Goal: Task Accomplishment & Management: Use online tool/utility

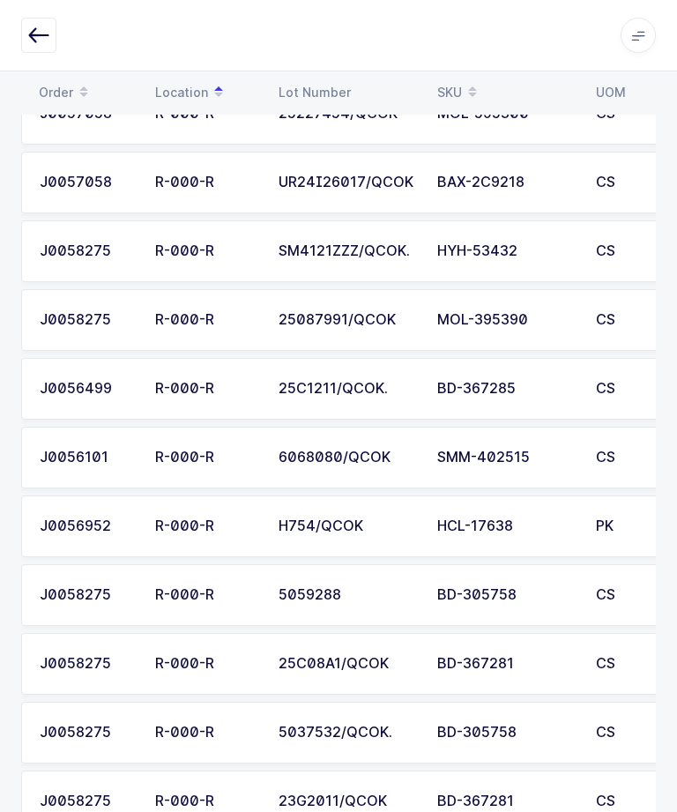
scroll to position [0, 12]
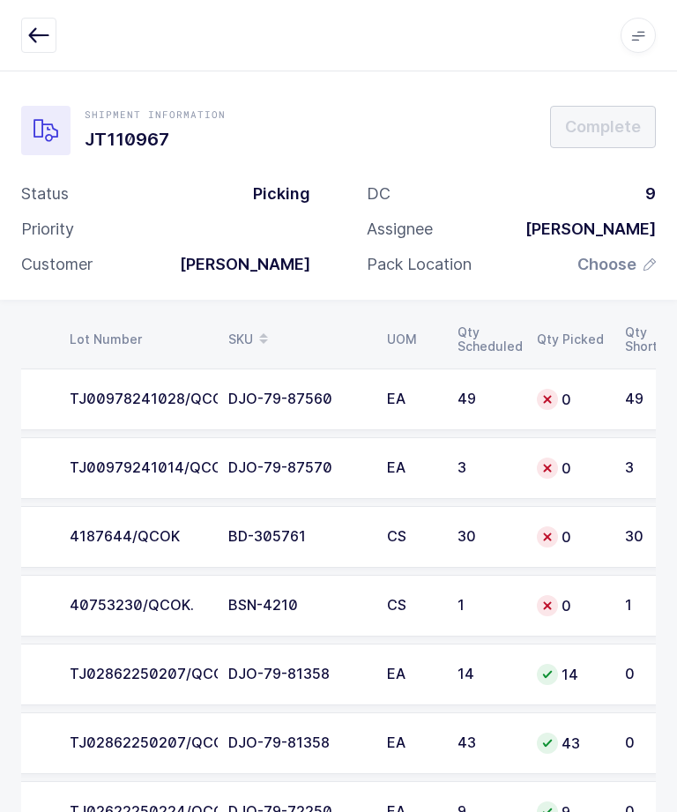
click at [240, 383] on td "DJO-79-87560" at bounding box center [297, 400] width 159 height 62
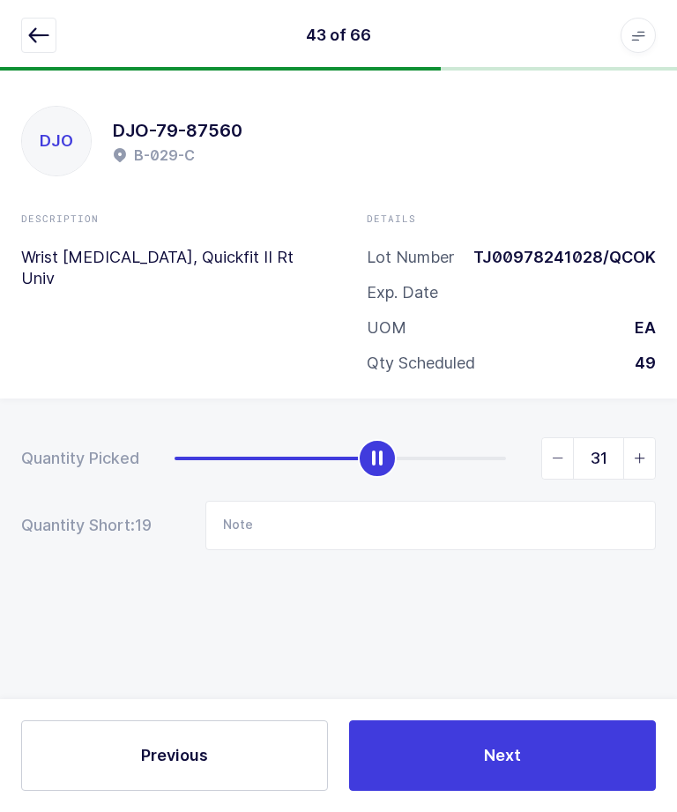
type input "32"
click at [544, 758] on button "Next" at bounding box center [502, 755] width 307 height 71
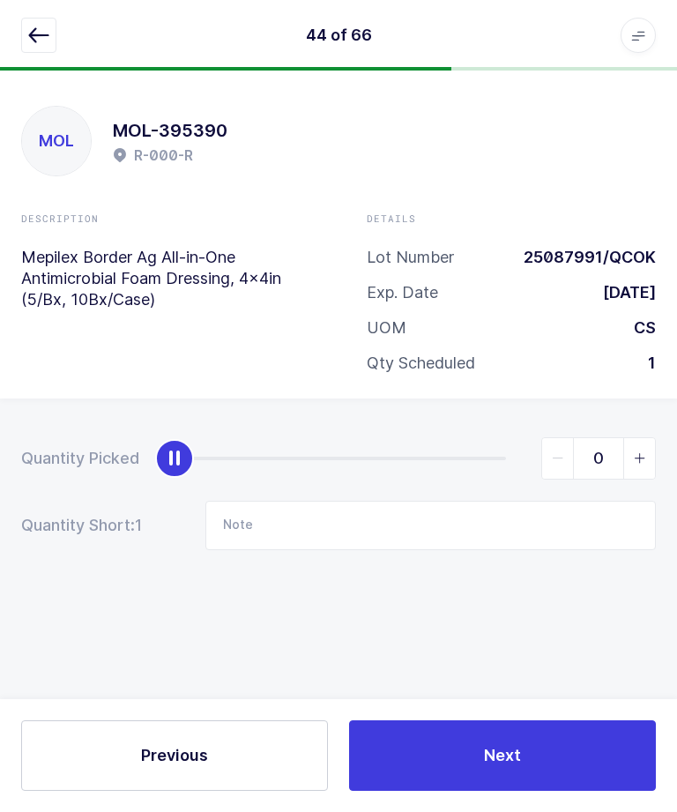
click at [41, 39] on icon "button" at bounding box center [38, 35] width 21 height 21
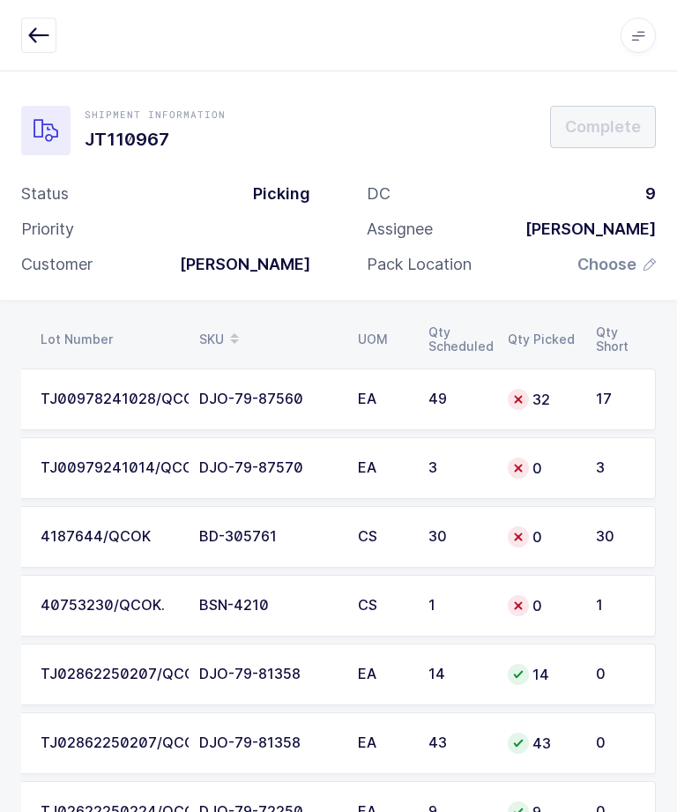
scroll to position [0, 238]
click at [169, 401] on div "TJ00978241028/QCOK" at bounding box center [110, 399] width 138 height 16
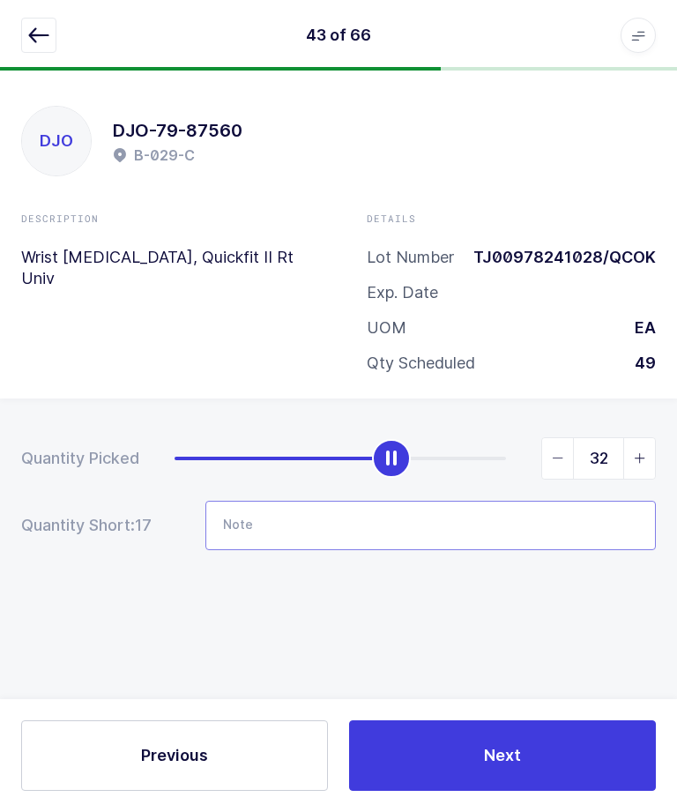
click at [500, 517] on input "Note" at bounding box center [430, 525] width 450 height 49
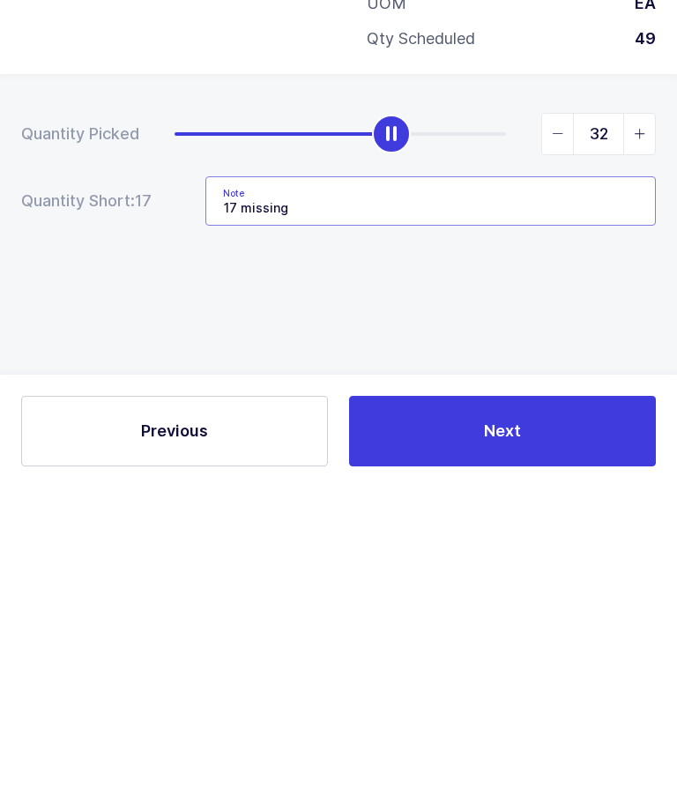
type input "17 missing"
click at [589, 720] on button "Next" at bounding box center [502, 755] width 307 height 71
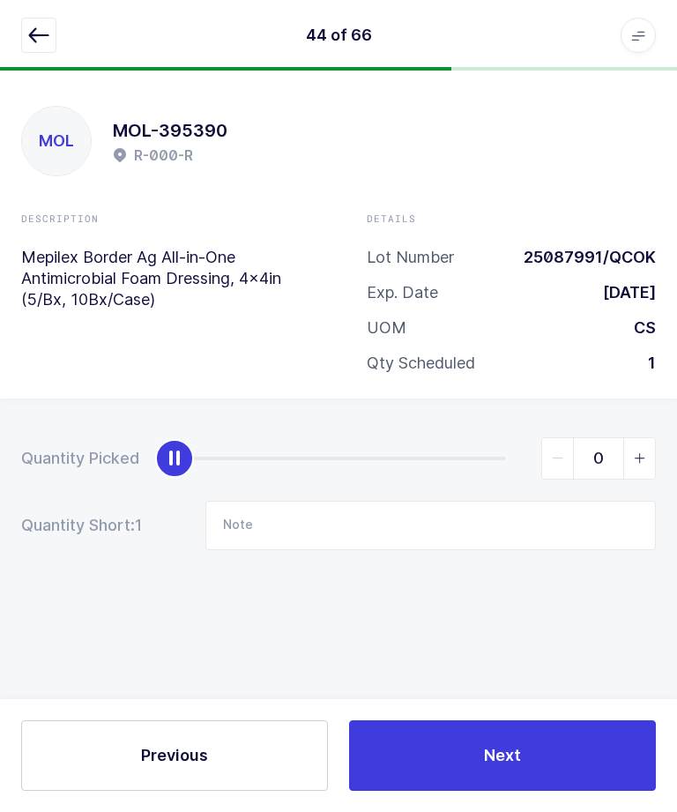
click at [31, 37] on icon "button" at bounding box center [38, 35] width 21 height 21
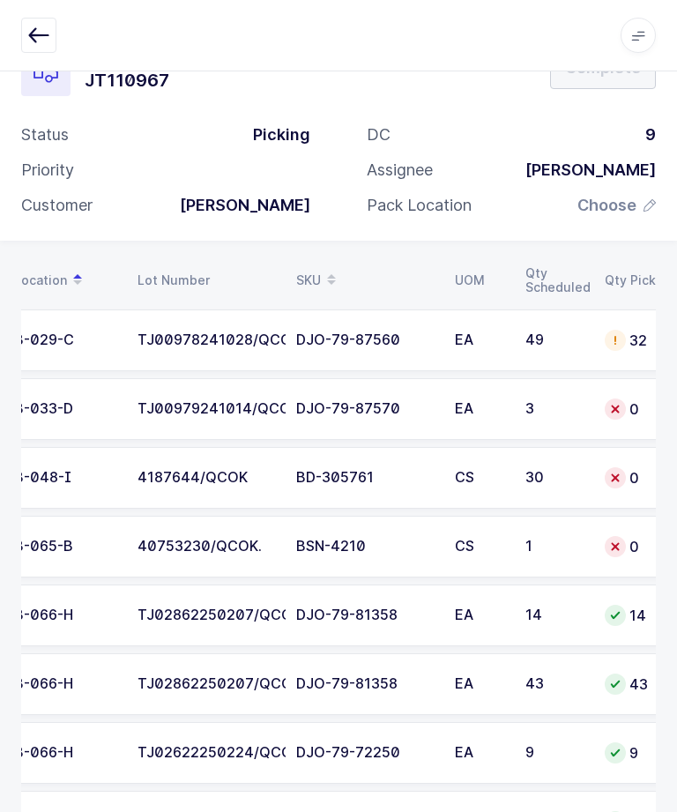
scroll to position [0, 144]
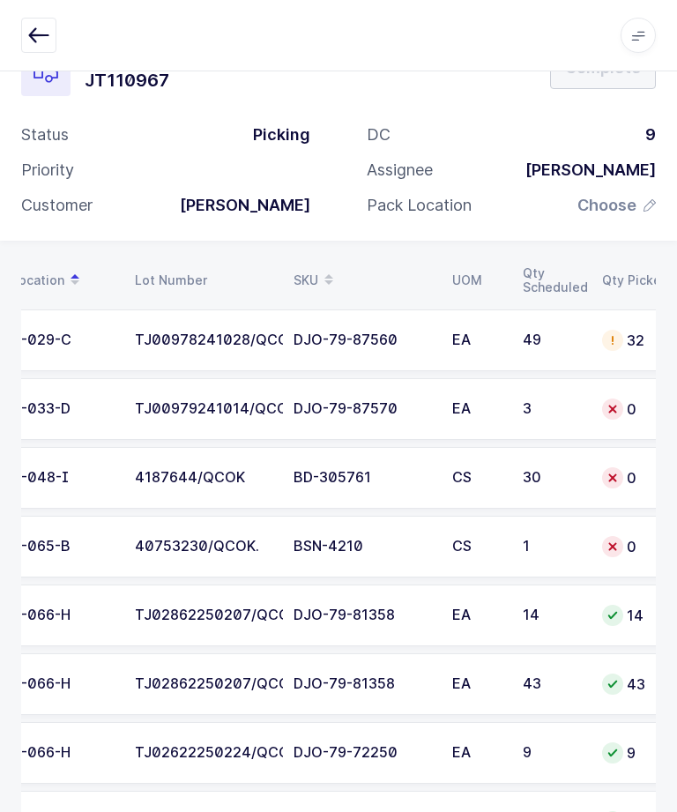
click at [588, 409] on td "3" at bounding box center [551, 409] width 79 height 62
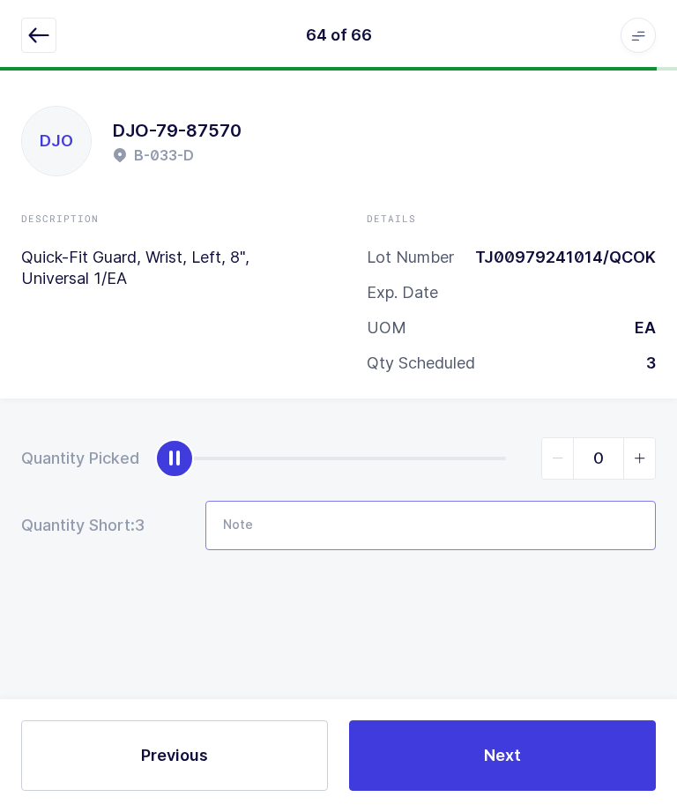
click at [511, 501] on input "Note" at bounding box center [430, 525] width 450 height 49
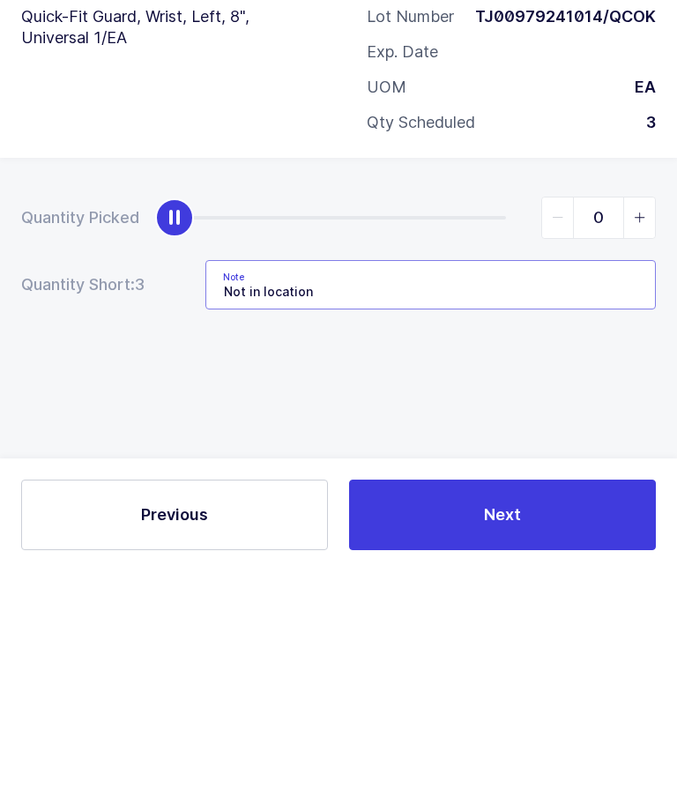
type input "Not in location"
click at [581, 398] on div "Quantity Picked 0 Quantity Short: 3 Note Not in location" at bounding box center [338, 555] width 677 height 314
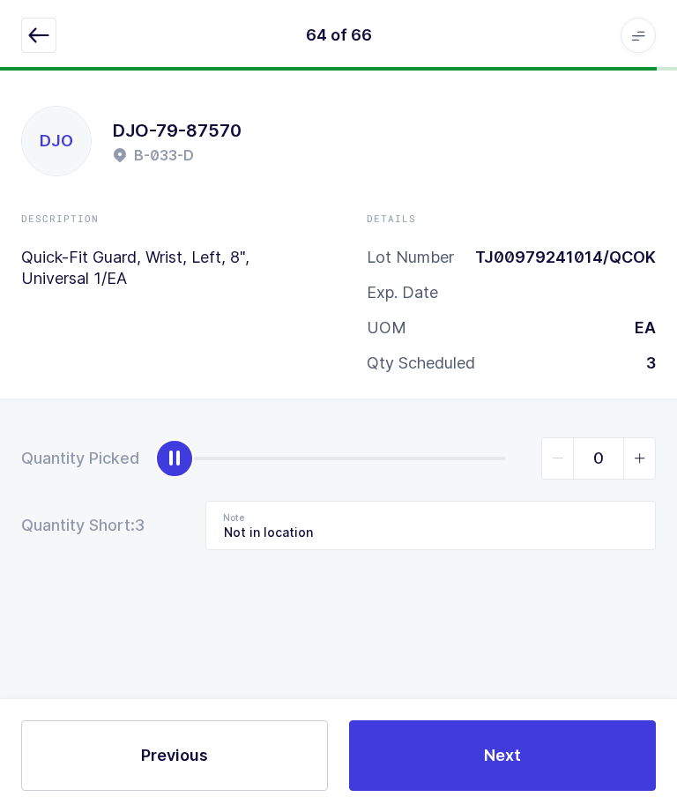
click at [510, 764] on span "Next" at bounding box center [502, 755] width 37 height 22
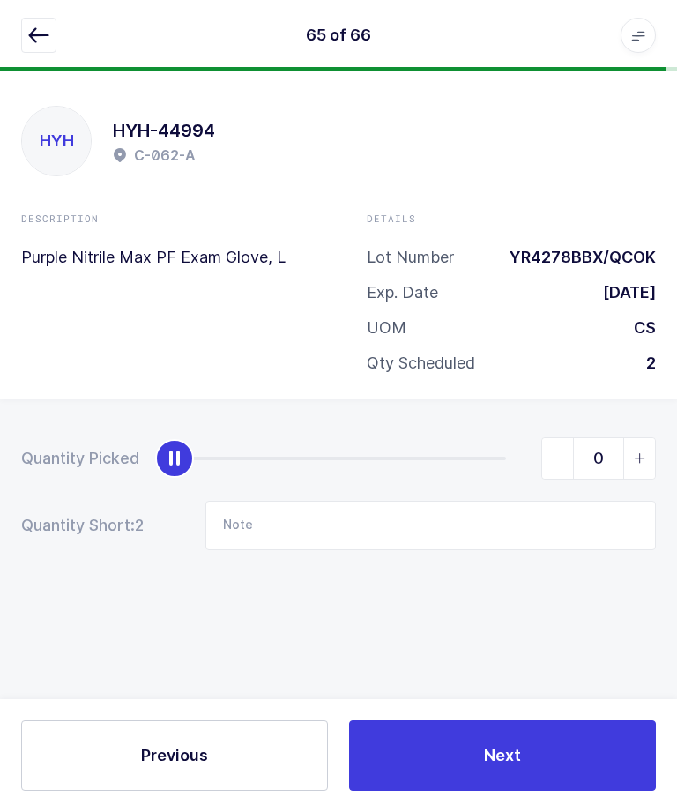
click at [32, 44] on icon "button" at bounding box center [38, 35] width 21 height 21
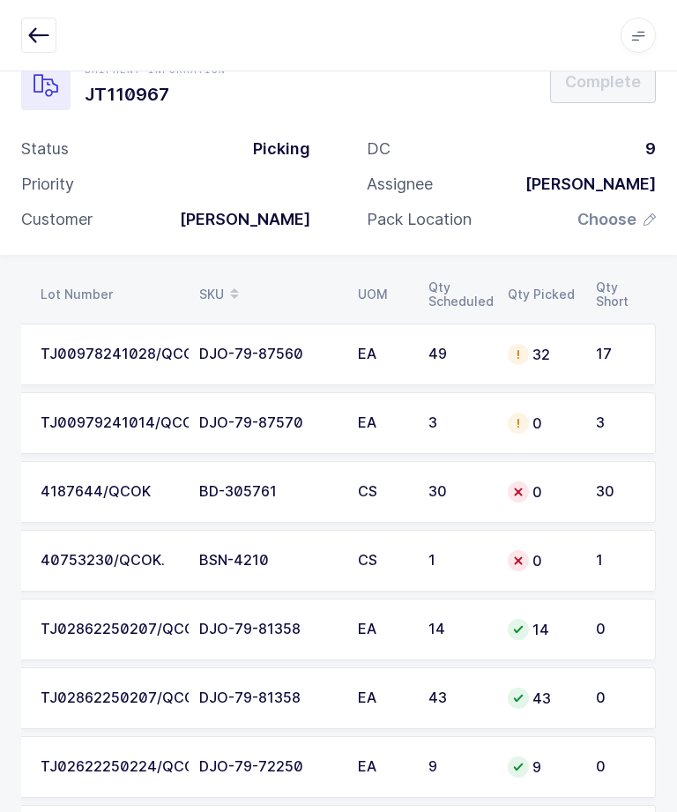
scroll to position [0, 238]
click at [252, 568] on td "BSN-4210" at bounding box center [268, 561] width 159 height 62
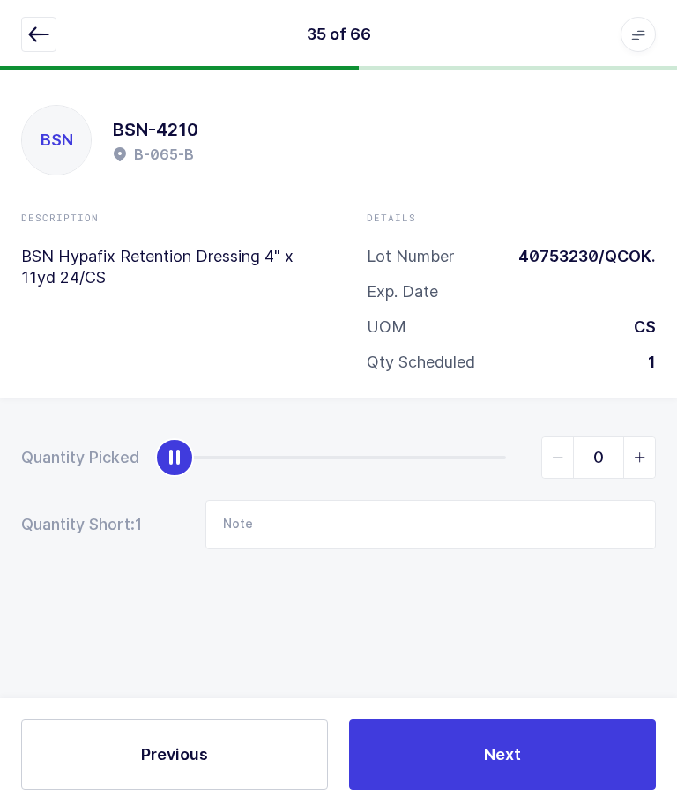
click at [639, 469] on span "slider between 0 and 1" at bounding box center [639, 458] width 32 height 41
type input "1"
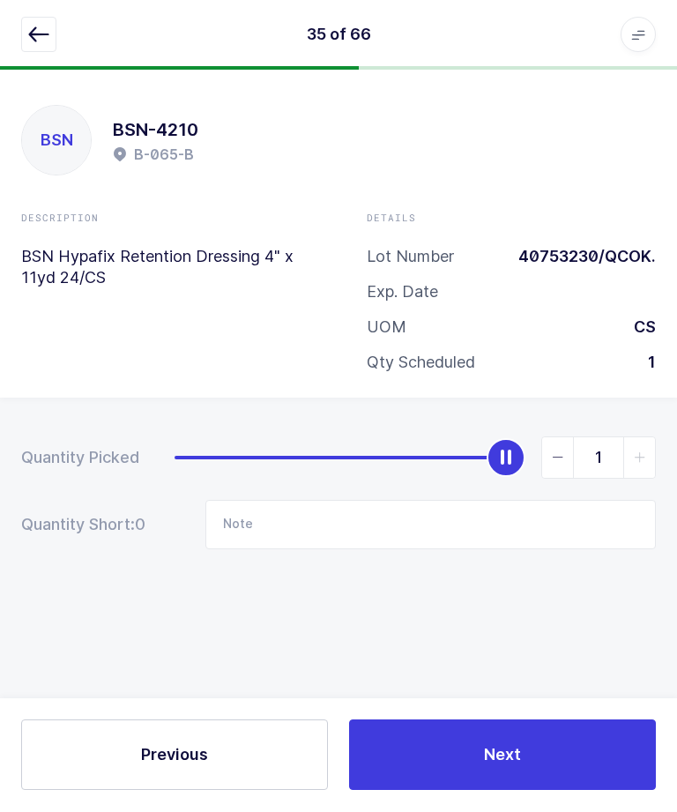
click at [482, 791] on button "Next" at bounding box center [502, 755] width 307 height 71
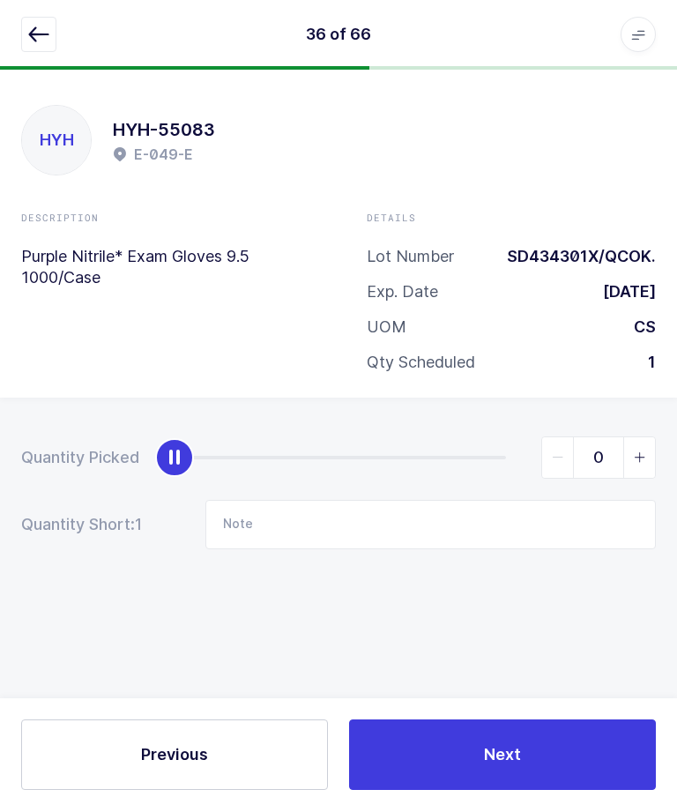
click at [45, 34] on icon "button" at bounding box center [38, 35] width 21 height 21
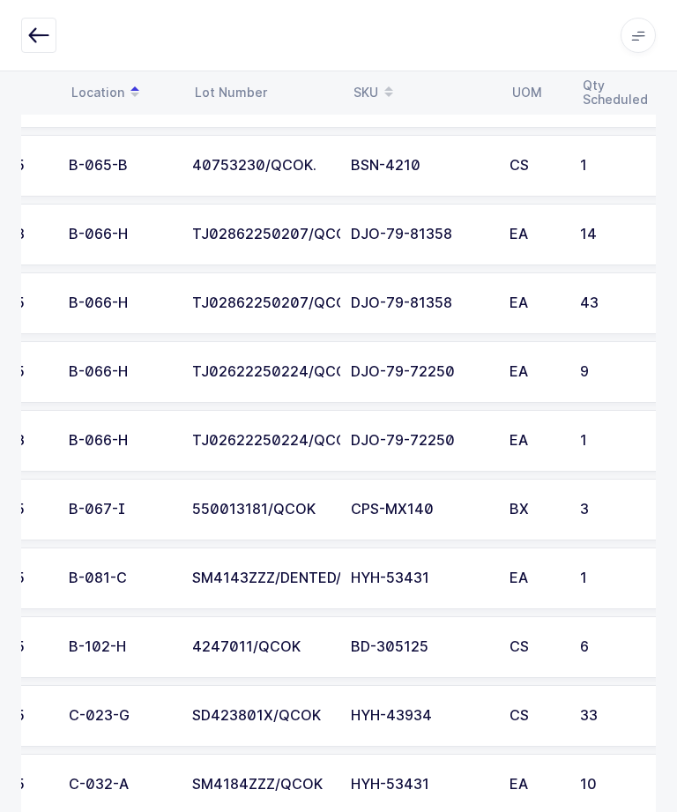
scroll to position [0, 86]
click at [182, 511] on td "550013181/QCOK" at bounding box center [261, 510] width 159 height 62
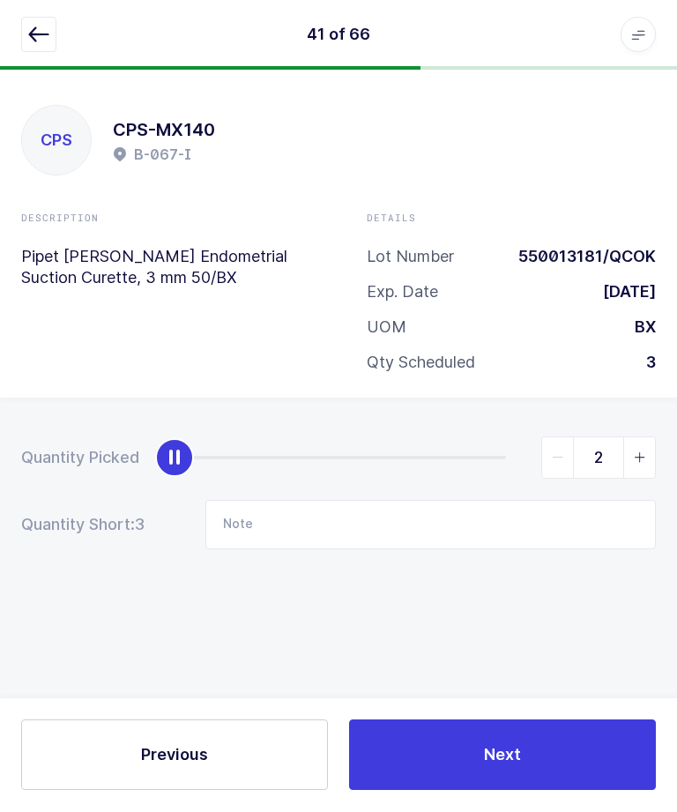
type input "3"
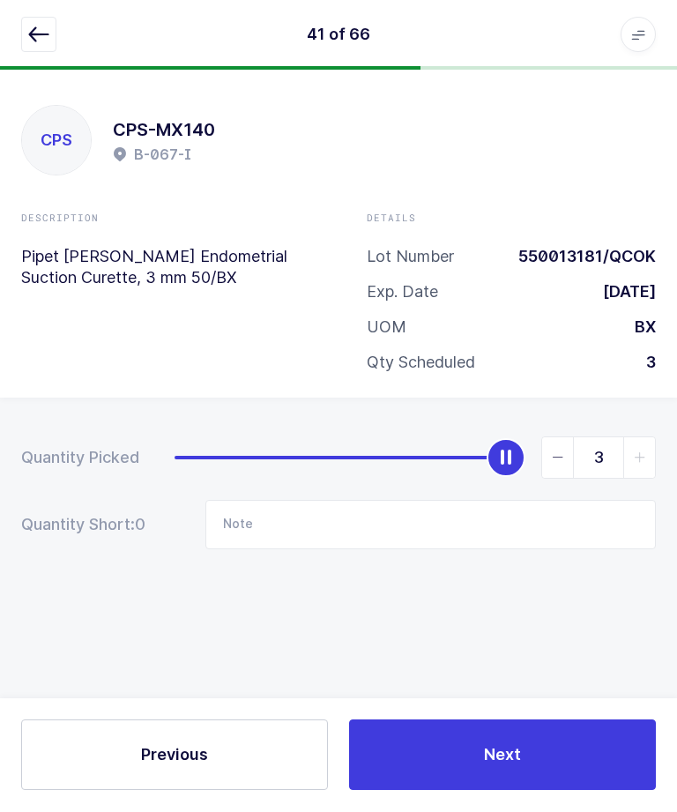
click at [515, 791] on button "Next" at bounding box center [502, 755] width 307 height 71
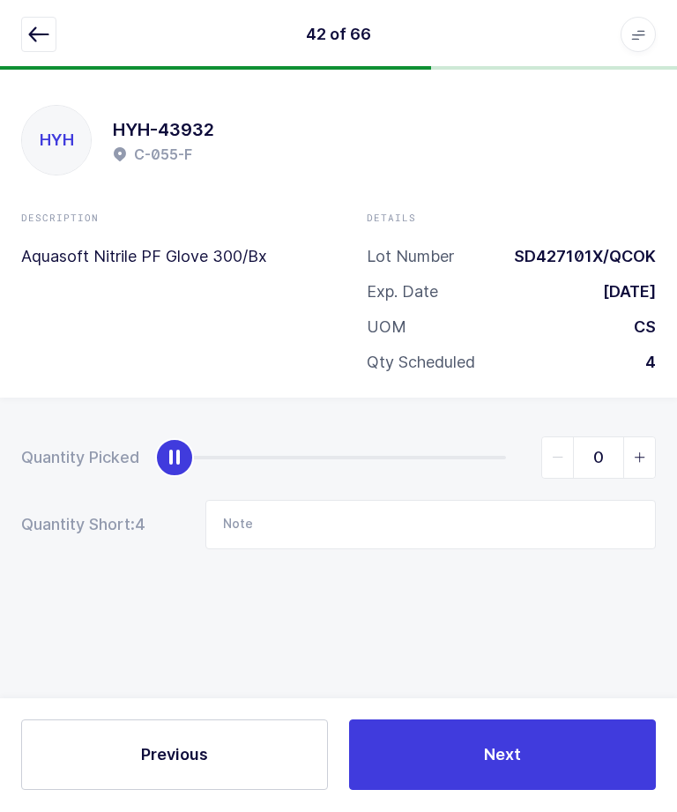
click at [34, 29] on icon "button" at bounding box center [38, 35] width 21 height 21
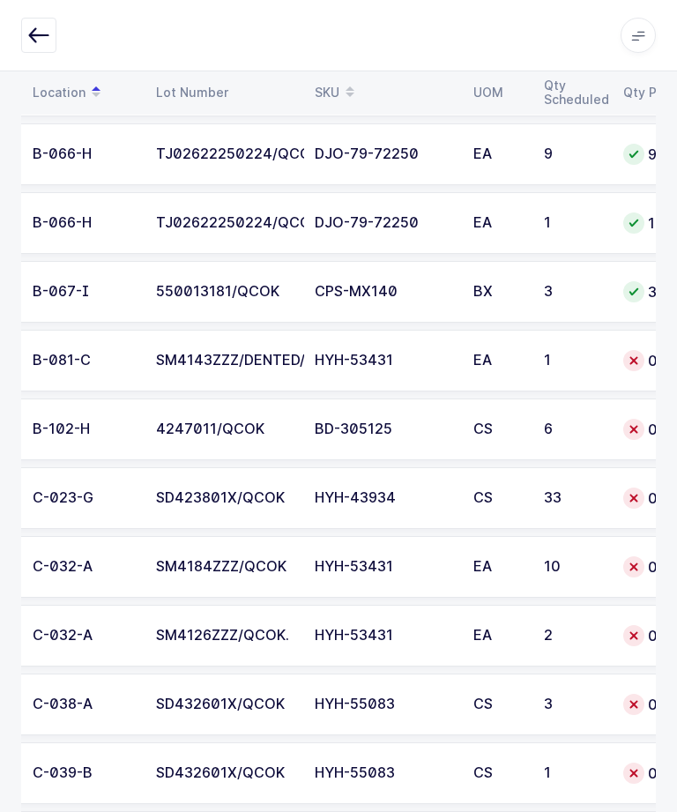
scroll to position [0, 160]
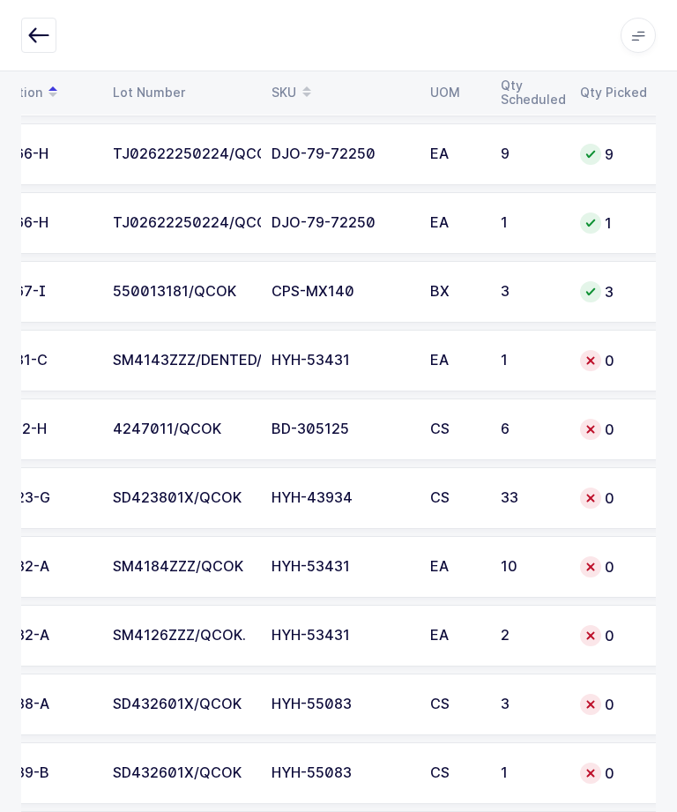
click at [569, 361] on td "1" at bounding box center [529, 361] width 79 height 62
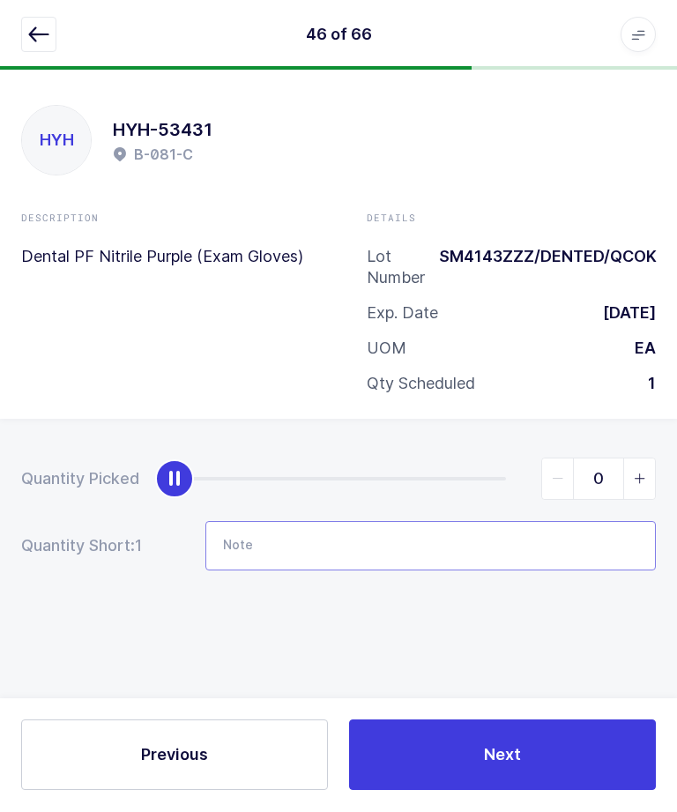
click at [448, 545] on input "Note" at bounding box center [430, 546] width 450 height 49
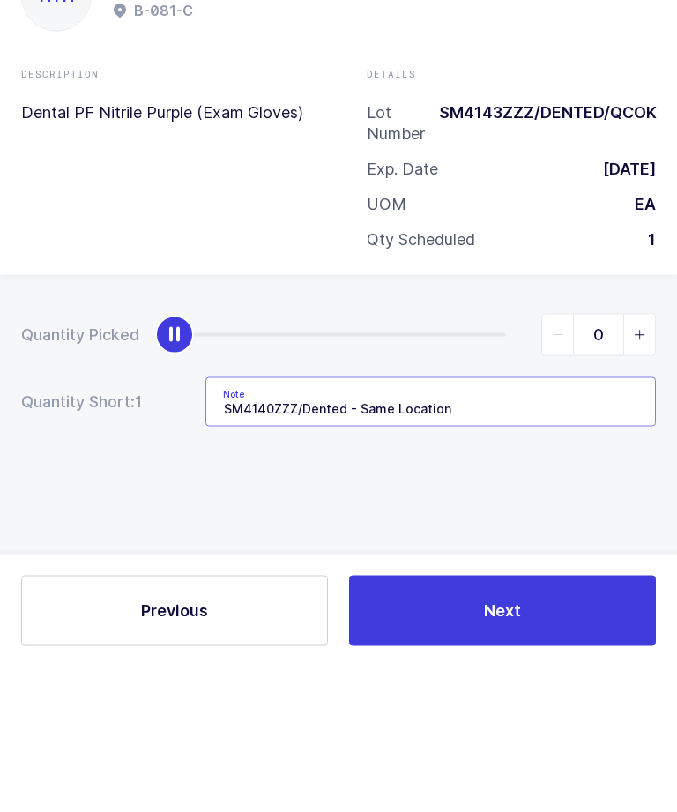
type input "SM4140ZZZ/Dented - Same Location"
click at [610, 465] on div "Quantity Picked 0 Quantity Short: 1 Note SM4140ZZZ/Dented - Same Location" at bounding box center [338, 577] width 677 height 314
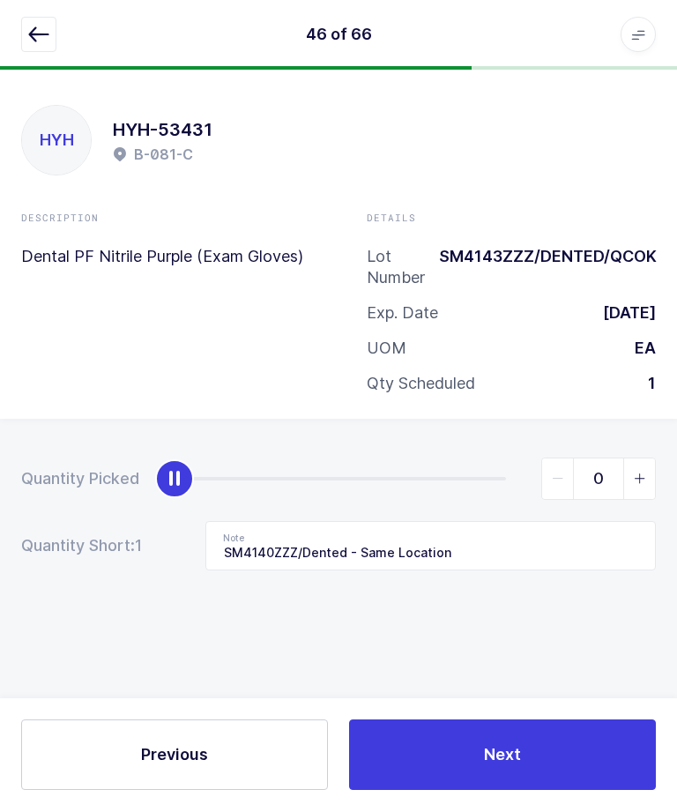
click at [647, 477] on span "slider between 0 and 1" at bounding box center [639, 479] width 32 height 41
type input "1"
click at [556, 791] on button "Next" at bounding box center [502, 755] width 307 height 71
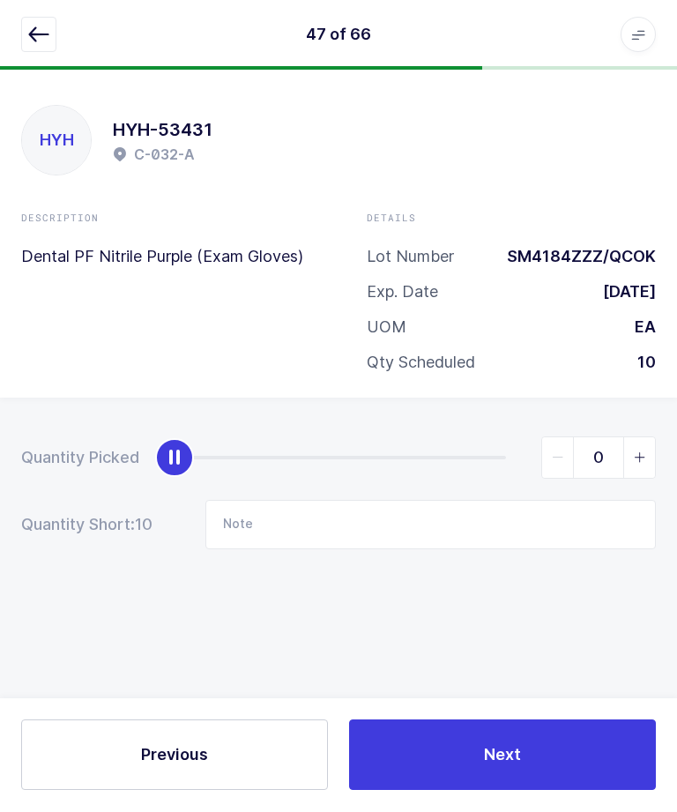
click at [35, 50] on button "button" at bounding box center [38, 35] width 35 height 35
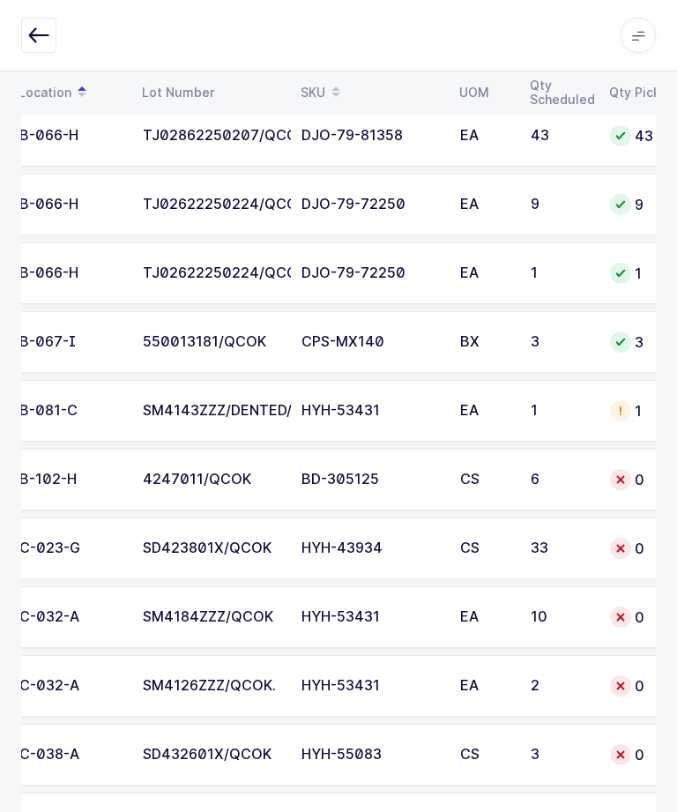
scroll to position [0, 129]
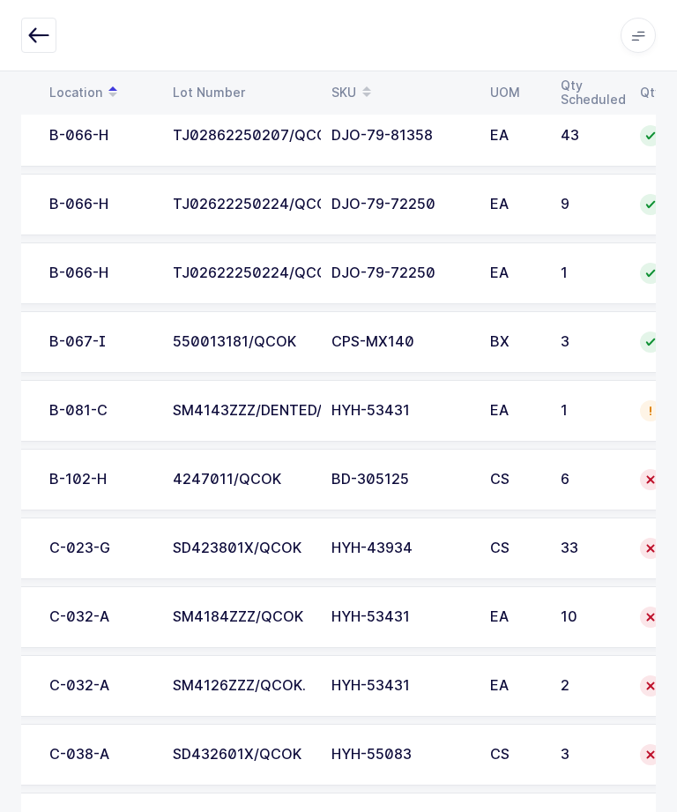
click at [196, 450] on td "4247011/QCOK" at bounding box center [241, 480] width 159 height 62
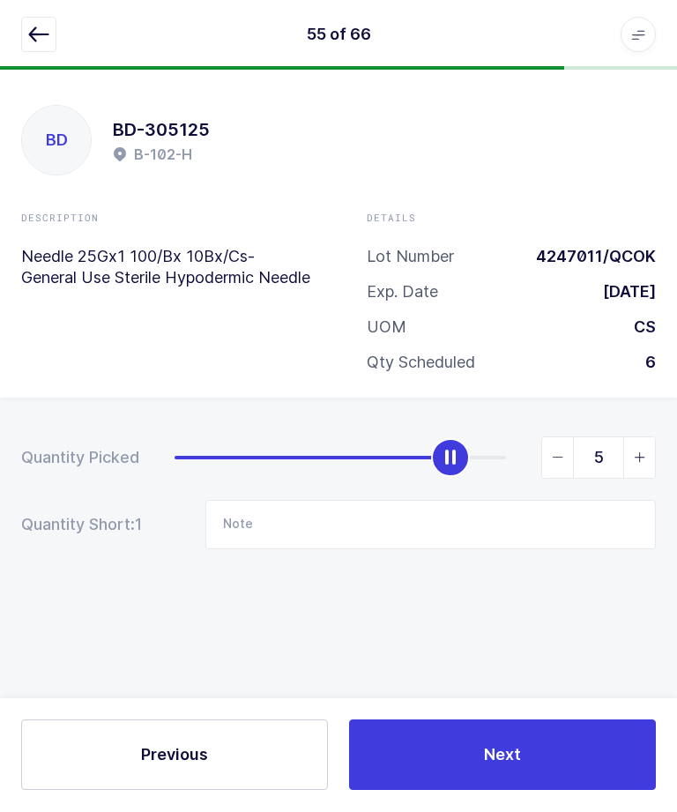
type input "6"
click at [500, 788] on button "Next" at bounding box center [502, 755] width 307 height 71
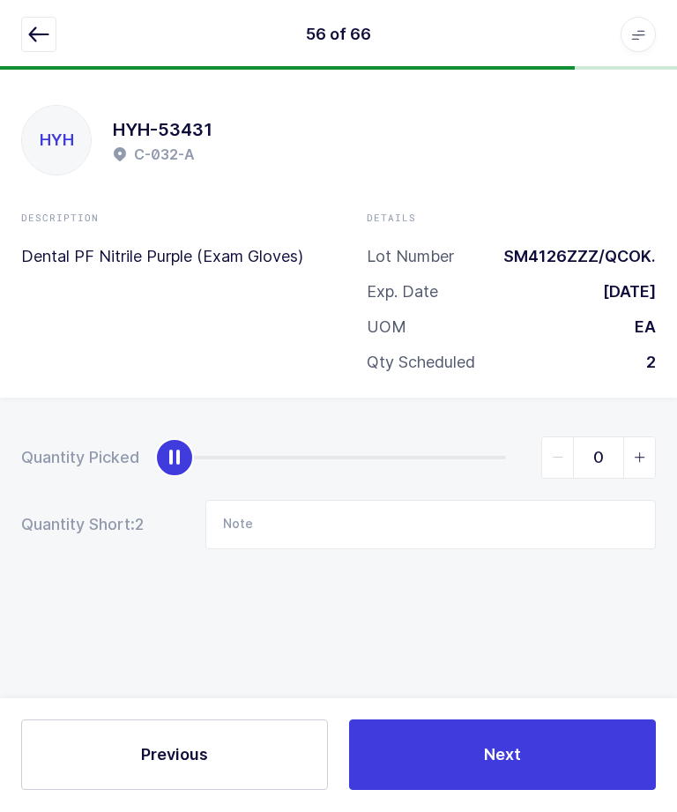
click at [34, 45] on button "button" at bounding box center [38, 35] width 35 height 35
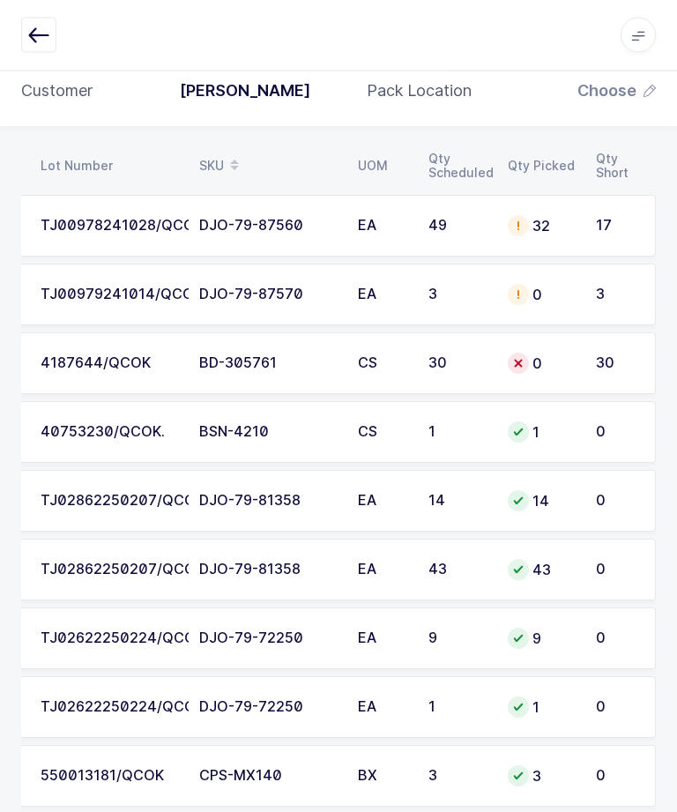
scroll to position [0, 238]
click at [216, 356] on div "BD-305761" at bounding box center [268, 364] width 138 height 16
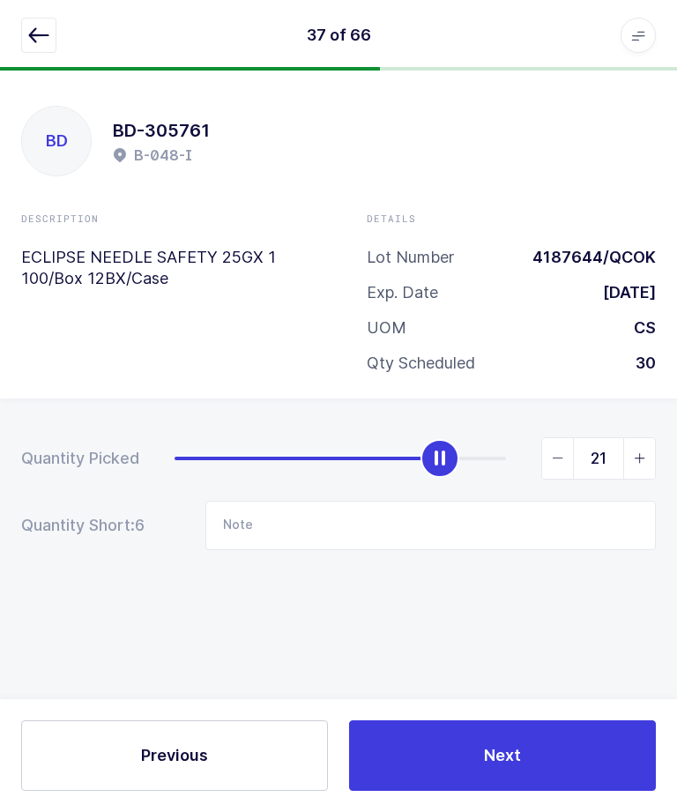
type input "20"
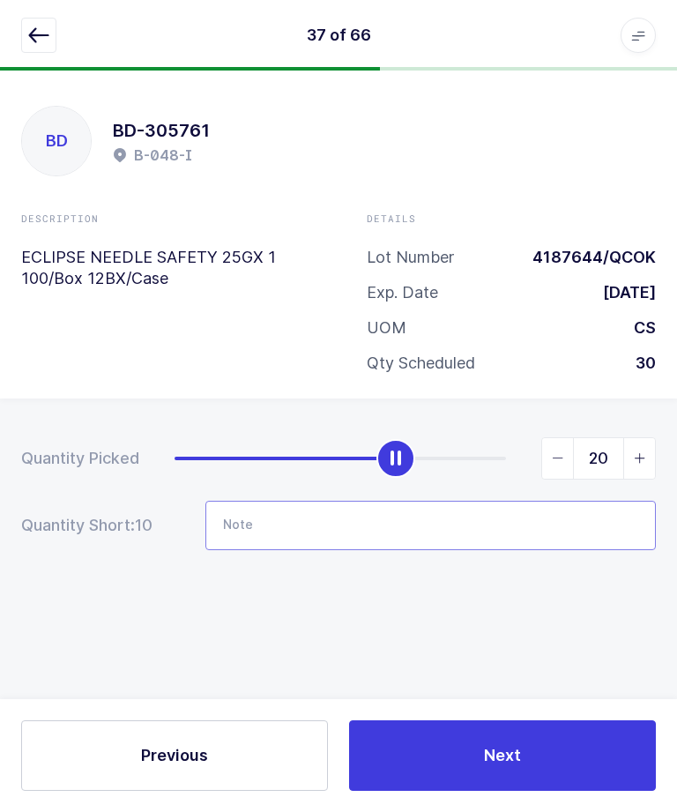
click at [293, 501] on input "Note" at bounding box center [430, 525] width 450 height 49
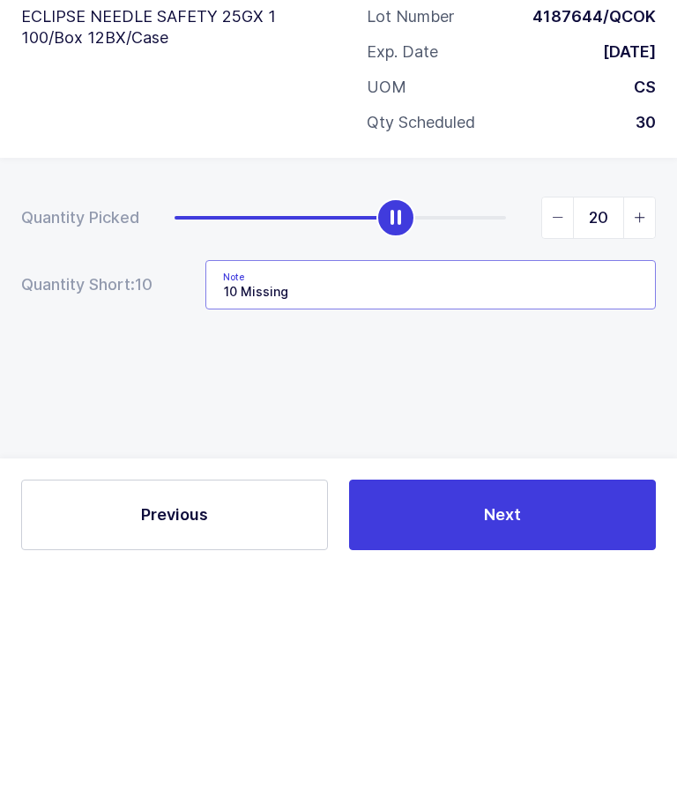
type input "10 Missing"
click at [249, 398] on div "Quantity Picked 20 Quantity Short: 10 Note 10 Missing" at bounding box center [338, 555] width 677 height 314
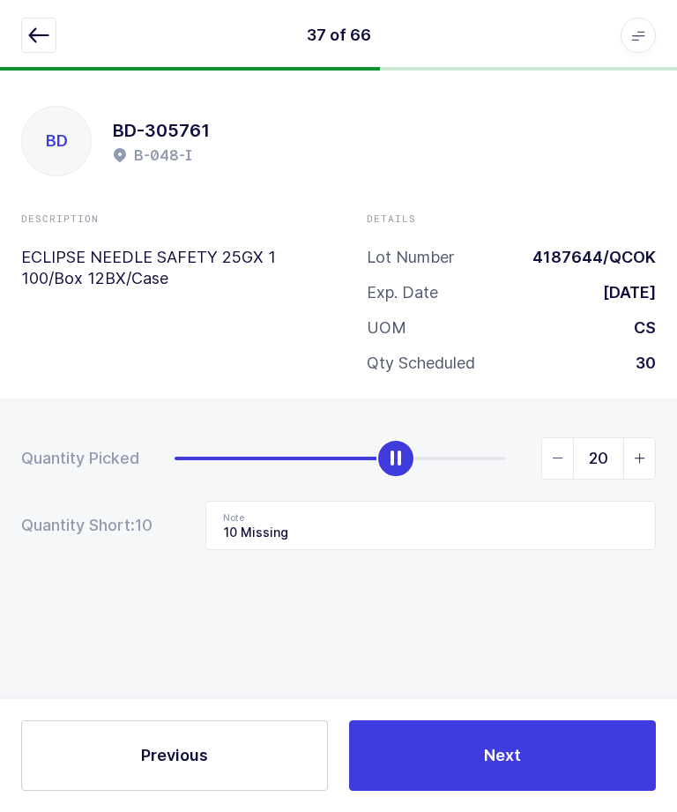
click at [441, 752] on button "Next" at bounding box center [502, 755] width 307 height 71
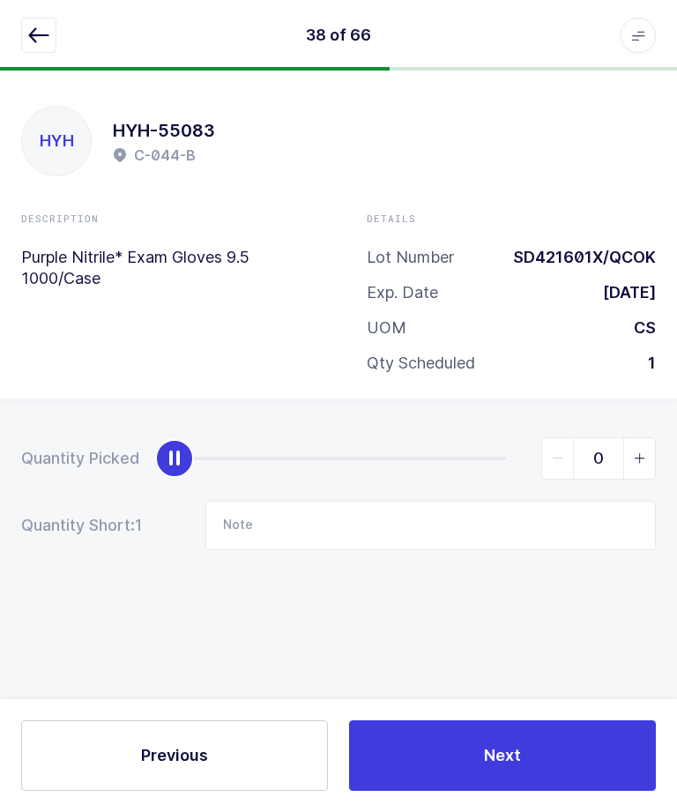
click at [22, 22] on button "button" at bounding box center [38, 35] width 35 height 35
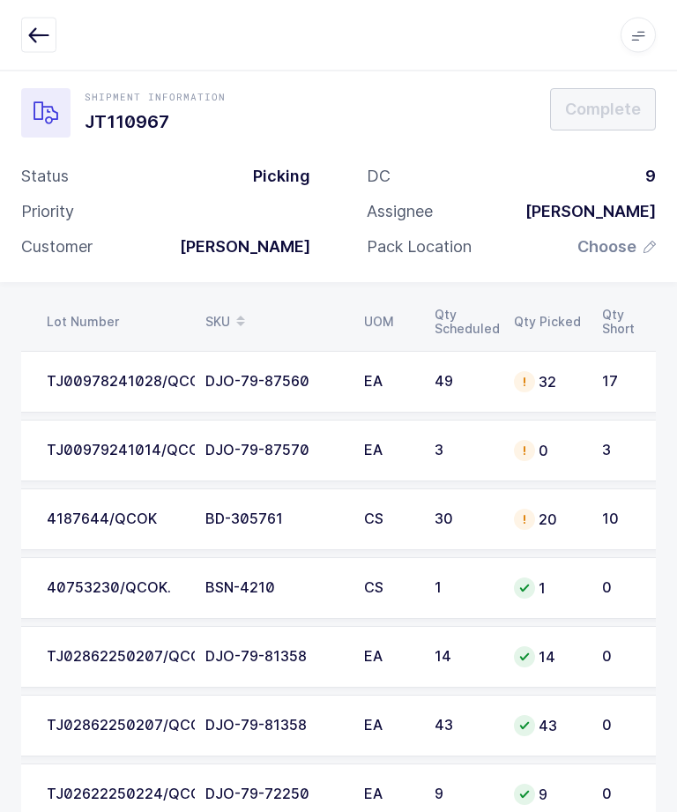
scroll to position [0, 0]
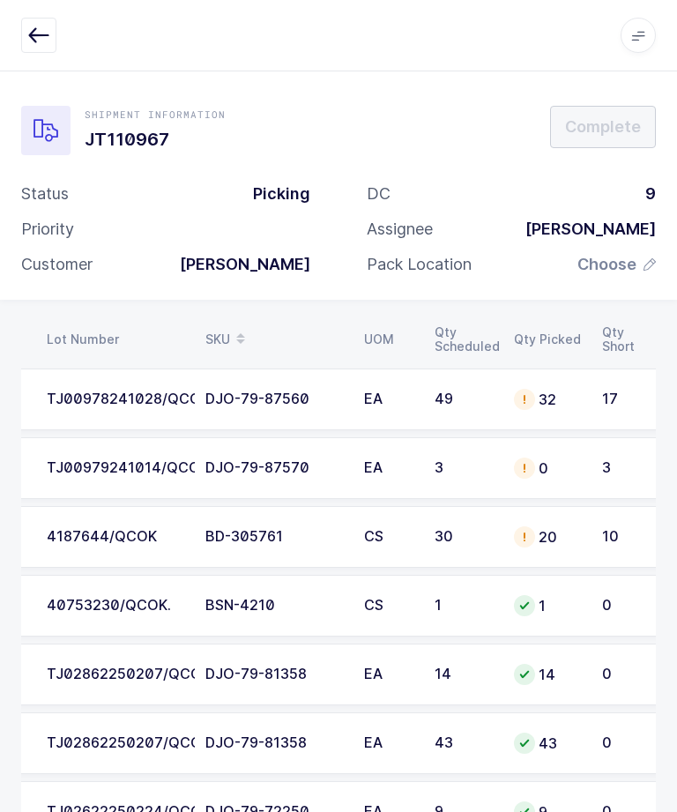
click at [567, 530] on div "20" at bounding box center [547, 536] width 67 height 21
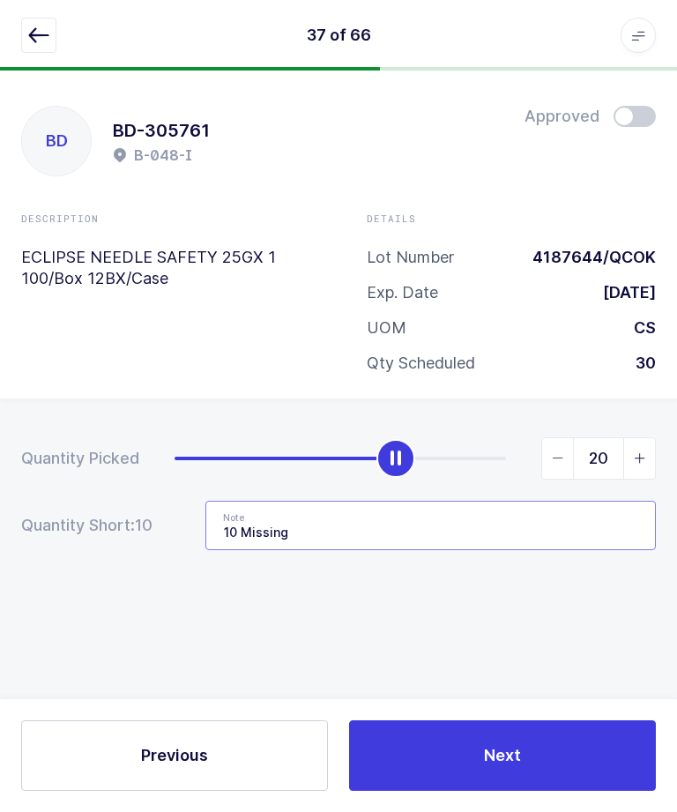
click at [495, 539] on input "10 Missing" at bounding box center [430, 525] width 450 height 49
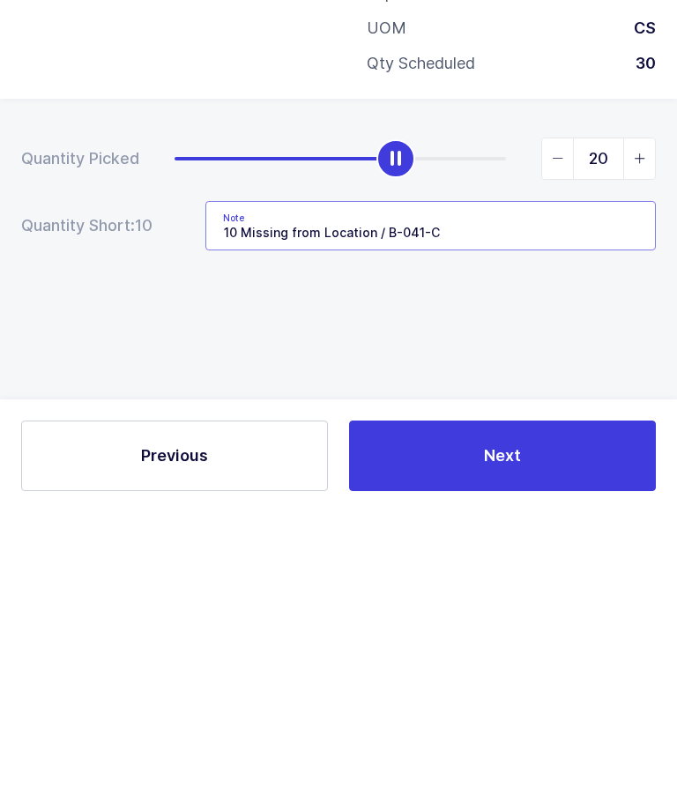
click at [385, 501] on input "10 Missing from Location / B-041-C" at bounding box center [430, 525] width 450 height 49
type input "10 Missing from Location / Qty: 10 - B-041-C"
click at [582, 398] on div "Quantity Picked 20 Quantity Short: 10 Note 10 Missing from Location / Qty: 10 -…" at bounding box center [338, 555] width 677 height 314
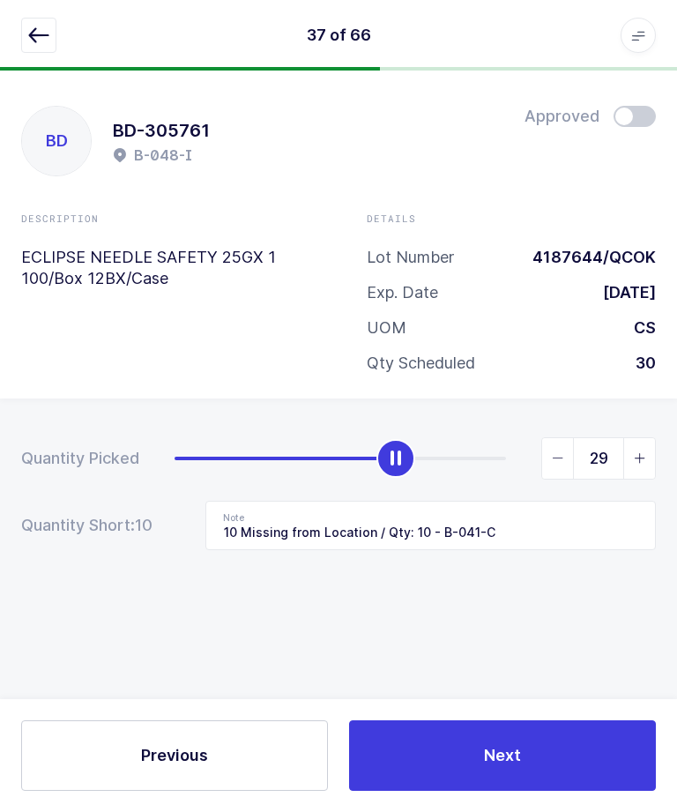
type input "30"
click at [481, 722] on button "Next" at bounding box center [502, 755] width 307 height 71
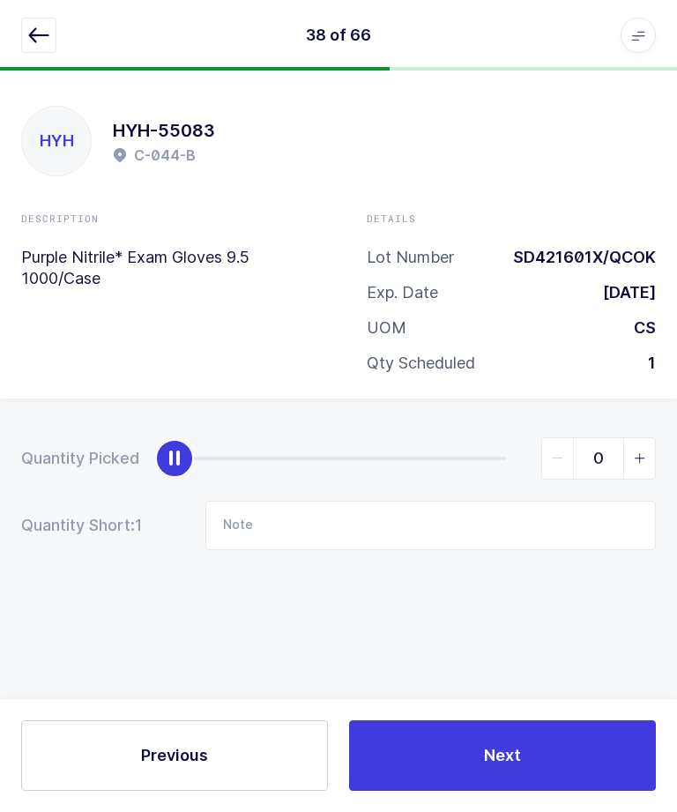
click at [36, 21] on button "button" at bounding box center [38, 35] width 35 height 35
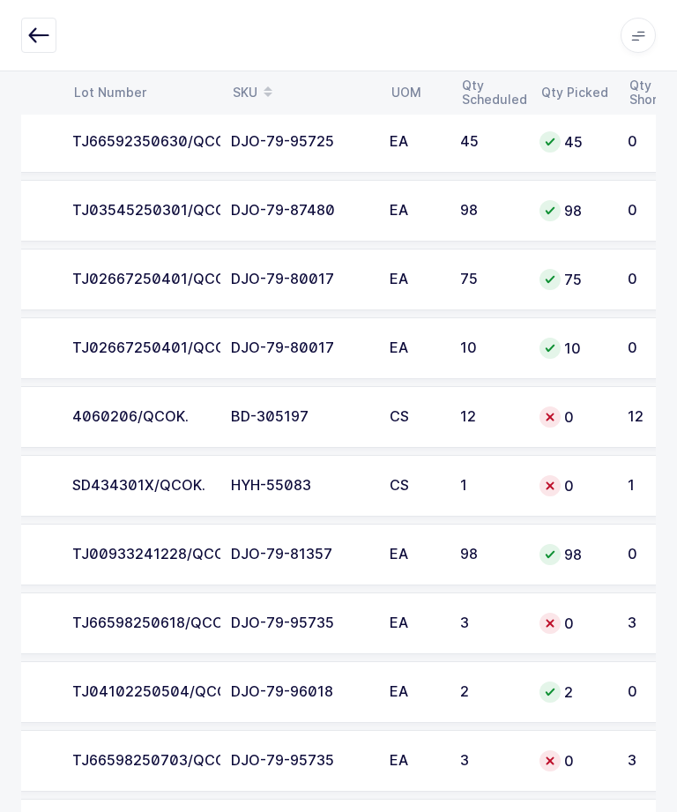
scroll to position [0, 207]
click at [192, 486] on div "SD434301X/QCOK." at bounding box center [140, 486] width 138 height 16
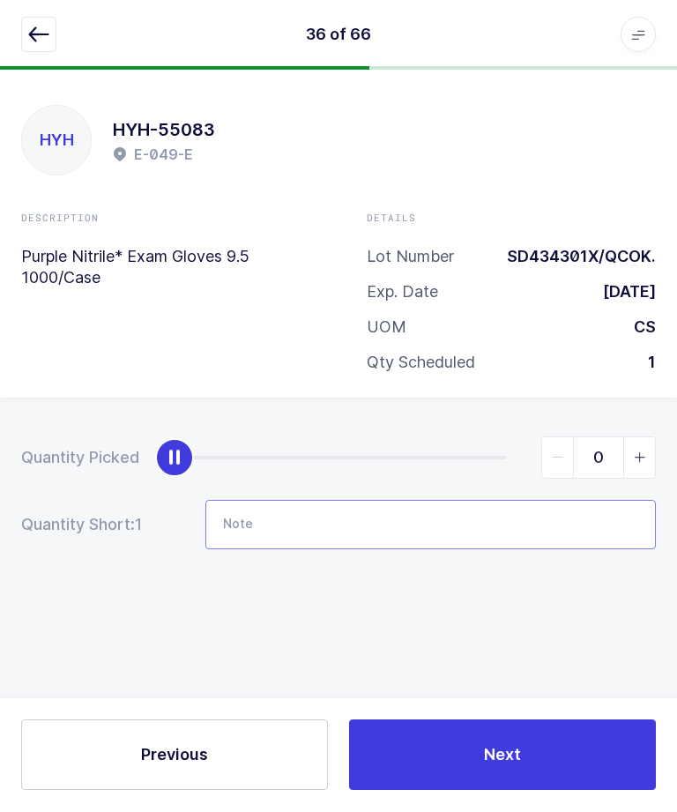
click at [477, 532] on input "Note" at bounding box center [430, 525] width 450 height 49
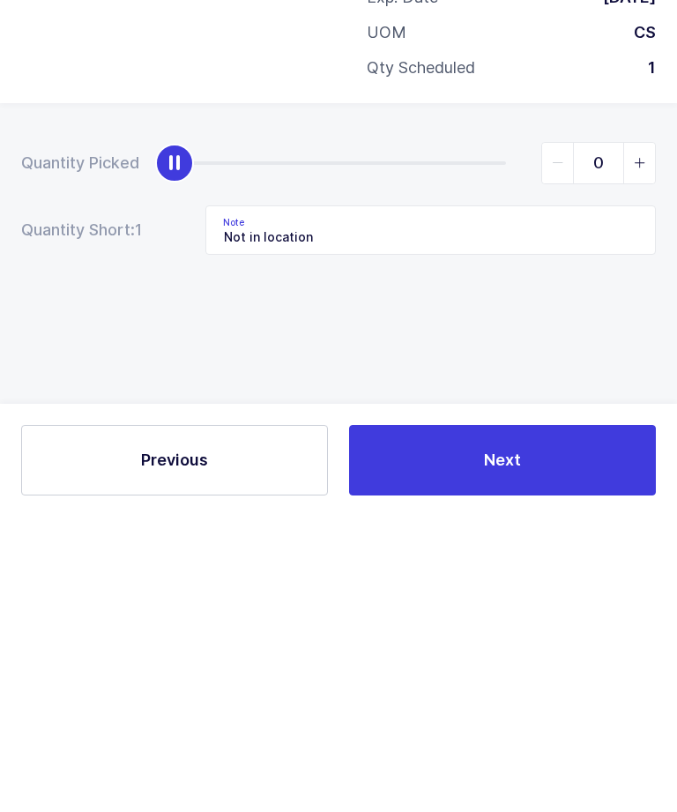
click at [564, 720] on button "Next" at bounding box center [502, 755] width 307 height 71
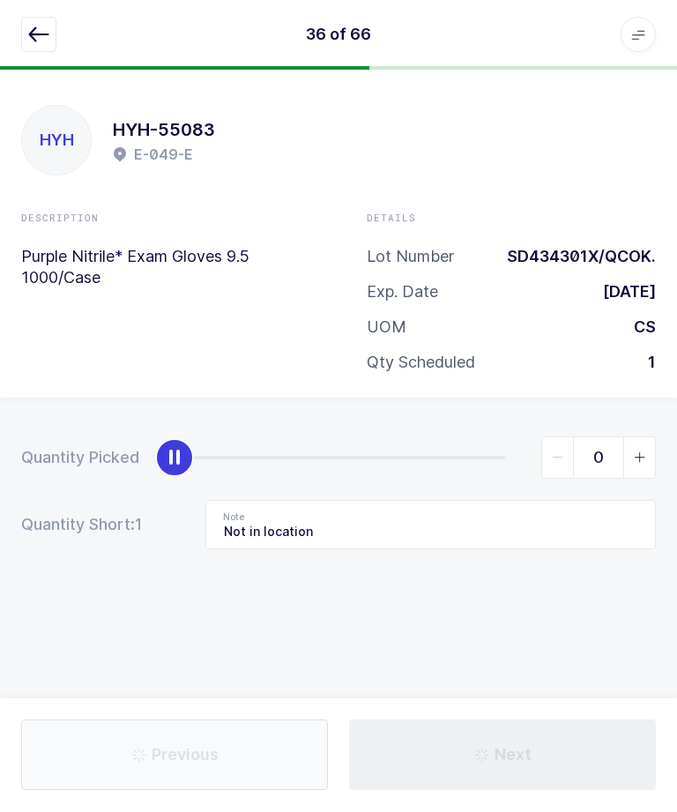
type input "10 Missing from Location / Qty: 10 - B-041-C"
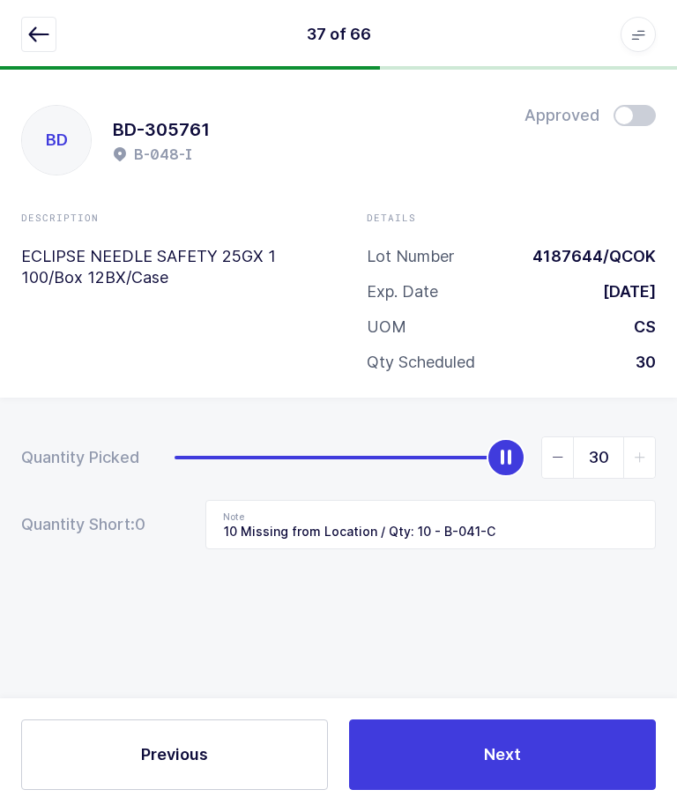
click at [29, 30] on icon "button" at bounding box center [38, 35] width 21 height 21
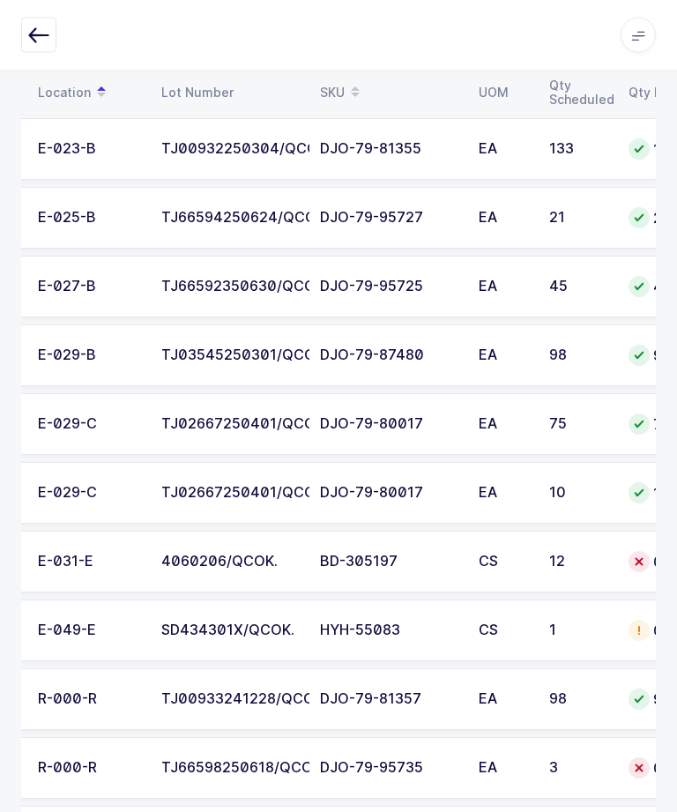
scroll to position [0, 117]
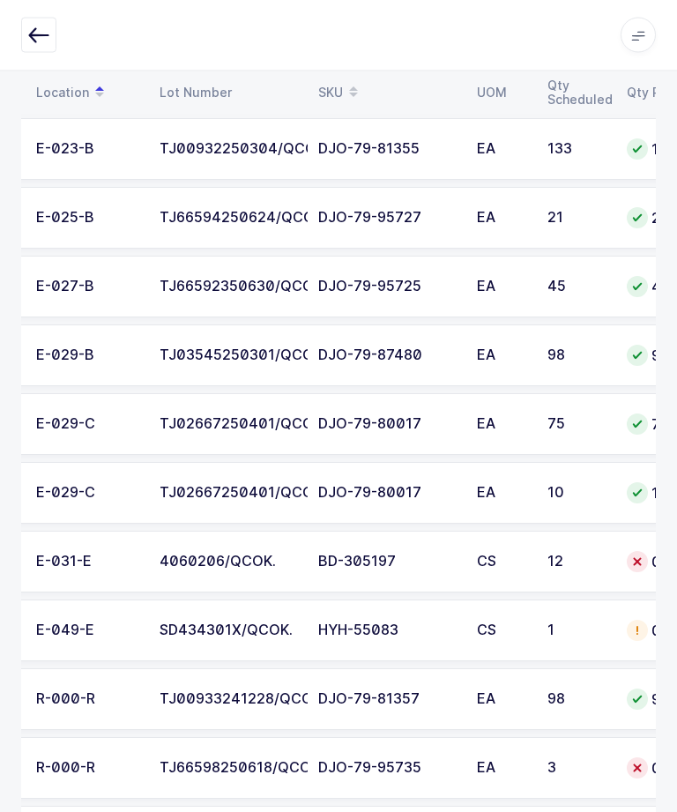
click at [231, 557] on div "4060206/QCOK." at bounding box center [229, 563] width 138 height 16
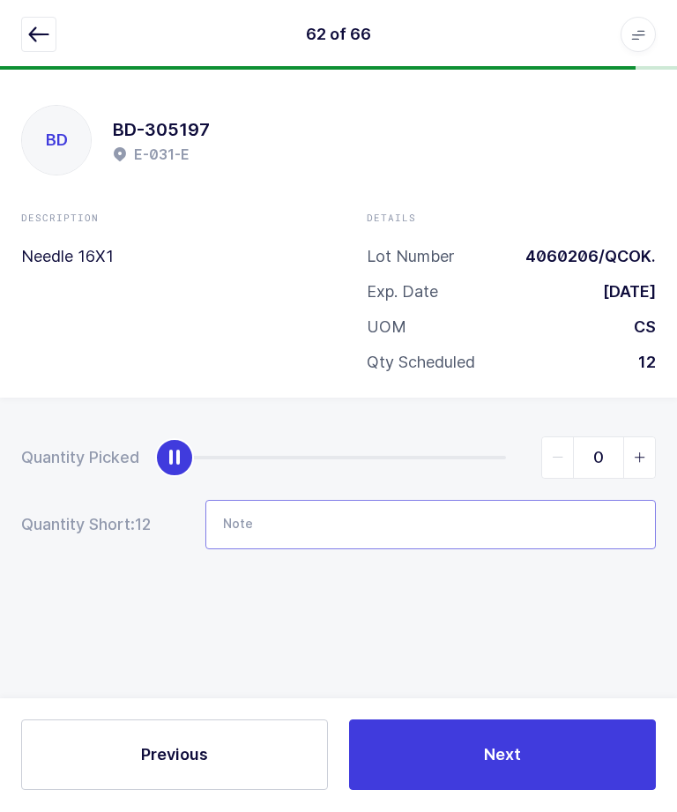
click at [272, 529] on input "Note" at bounding box center [430, 525] width 450 height 49
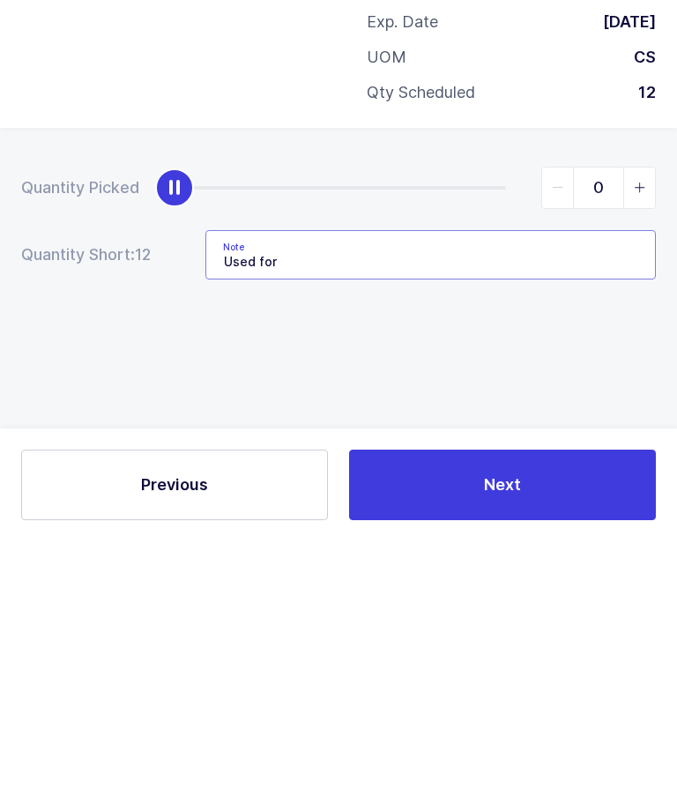
type input "Used"
type input "Lot:"
click at [596, 398] on div "Quantity Picked 0 Quantity Short: 12 Note Lot:" at bounding box center [338, 555] width 677 height 314
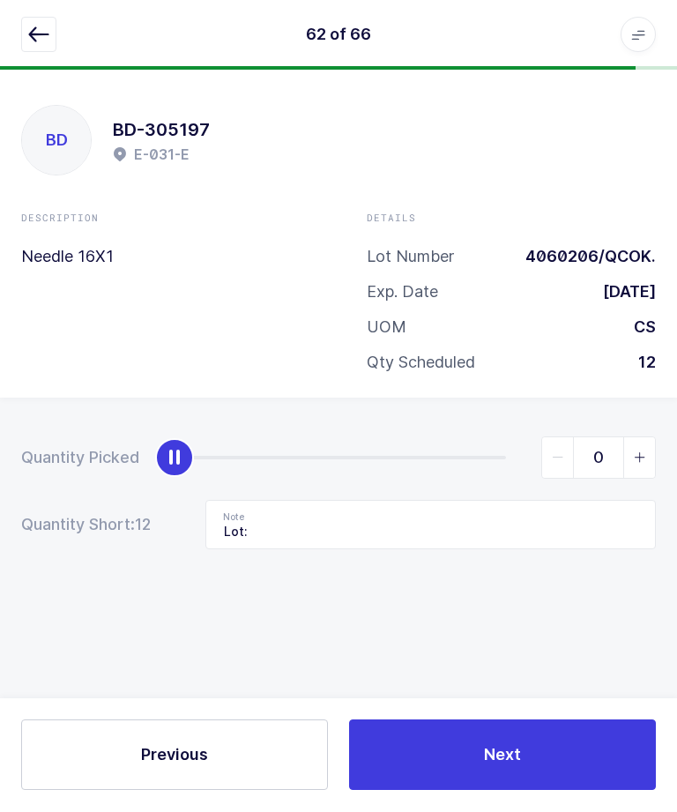
click at [520, 766] on span "Next" at bounding box center [502, 755] width 37 height 22
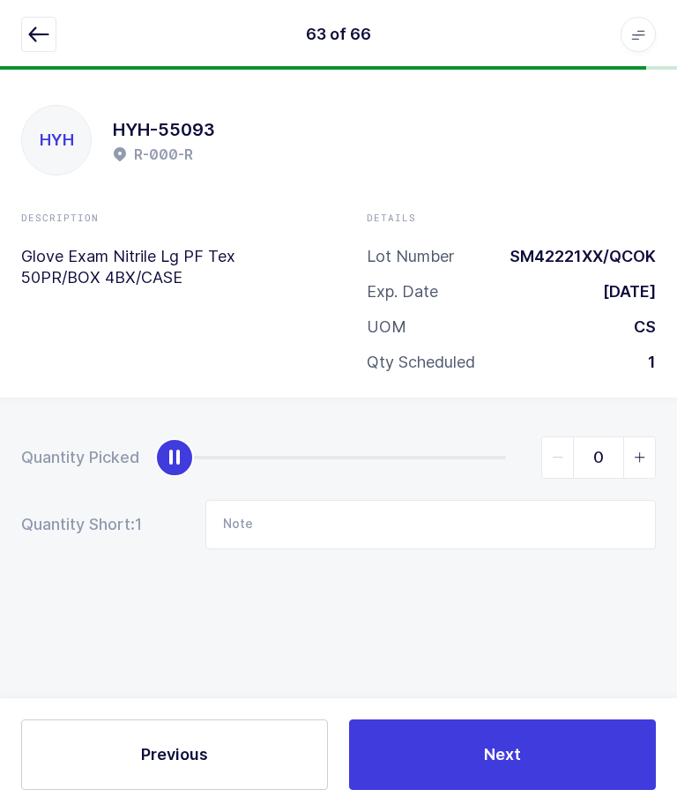
click at [38, 48] on button "button" at bounding box center [38, 35] width 35 height 35
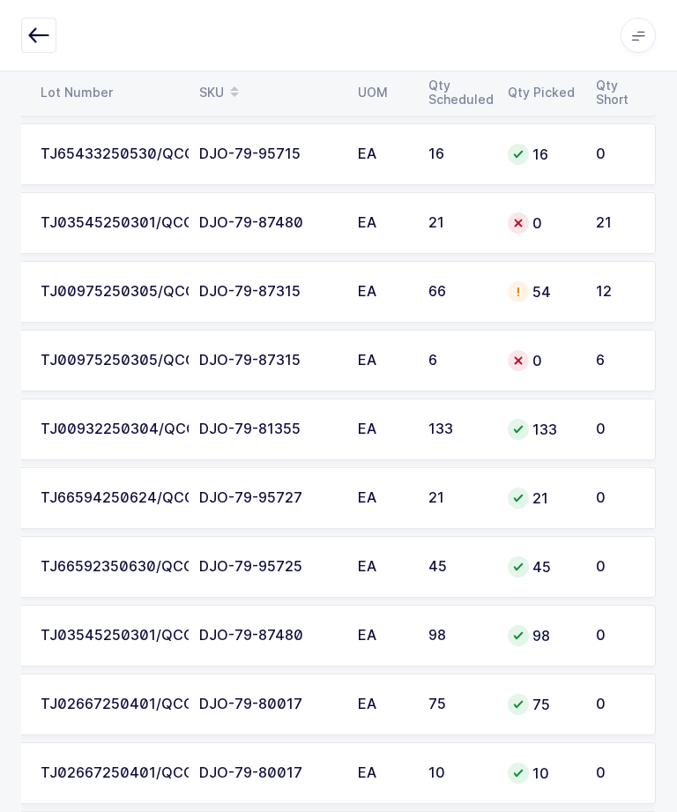
scroll to position [0, 238]
click at [176, 365] on div "TJ00975250305/QCOK" at bounding box center [110, 361] width 138 height 16
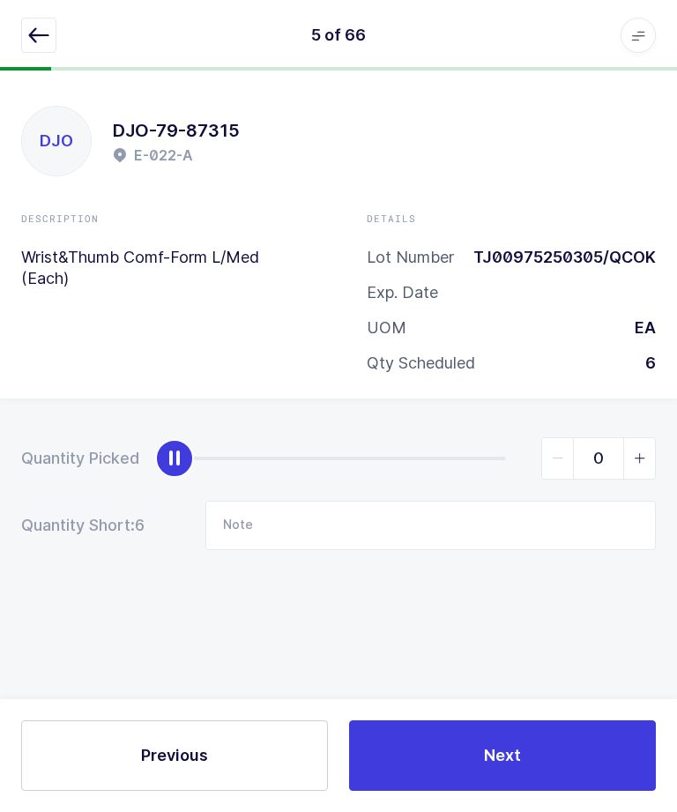
scroll to position [59, 0]
type input "6"
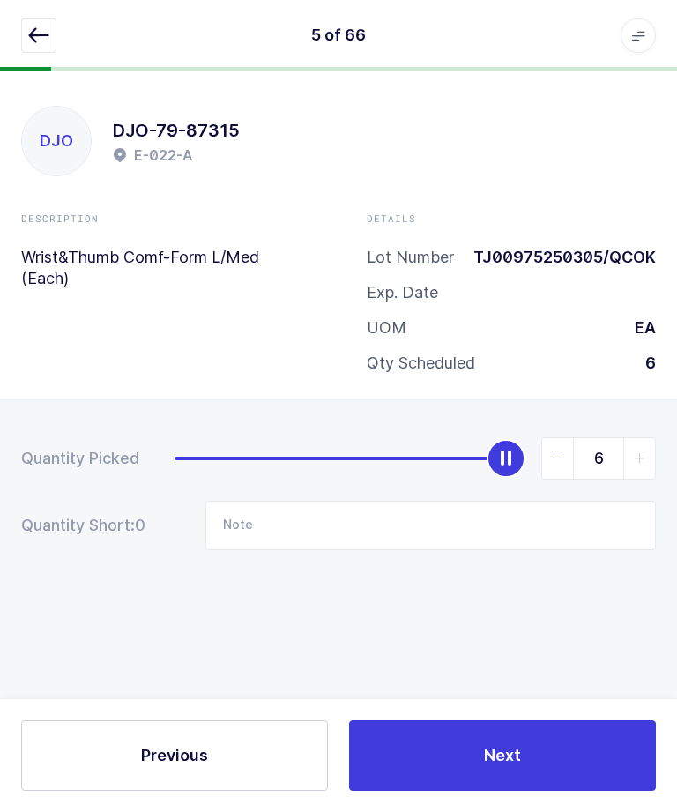
click at [534, 763] on button "Next" at bounding box center [502, 755] width 307 height 71
click at [27, 39] on button "button" at bounding box center [38, 35] width 35 height 35
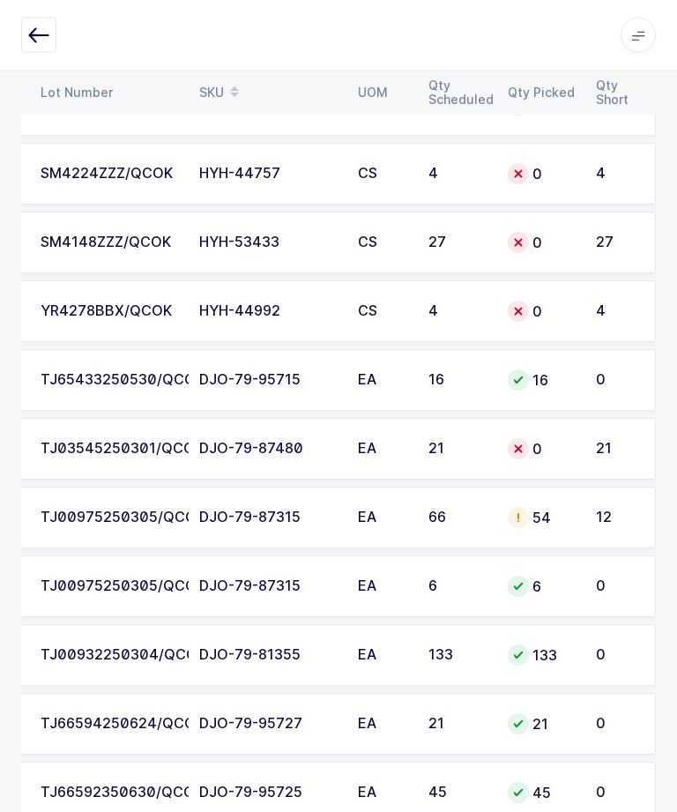
scroll to position [1686, 0]
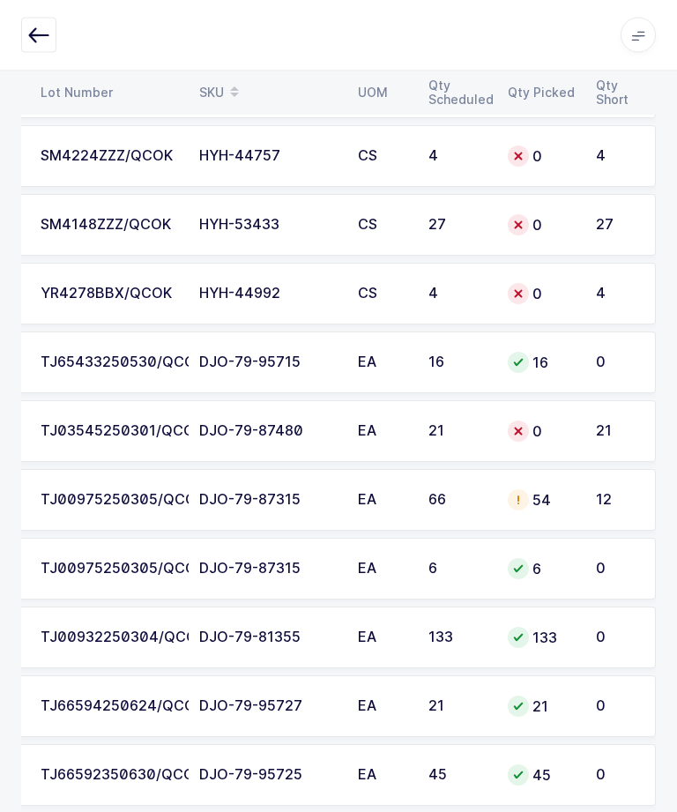
click at [628, 499] on div "12" at bounding box center [616, 501] width 41 height 16
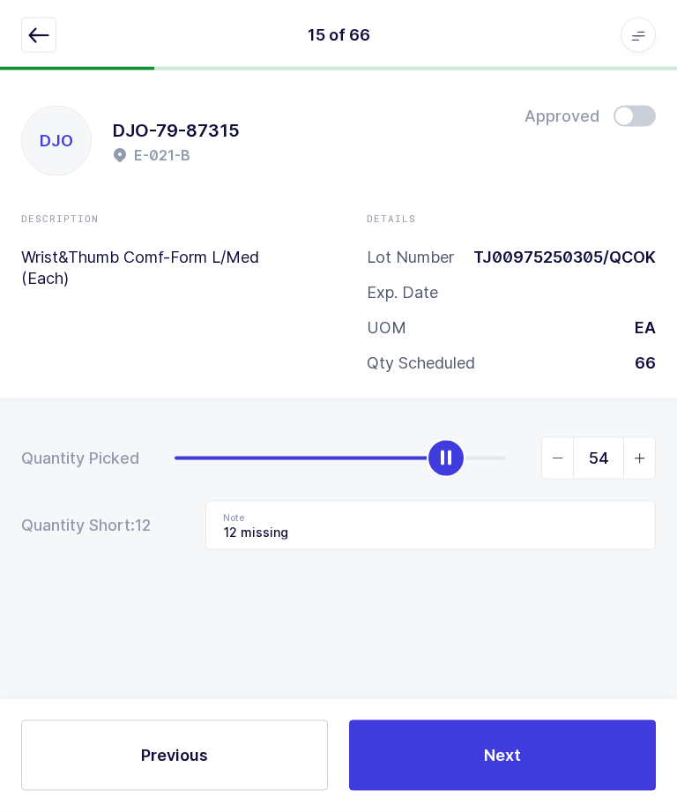
scroll to position [0, 0]
click at [652, 459] on span "slider between 0 and 66" at bounding box center [639, 458] width 32 height 41
type input "55"
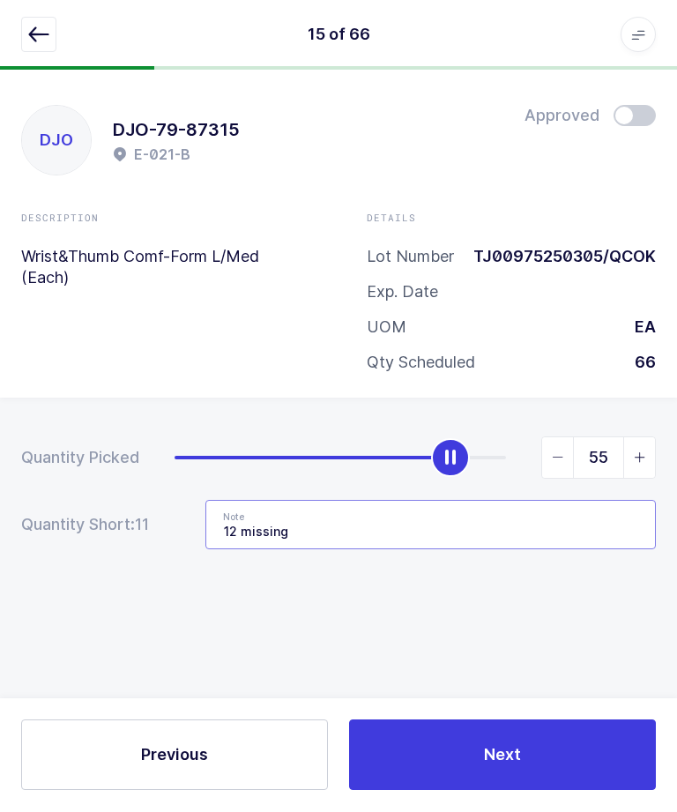
click at [236, 523] on input "12 missing" at bounding box center [430, 525] width 450 height 49
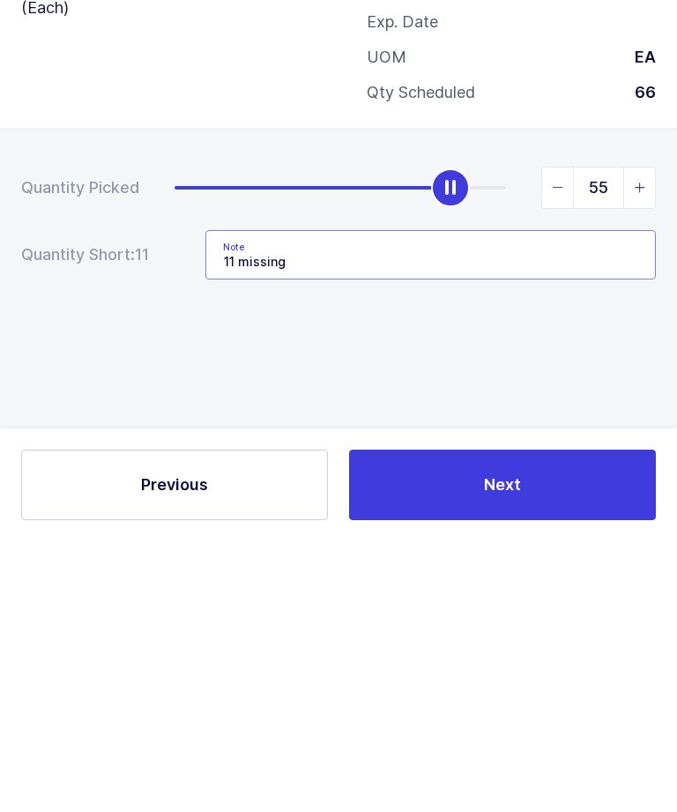
click at [323, 501] on input "11 missing" at bounding box center [430, 525] width 450 height 49
type input "11 missing / Qty:1 - E-022-A /"
click at [458, 720] on button "Next" at bounding box center [502, 755] width 307 height 71
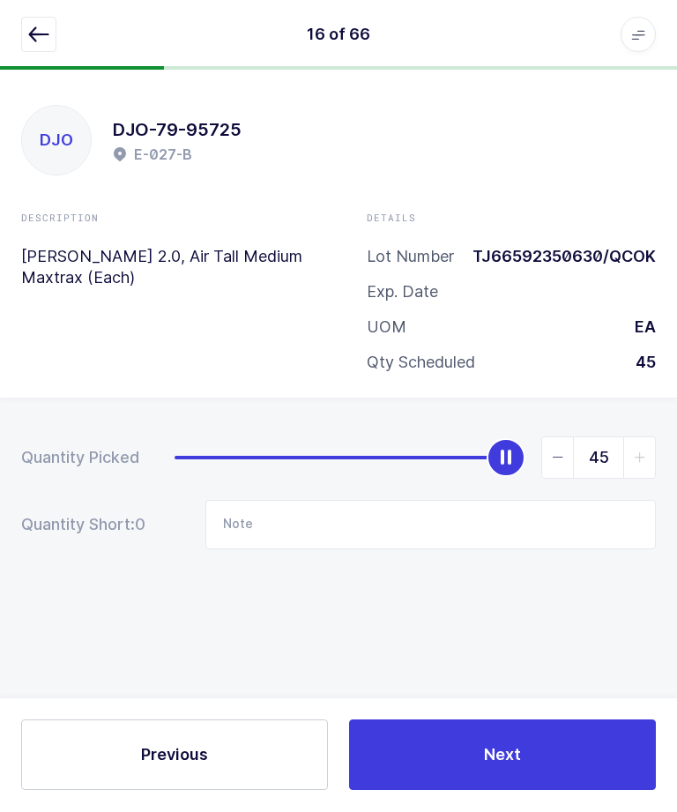
click at [39, 36] on icon "button" at bounding box center [38, 35] width 21 height 21
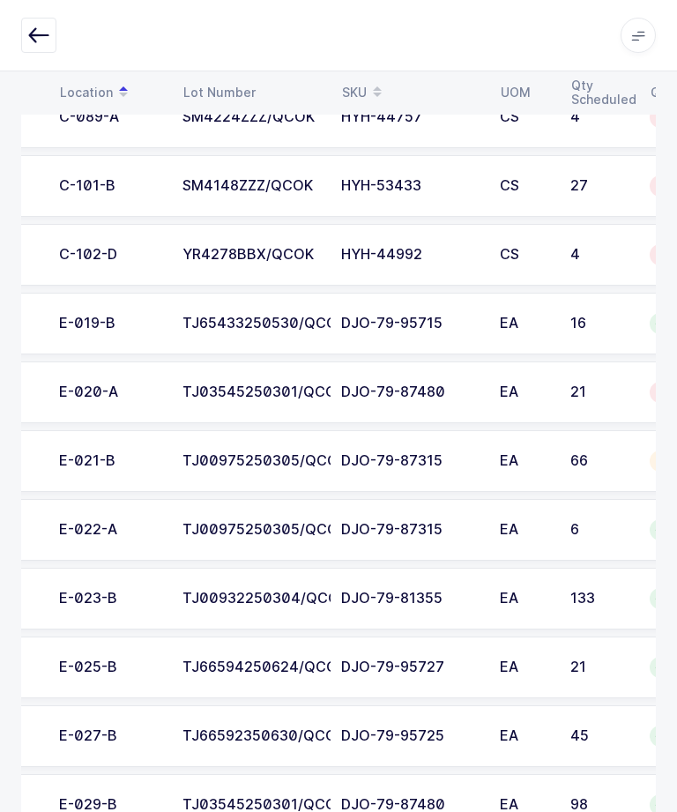
scroll to position [0, 97]
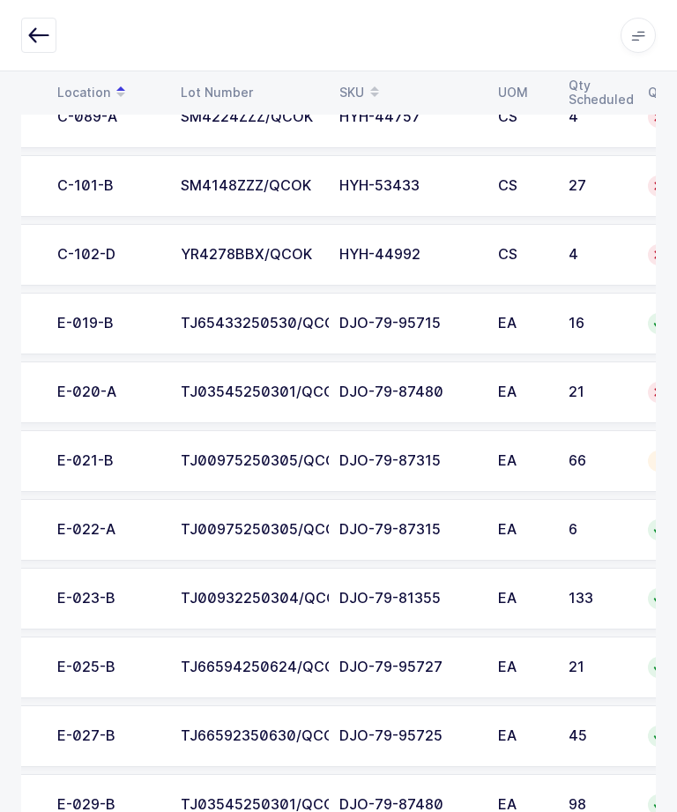
click at [172, 371] on td "TJ03545250301/QCOK" at bounding box center [249, 392] width 159 height 62
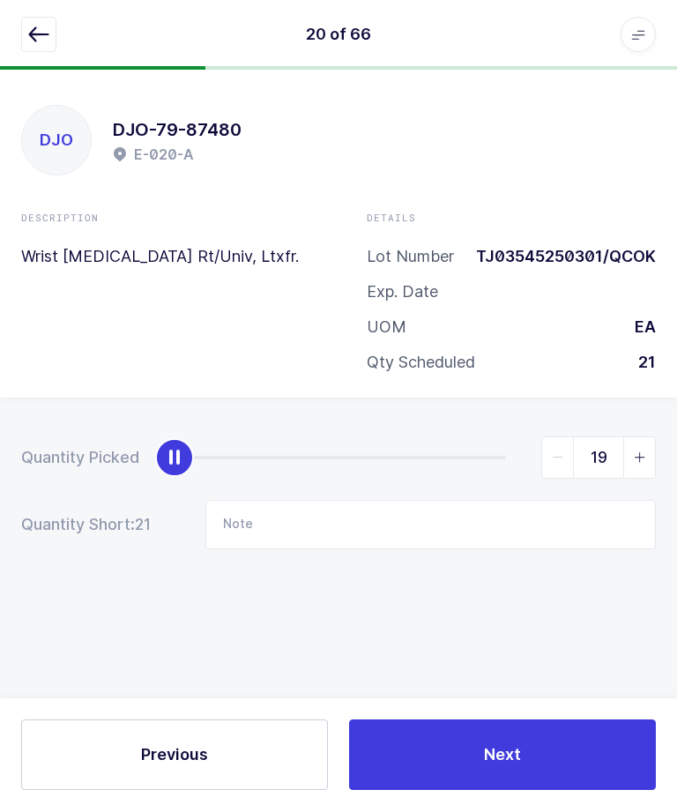
type input "21"
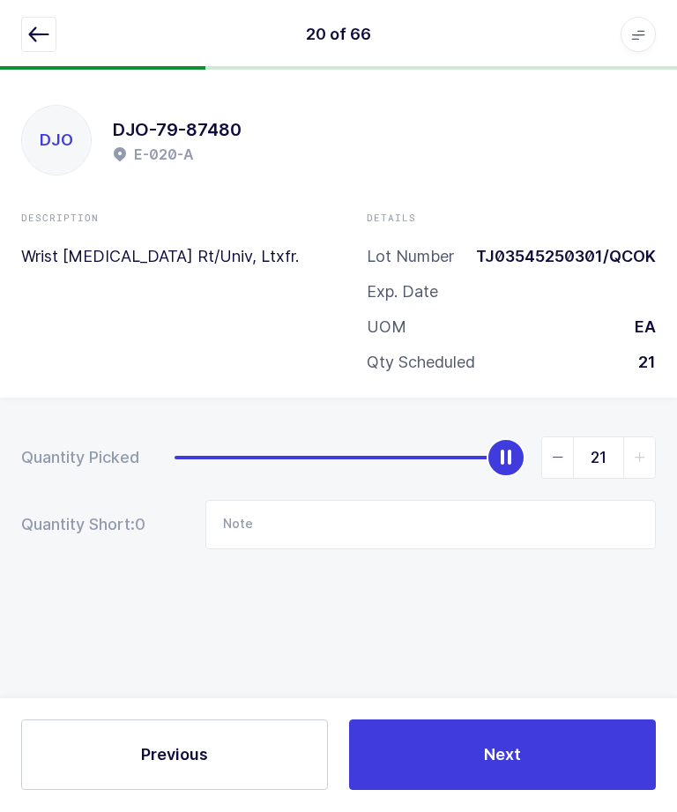
click at [532, 789] on button "Next" at bounding box center [502, 755] width 307 height 71
click at [29, 26] on icon "button" at bounding box center [38, 35] width 21 height 21
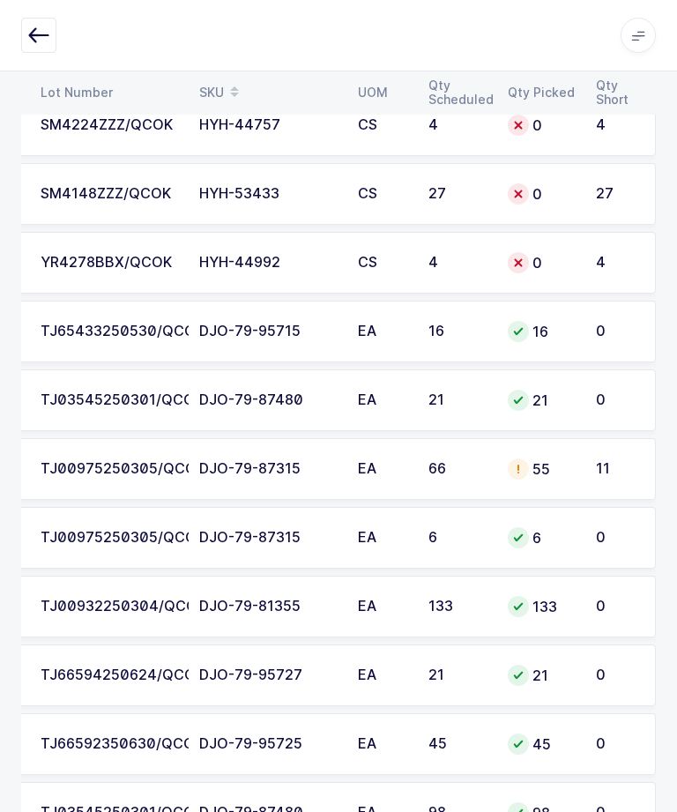
scroll to position [0, 238]
click at [178, 469] on div "TJ00975250305/QCOK" at bounding box center [110, 469] width 138 height 16
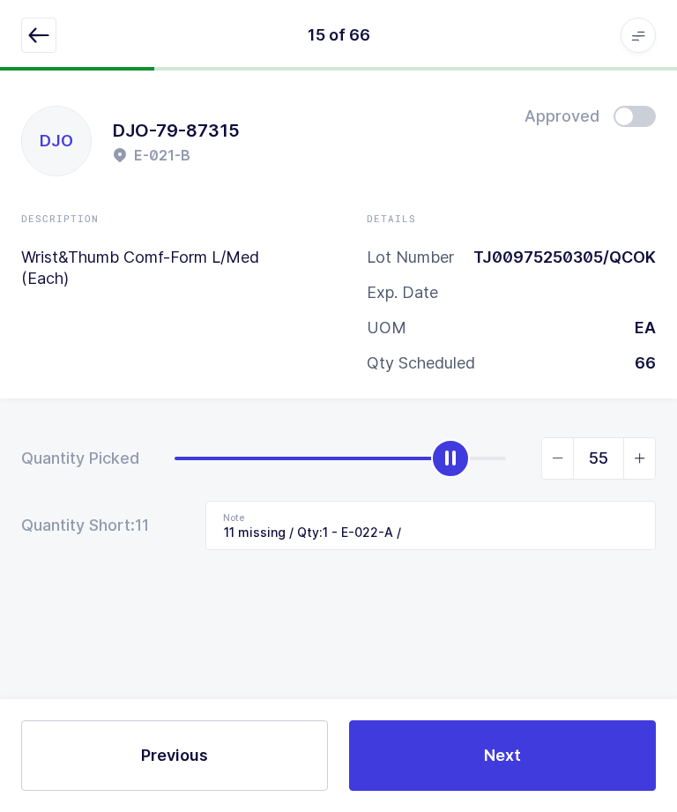
scroll to position [0, 0]
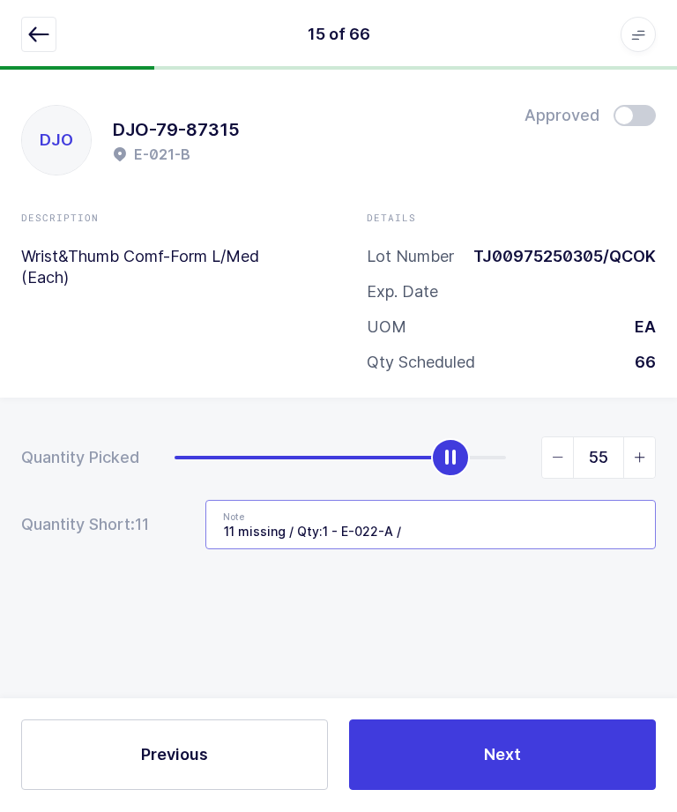
click at [292, 527] on input "11 missing / Qty:1 - E-022-A /" at bounding box center [430, 525] width 450 height 49
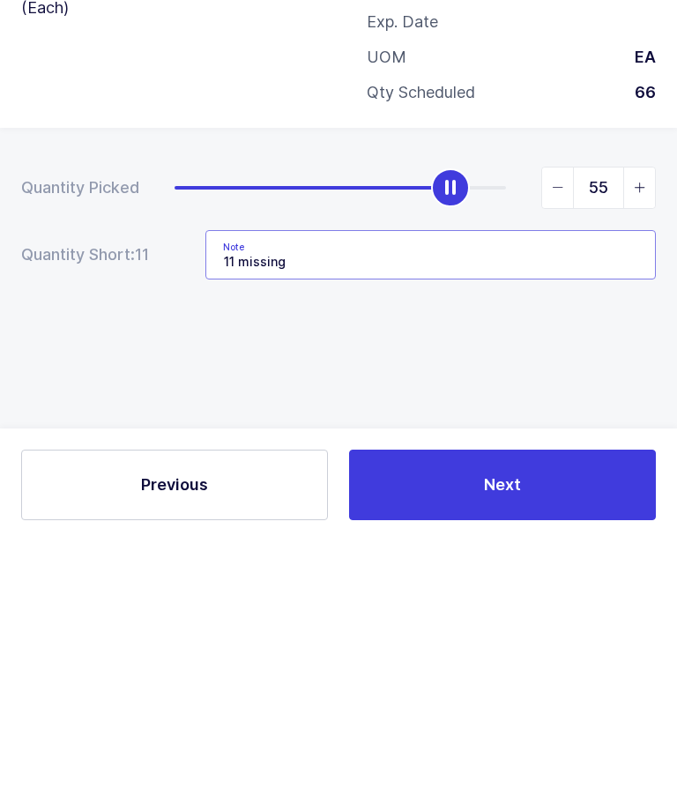
type input "11"
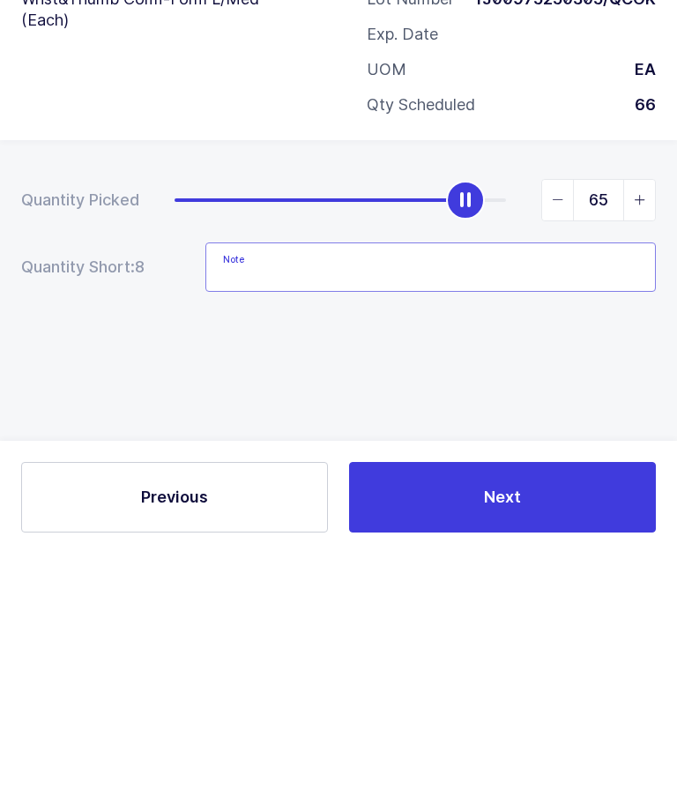
type input "66"
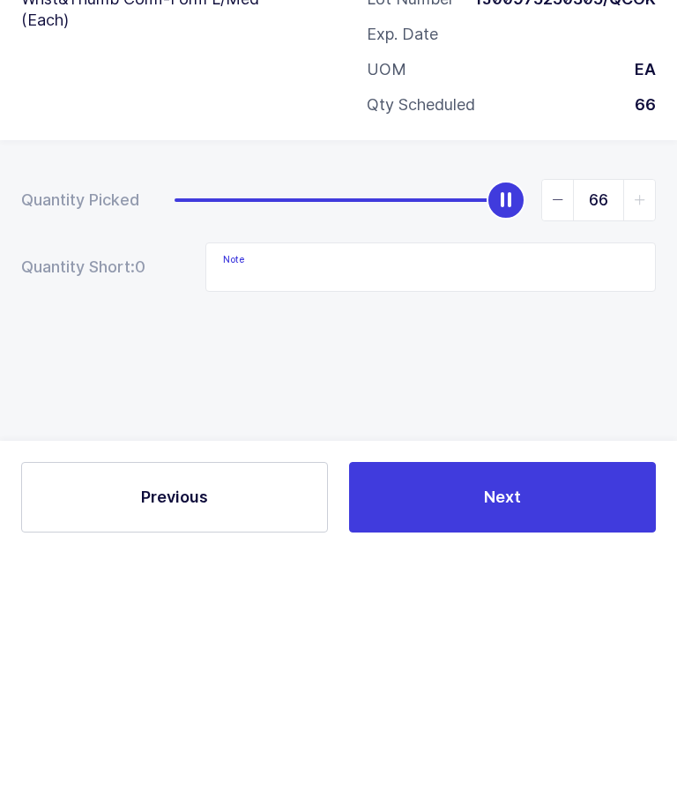
click at [445, 720] on button "Next" at bounding box center [502, 755] width 307 height 71
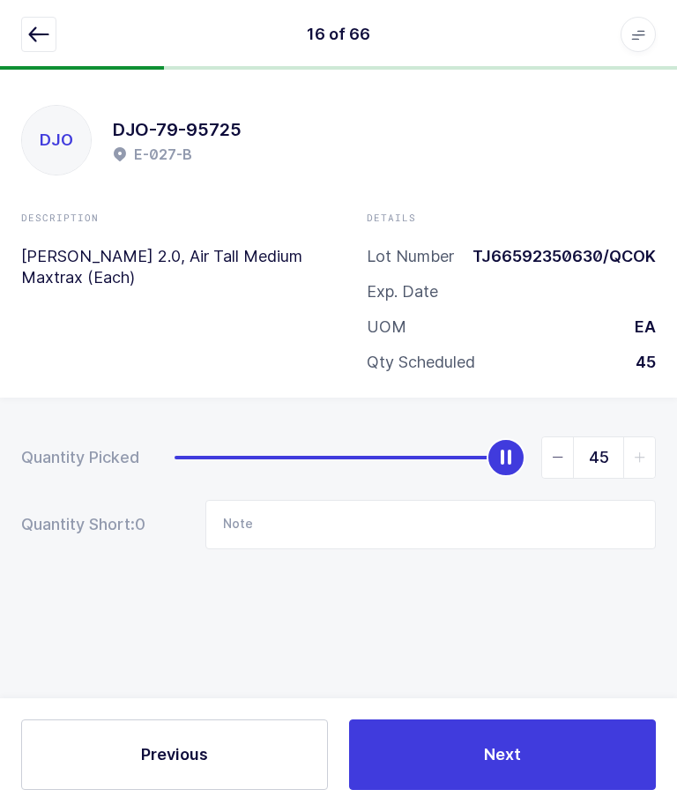
click at [39, 41] on icon "button" at bounding box center [38, 35] width 21 height 21
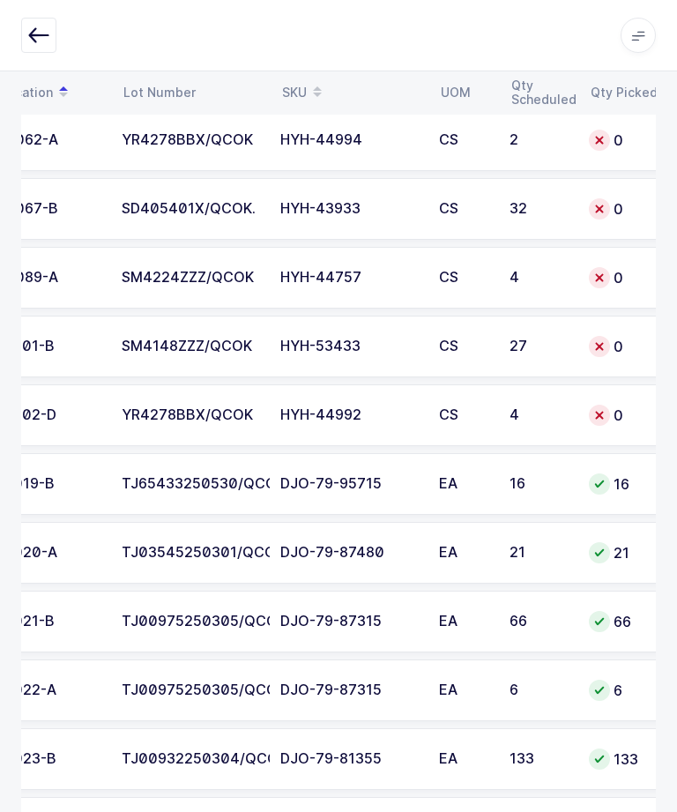
scroll to position [0, 159]
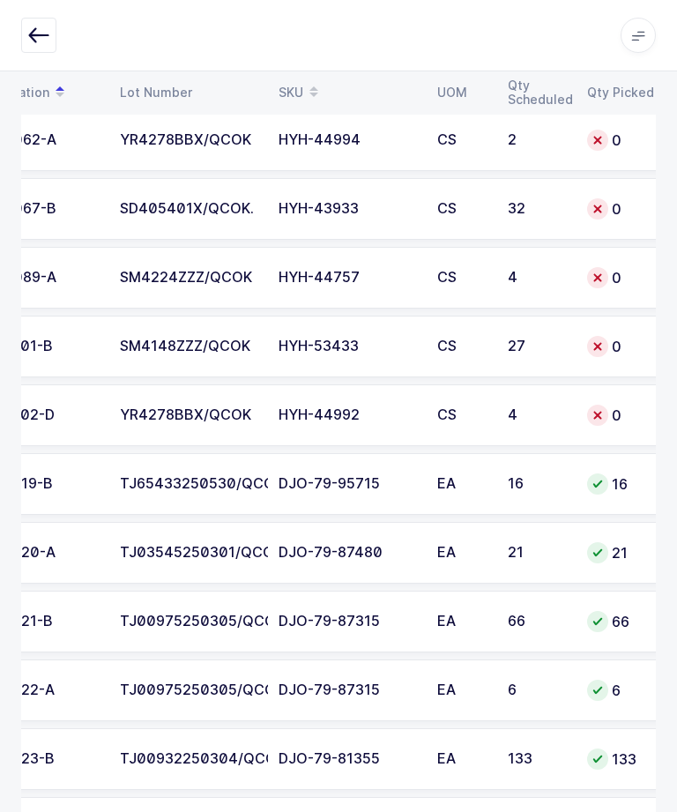
click at [238, 418] on div "YR4278BBX/QCOK" at bounding box center [189, 415] width 138 height 16
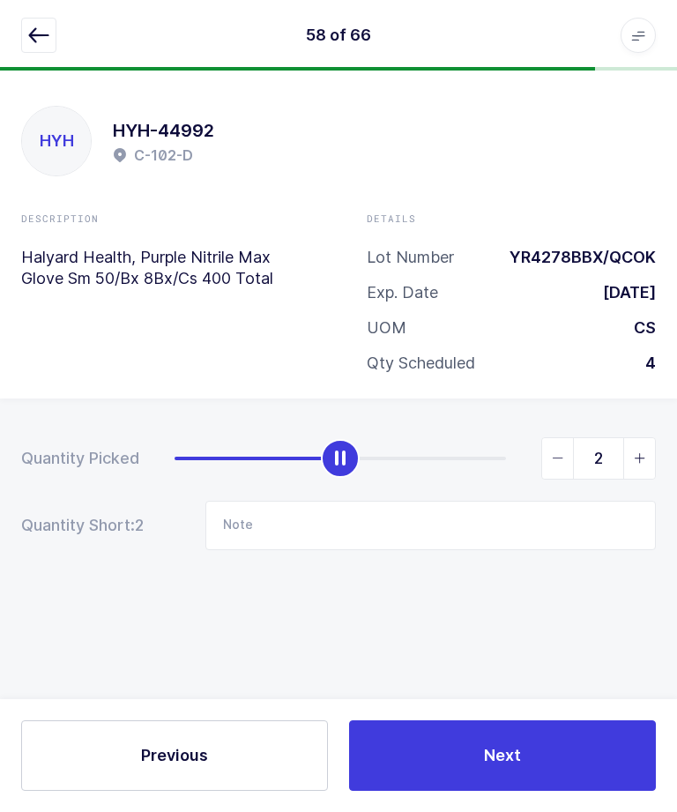
type input "3"
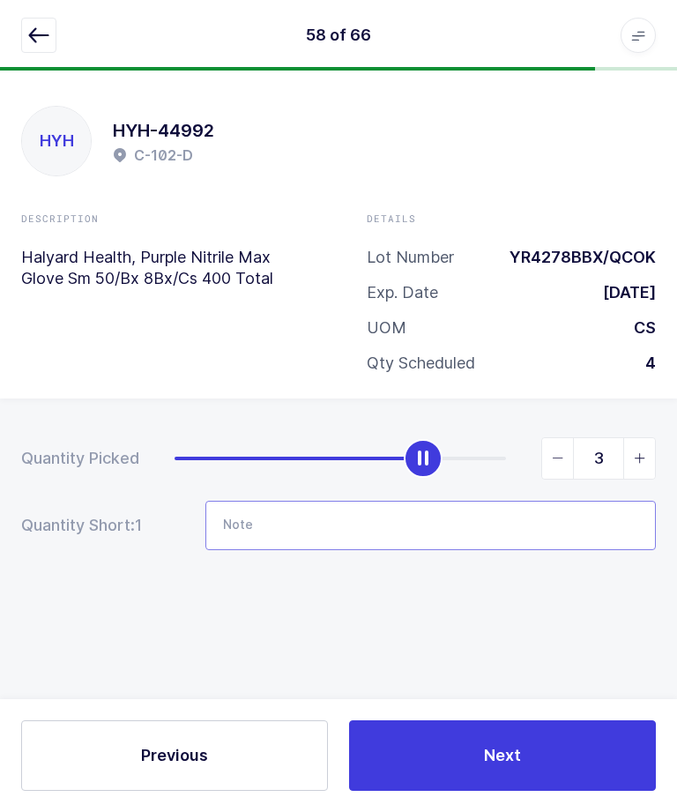
click at [305, 501] on input "Note" at bounding box center [430, 525] width 450 height 49
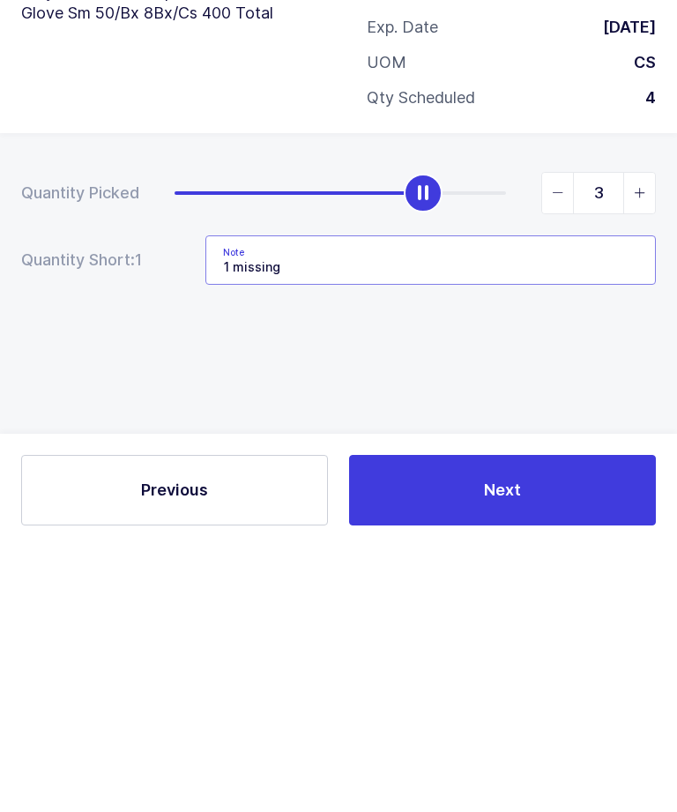
type input "1 missing"
click at [585, 398] on div "Quantity Picked 3 Quantity Short: 1 Note 1 missing" at bounding box center [338, 555] width 677 height 314
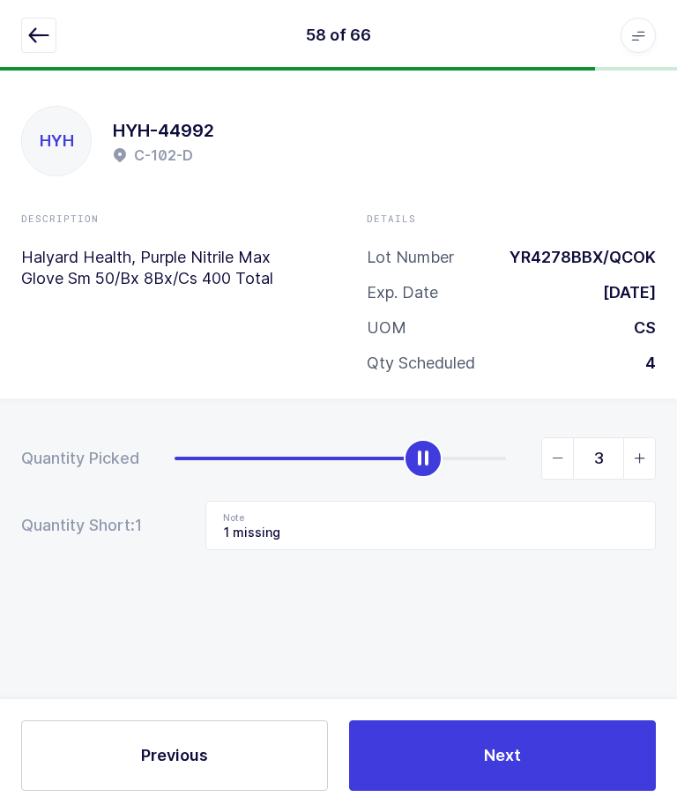
click at [555, 740] on button "Next" at bounding box center [502, 755] width 307 height 71
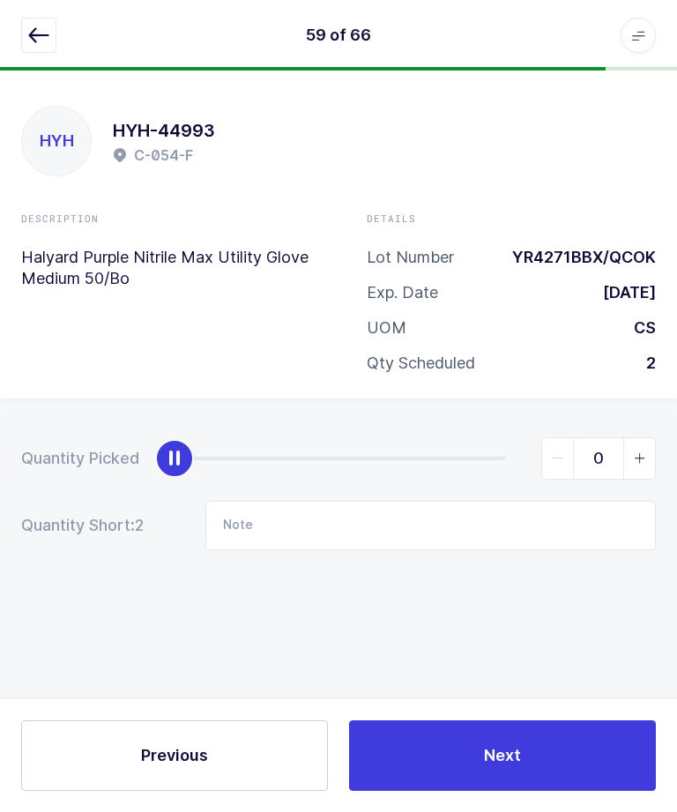
click at [34, 40] on icon "button" at bounding box center [38, 35] width 21 height 21
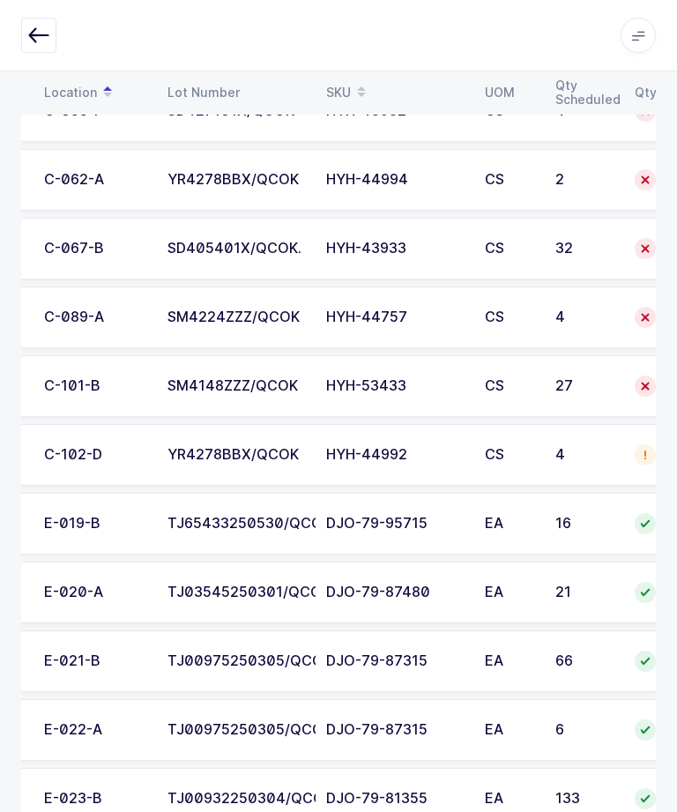
scroll to position [0, 112]
click at [354, 385] on div "HYH-53433" at bounding box center [394, 386] width 138 height 16
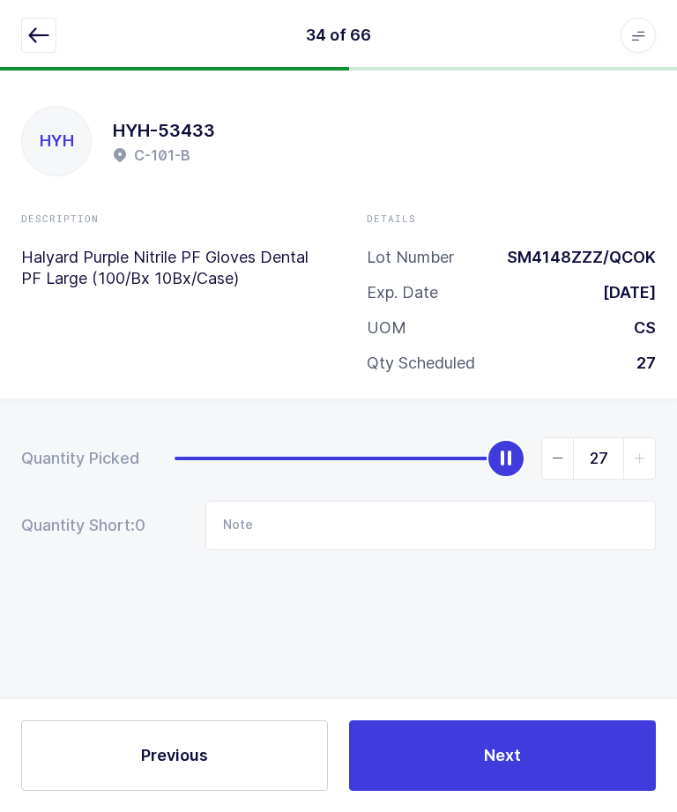
click at [552, 438] on span "slider between 0 and 27" at bounding box center [558, 458] width 32 height 41
click at [552, 452] on icon "slider between 0 and 27" at bounding box center [558, 458] width 12 height 12
type input "25"
click at [364, 501] on input "Note" at bounding box center [430, 525] width 450 height 49
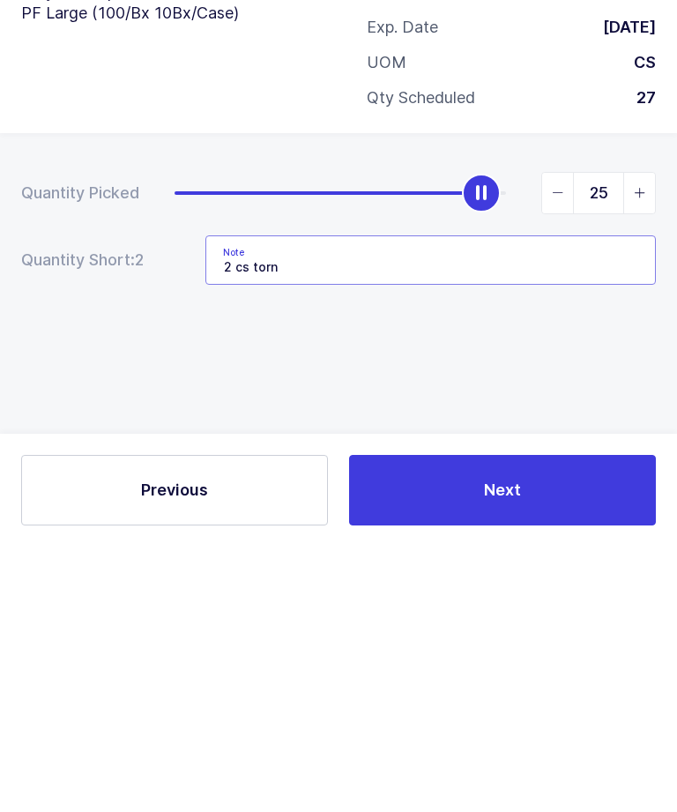
type input "2 cs torn"
click at [228, 398] on div "Quantity Picked 25 Quantity Short: 2 Note 2 cs torn" at bounding box center [338, 555] width 677 height 314
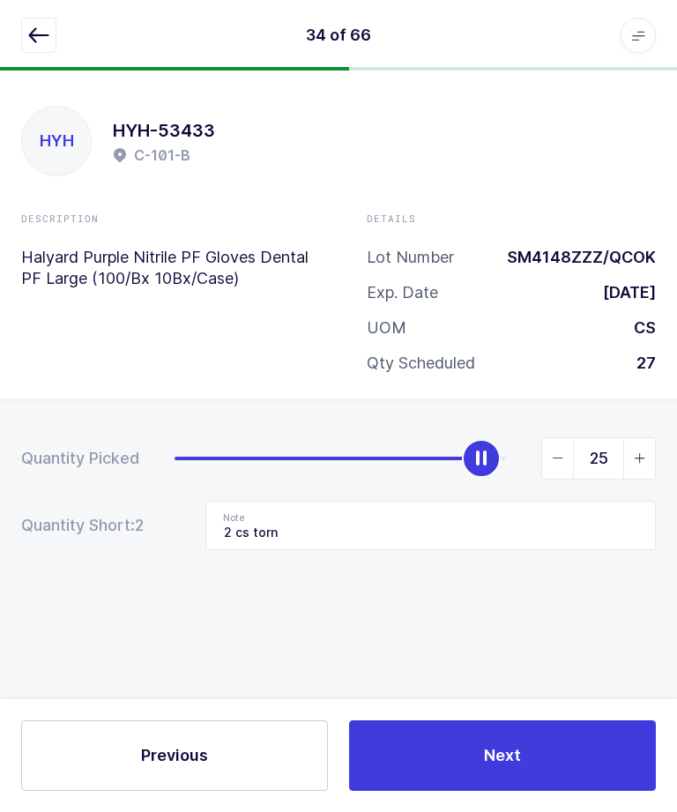
click at [428, 756] on button "Next" at bounding box center [502, 755] width 307 height 71
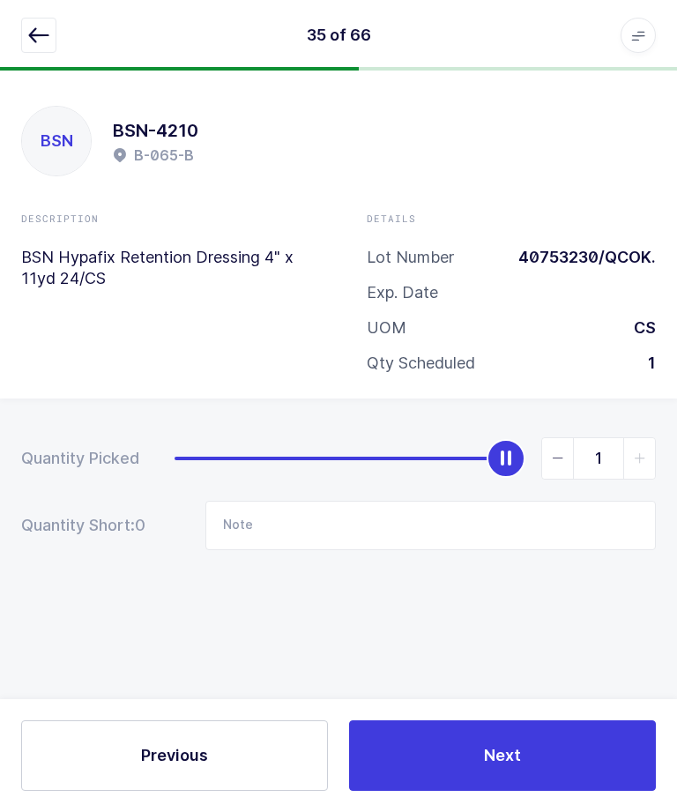
click at [22, 20] on button "button" at bounding box center [38, 35] width 35 height 35
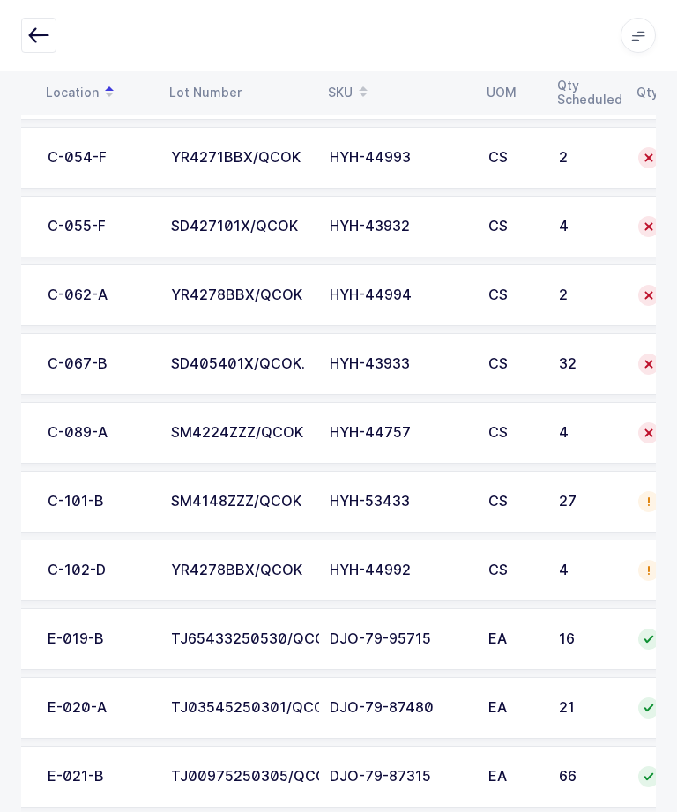
scroll to position [0, 108]
click at [362, 440] on td "HYH-44757" at bounding box center [398, 433] width 159 height 62
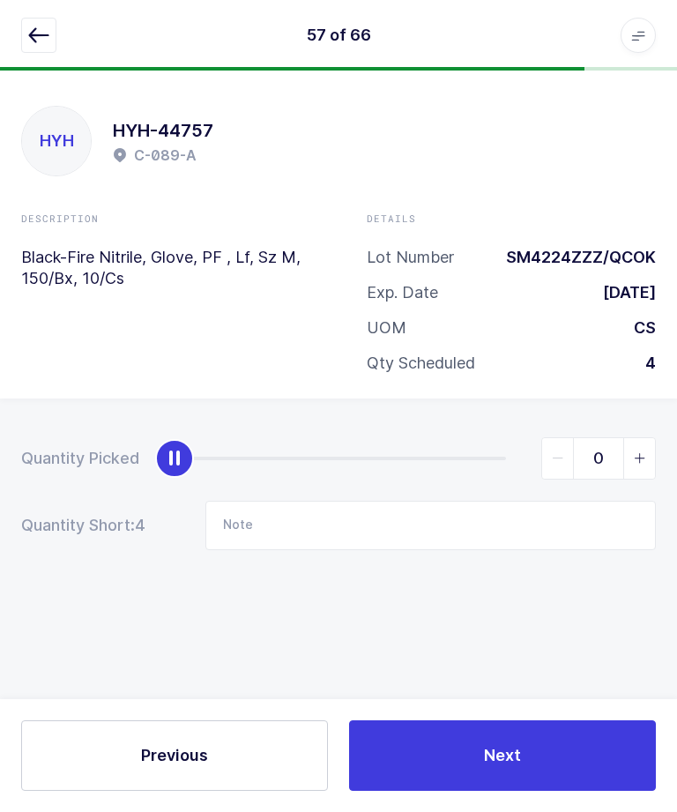
scroll to position [0, 0]
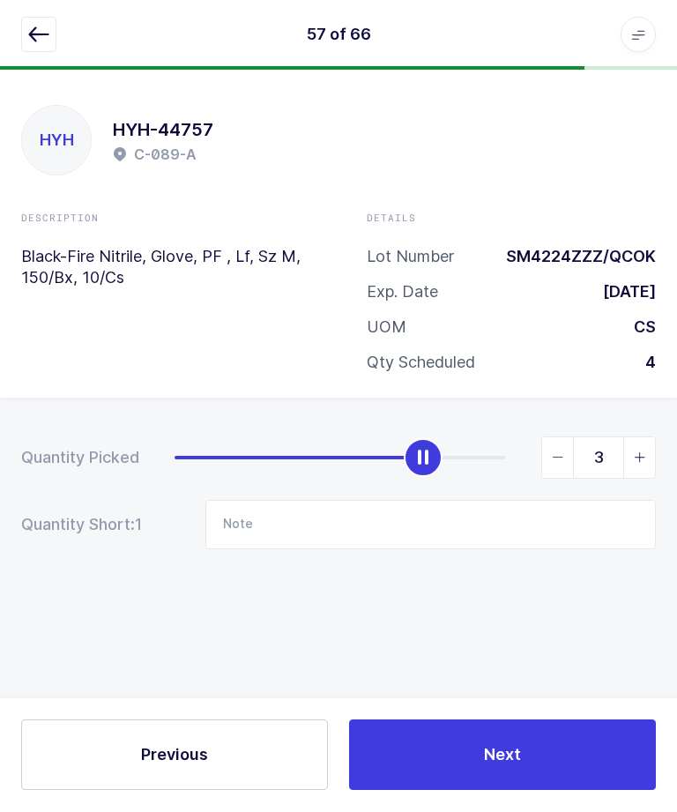
type input "4"
click at [458, 791] on button "Next" at bounding box center [502, 755] width 307 height 71
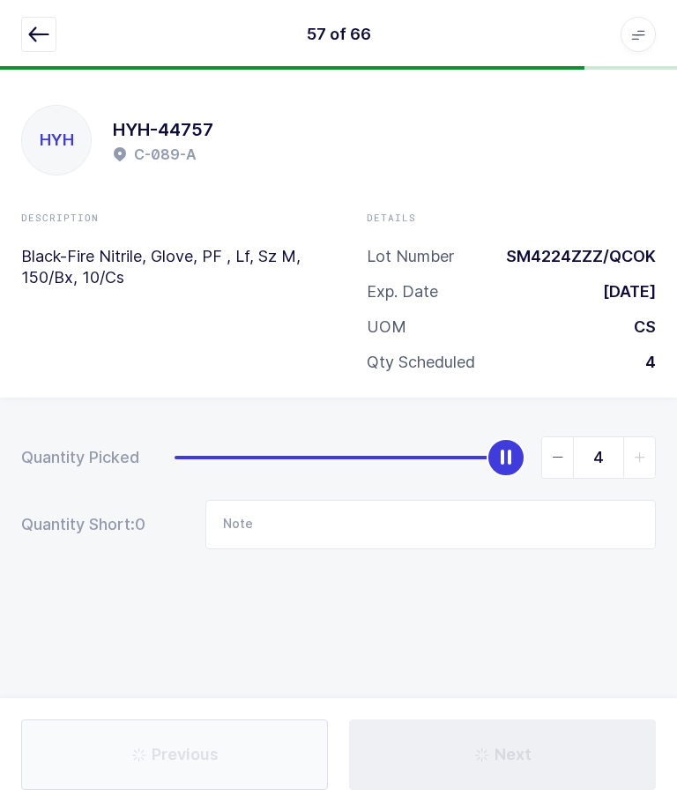
type input "1 missing"
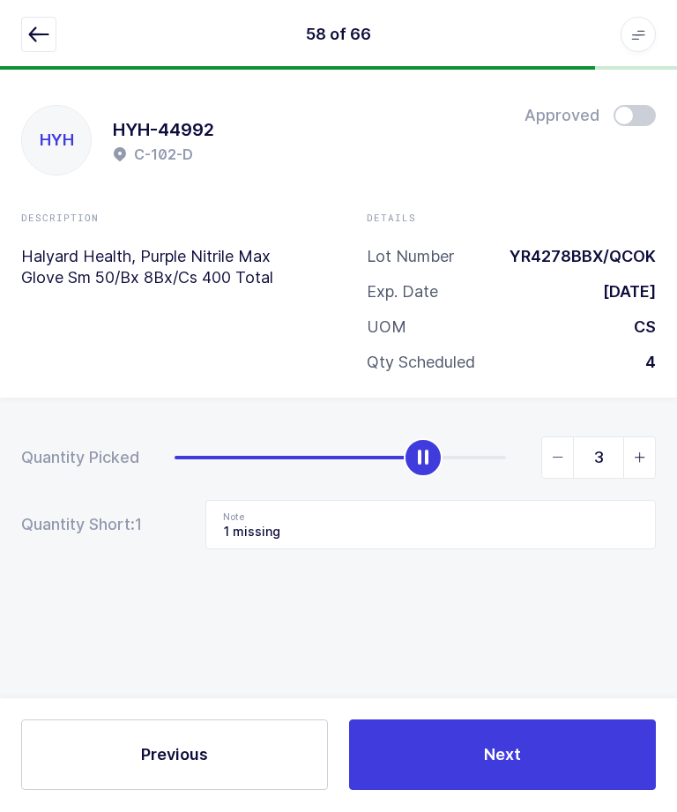
click at [27, 43] on button "button" at bounding box center [38, 35] width 35 height 35
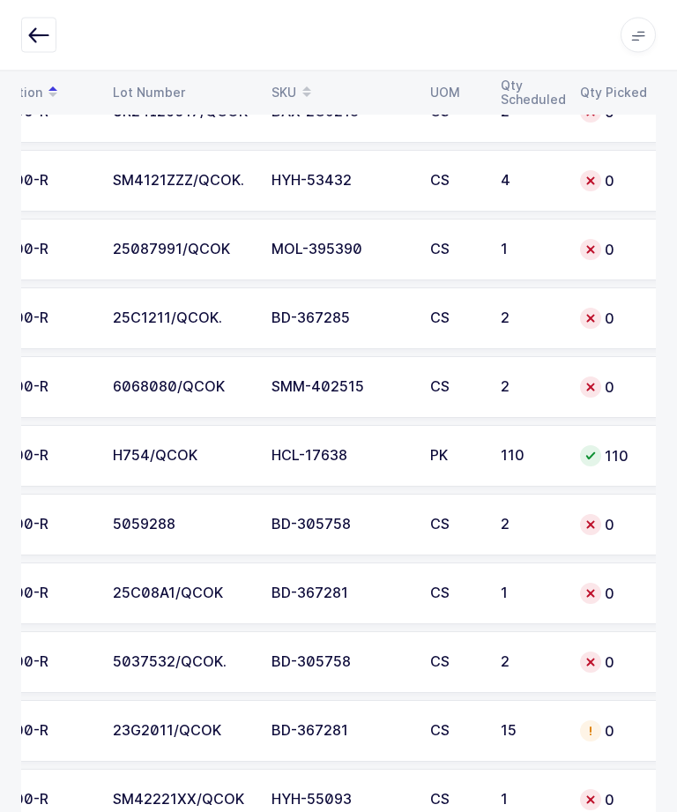
scroll to position [0, 168]
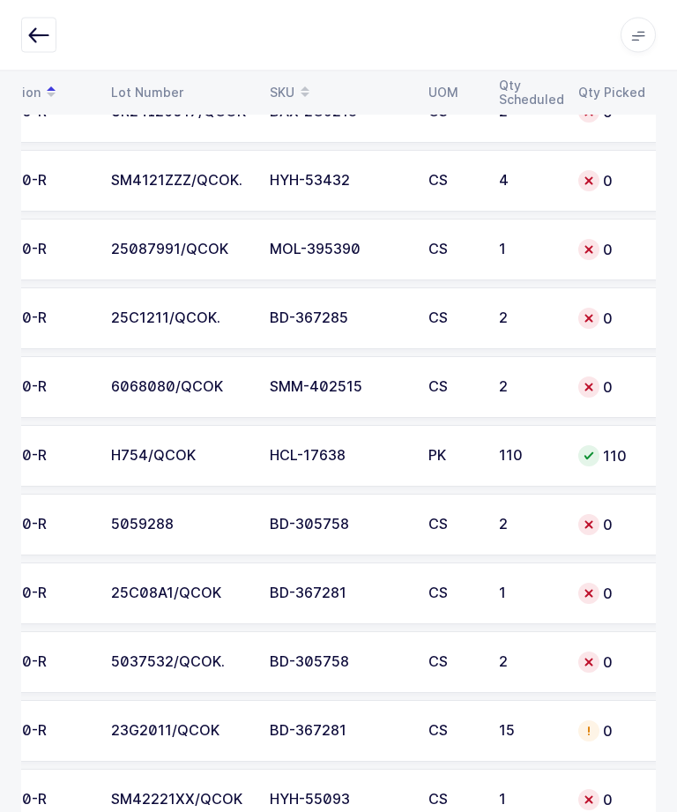
click at [230, 786] on td "SM42221XX/QCOK" at bounding box center [180, 801] width 159 height 62
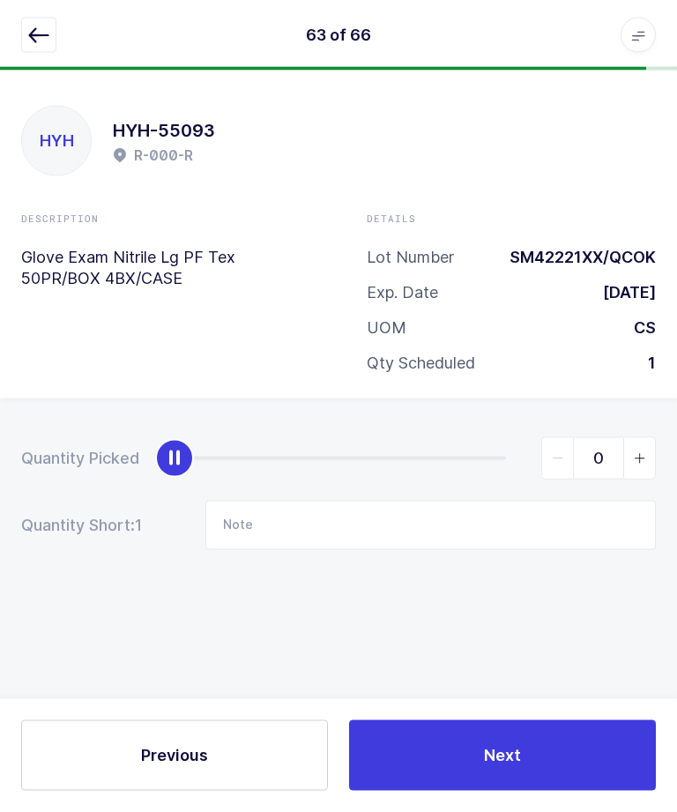
scroll to position [0, 0]
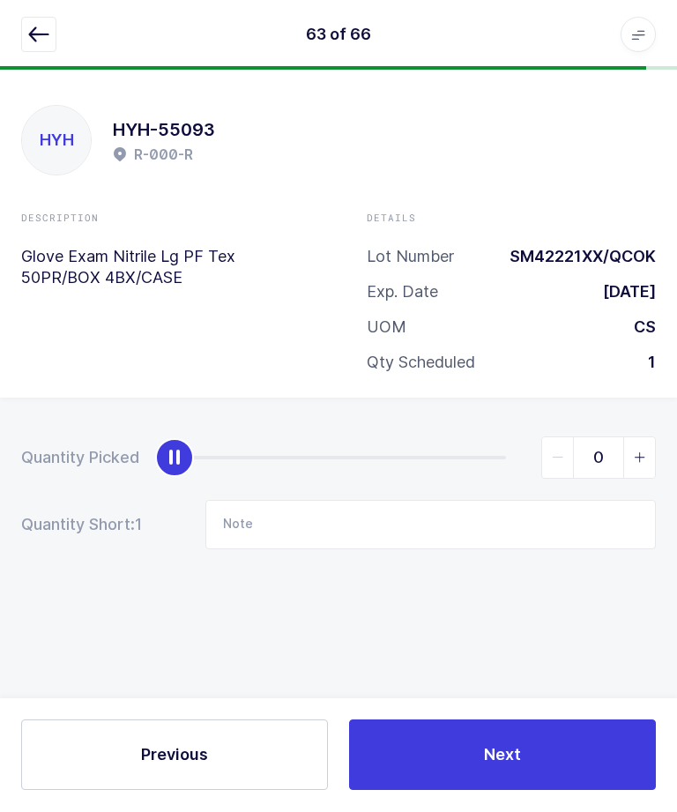
click at [646, 440] on span "slider between 0 and 1" at bounding box center [639, 458] width 32 height 41
type input "1"
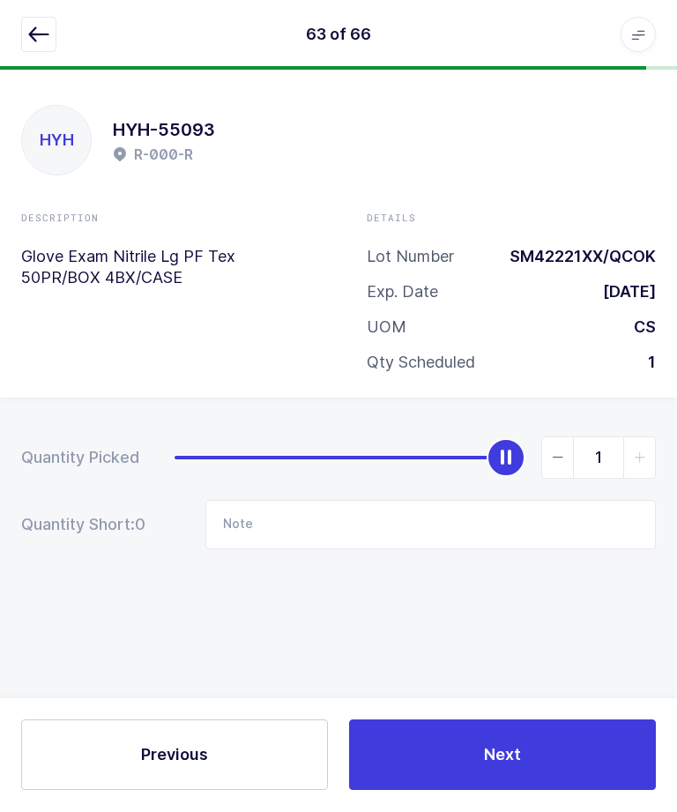
click at [528, 791] on button "Next" at bounding box center [502, 755] width 307 height 71
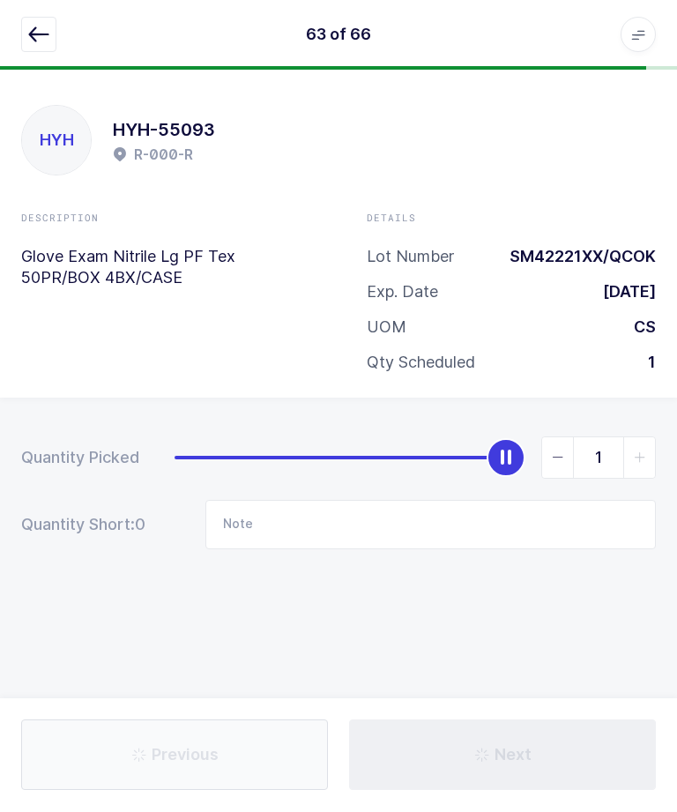
type input "Not in location"
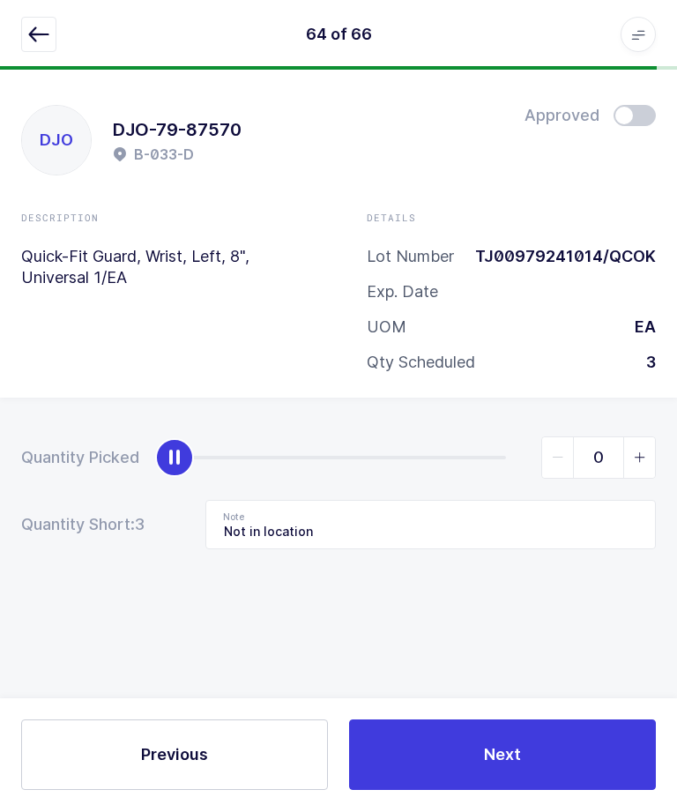
click at [22, 45] on button "button" at bounding box center [38, 35] width 35 height 35
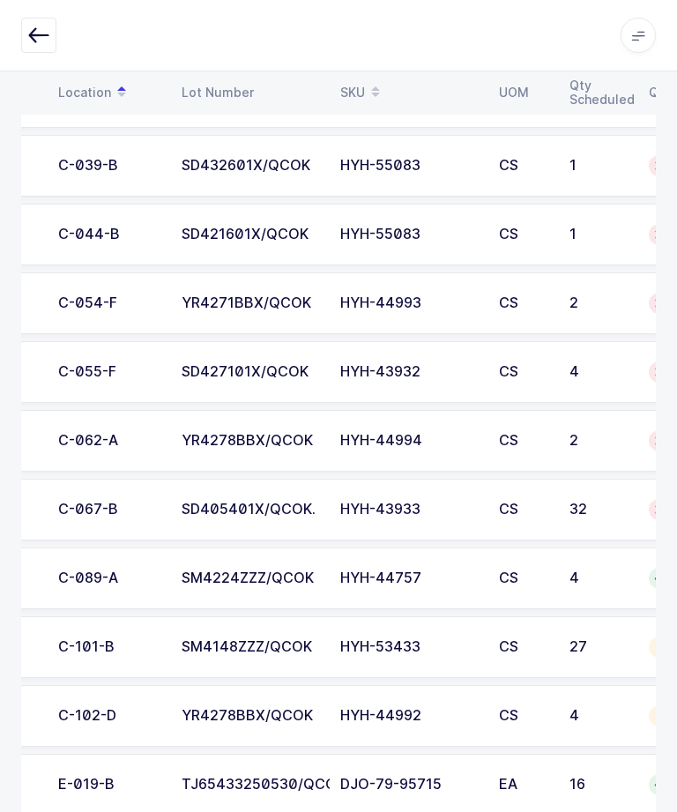
scroll to position [0, 92]
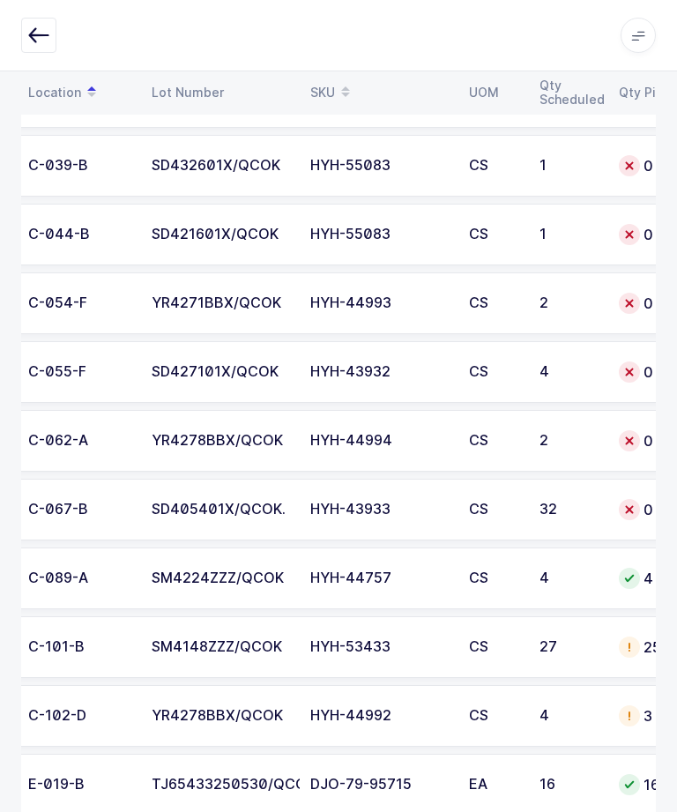
click at [535, 443] on td "2" at bounding box center [568, 441] width 79 height 62
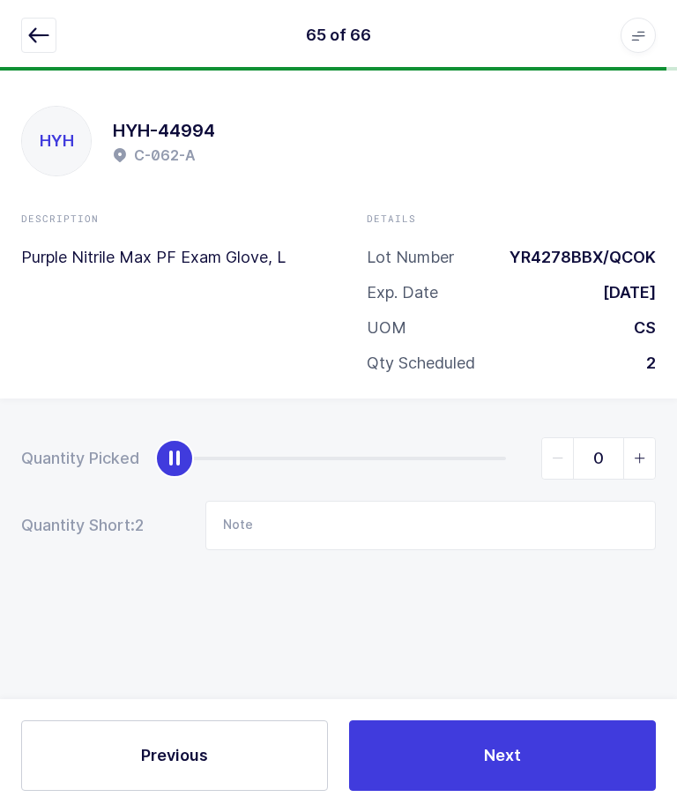
click at [671, 258] on div "Details Lot Number YR4278BBX/QCOK Exp. Date [DATE] UOM CS Qty Scheduled 2" at bounding box center [512, 300] width 346 height 176
click at [512, 501] on input "Note" at bounding box center [430, 525] width 450 height 49
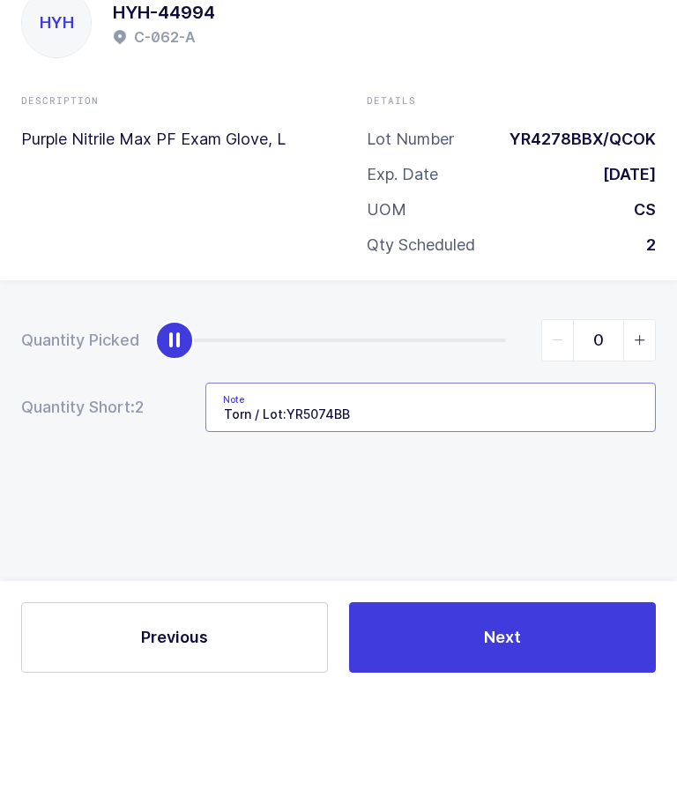
type input "Torn / Lot:YR5074BBX"
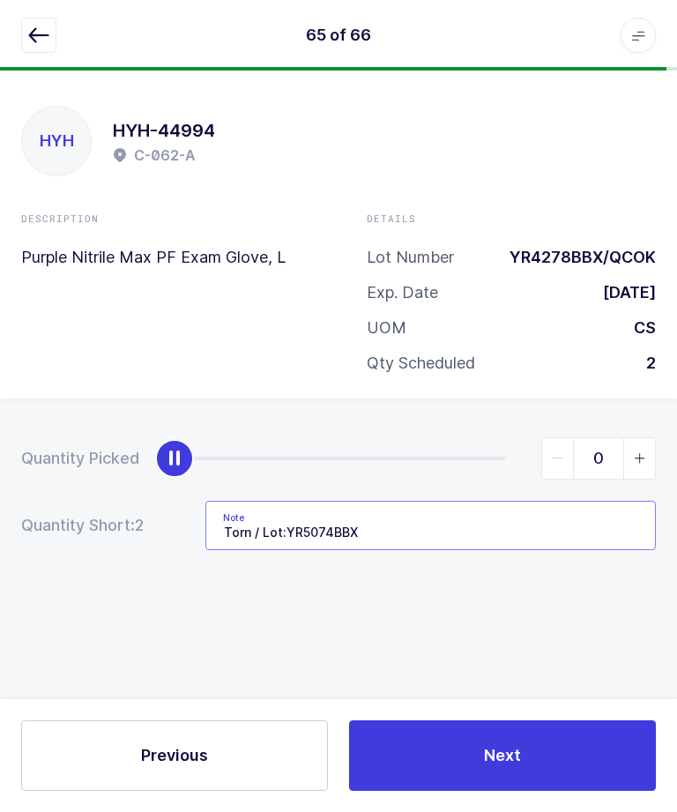
scroll to position [13, 0]
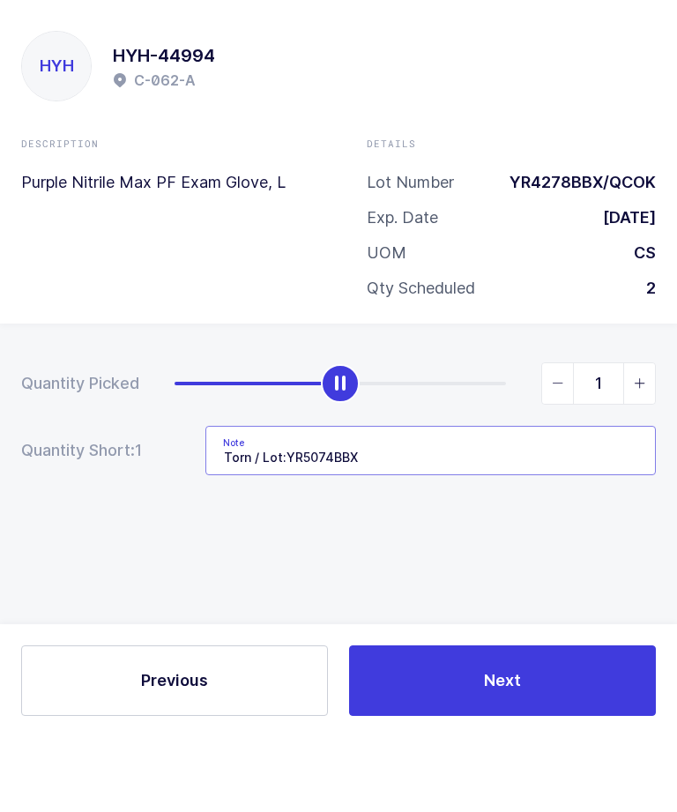
type input "2"
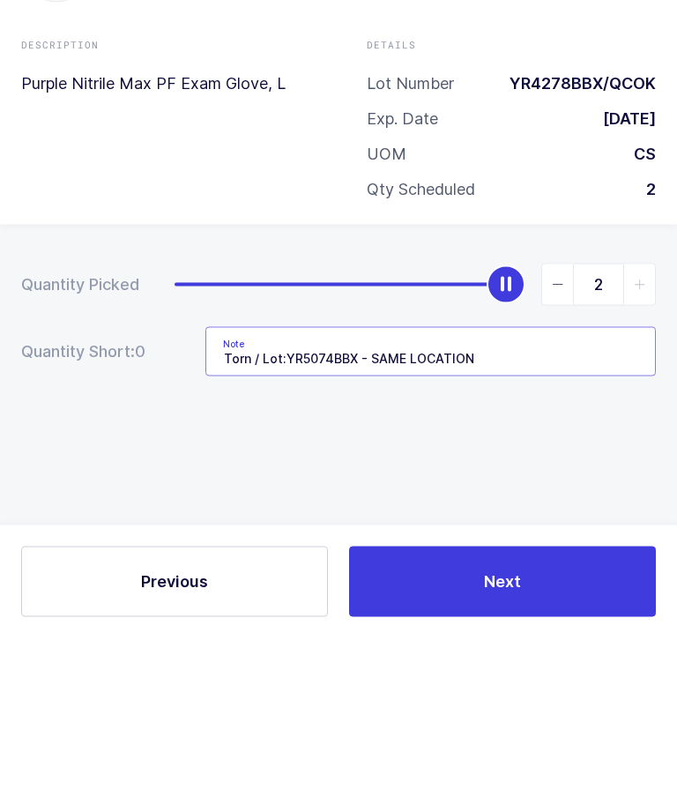
type input "Torn / Lot:YR5074BBX - SAME LOCATION"
click at [545, 398] on div "Quantity Picked 2 Quantity Short: 0 Note Torn / Lot:YR5074BBX - SAME LOCATION" at bounding box center [338, 555] width 677 height 314
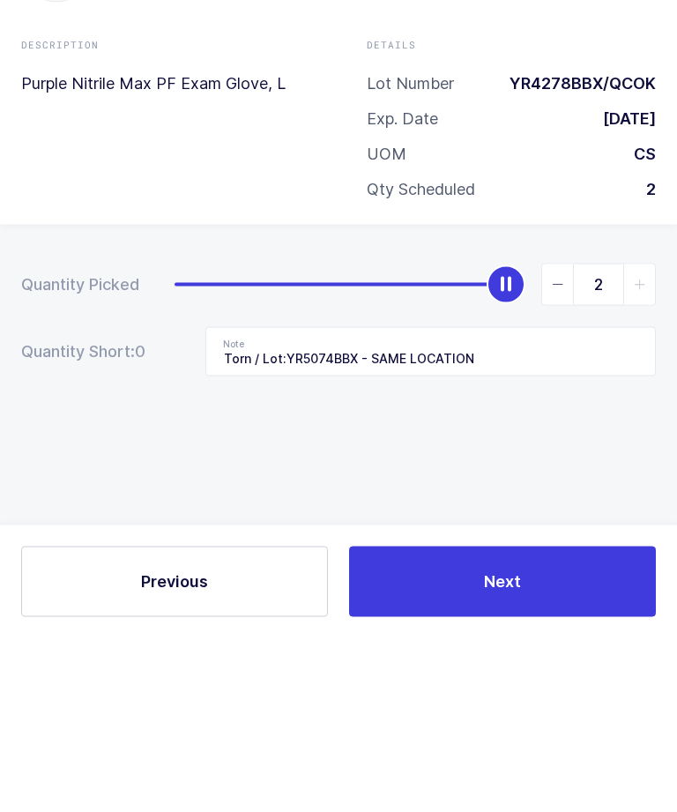
scroll to position [59, 0]
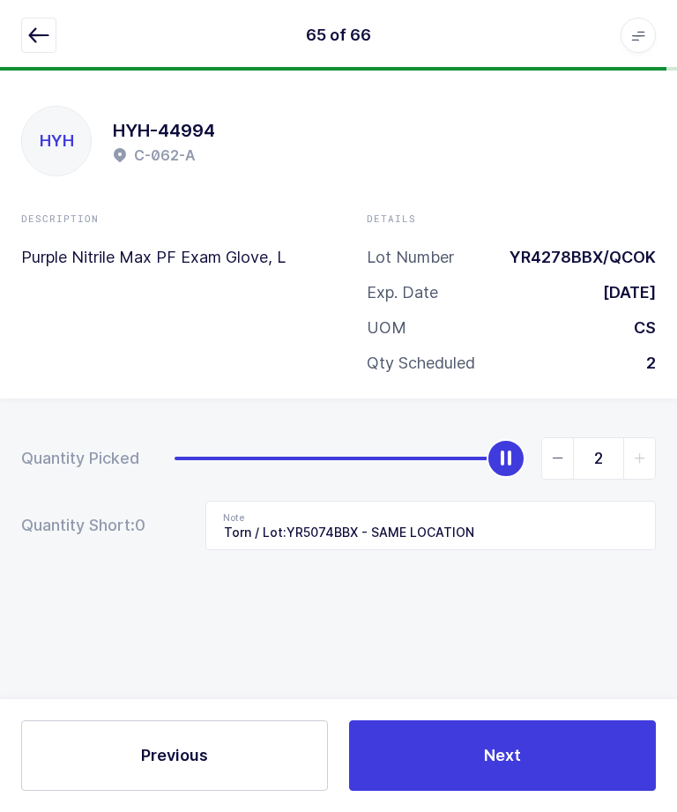
click at [556, 766] on button "Next" at bounding box center [502, 755] width 307 height 71
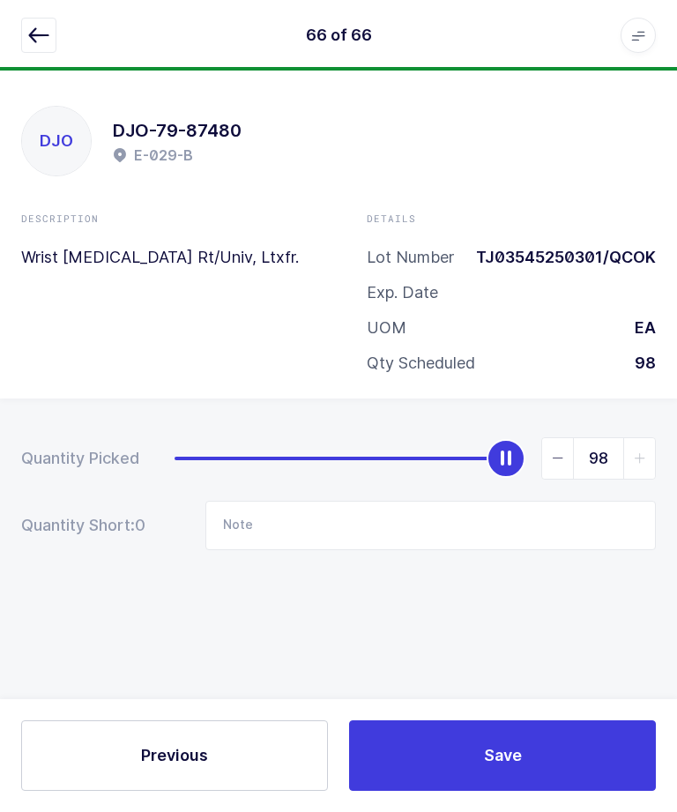
click at [51, 40] on button "button" at bounding box center [38, 35] width 35 height 35
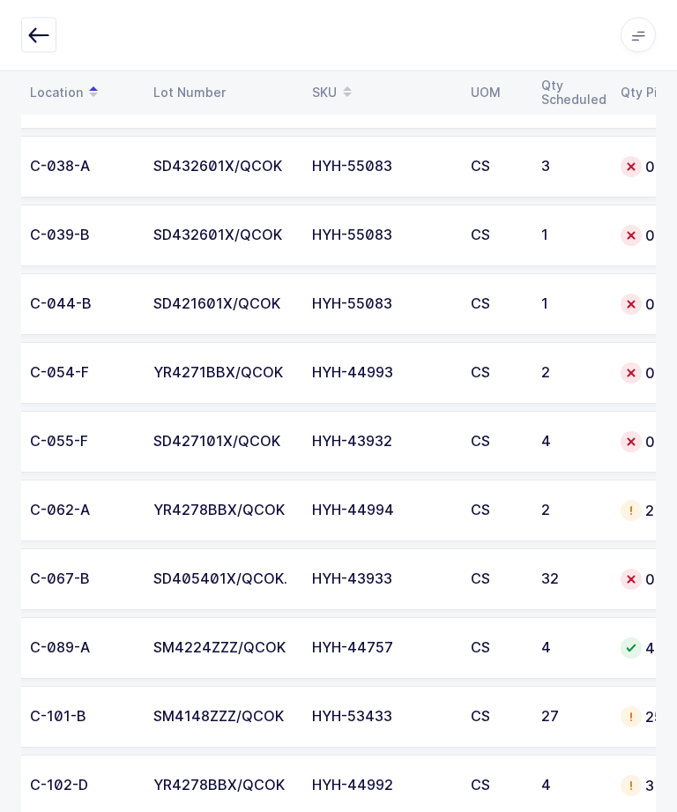
scroll to position [0, 127]
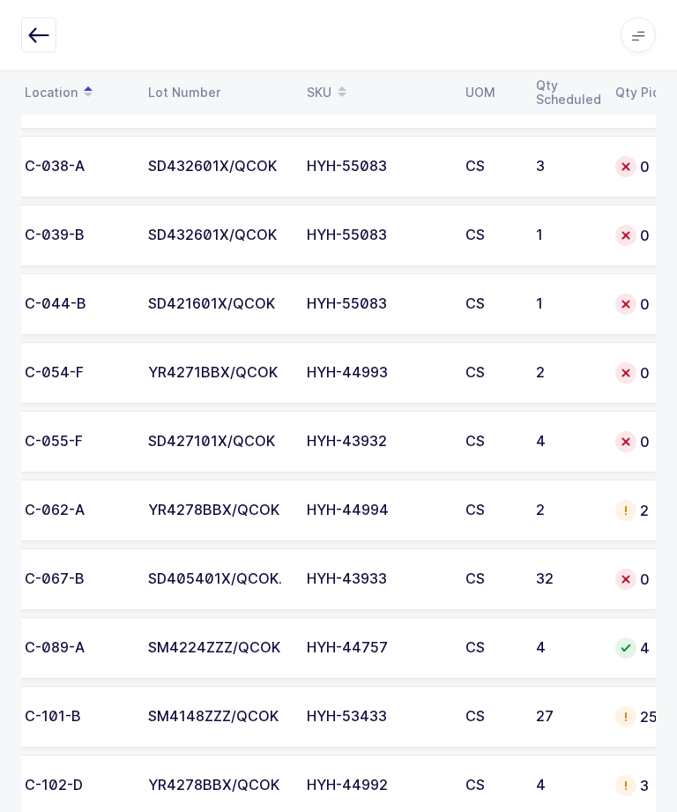
click at [169, 426] on td "SD427101X/QCOK" at bounding box center [217, 443] width 159 height 62
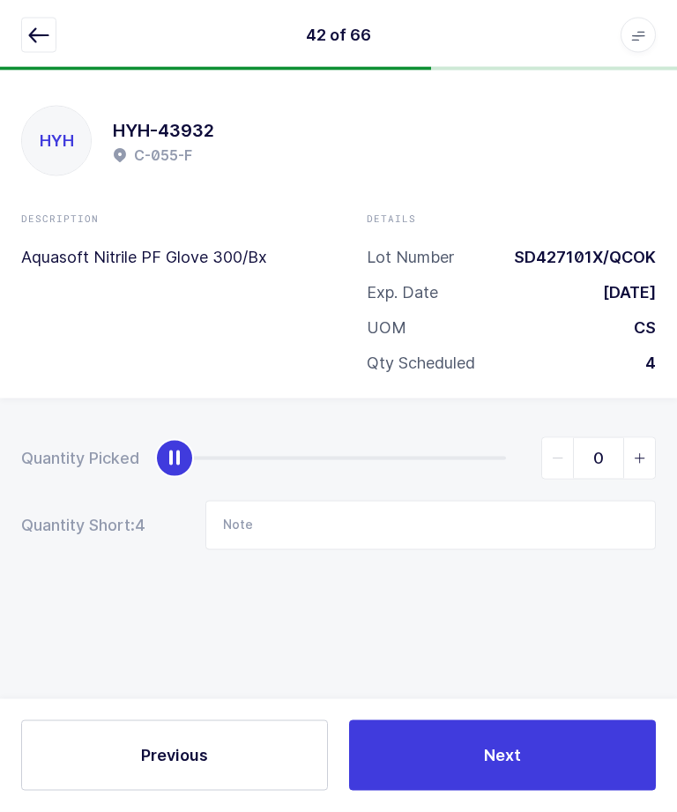
scroll to position [59, 0]
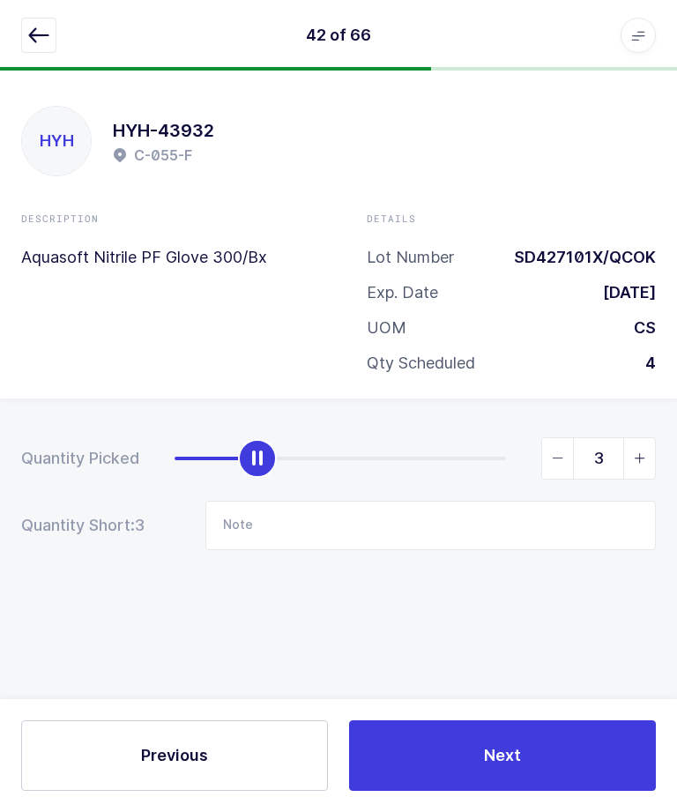
type input "4"
click at [465, 731] on button "Next" at bounding box center [502, 755] width 307 height 71
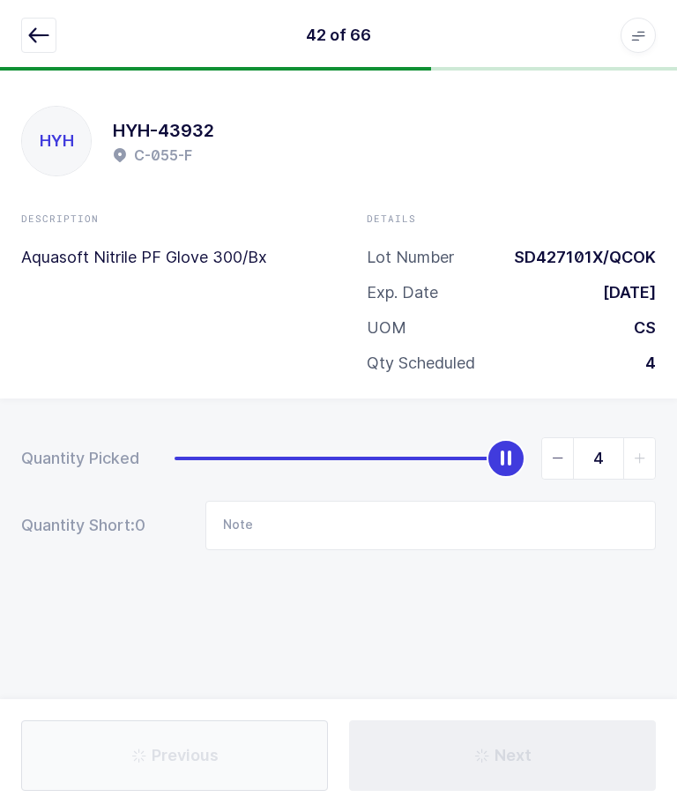
type input "17 missing"
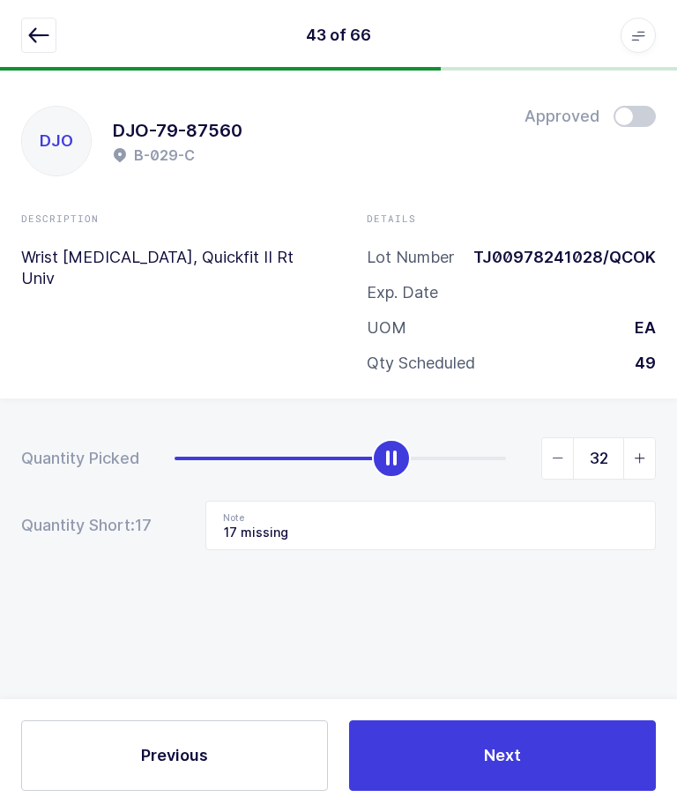
click at [31, 39] on icon "button" at bounding box center [38, 35] width 21 height 21
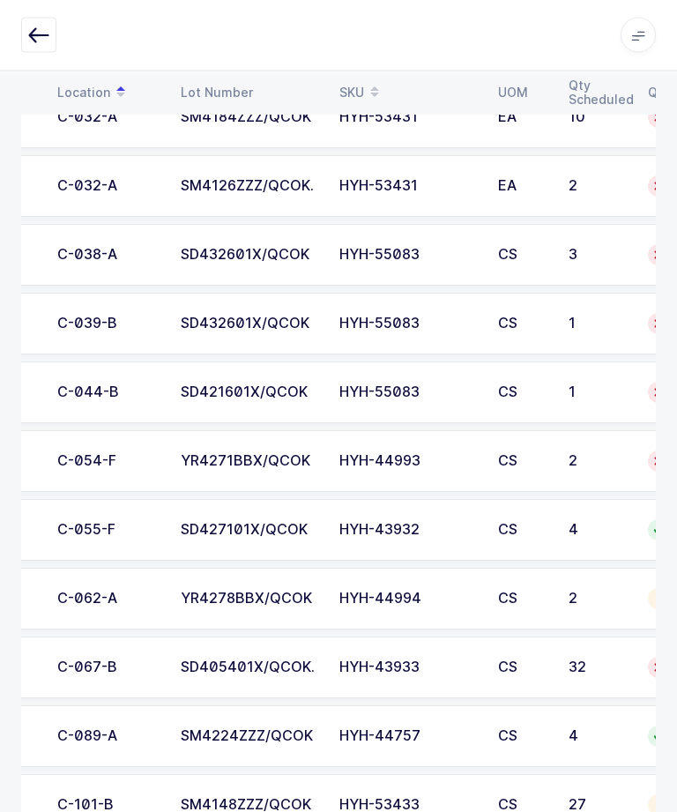
scroll to position [0, 98]
click at [253, 463] on div "YR4271BBX/QCOK" at bounding box center [250, 462] width 138 height 16
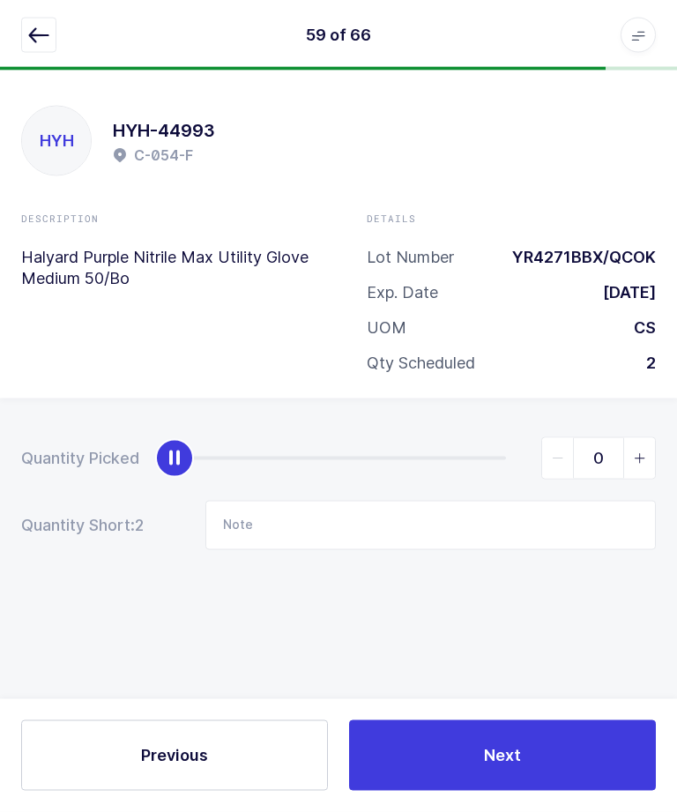
scroll to position [59, 0]
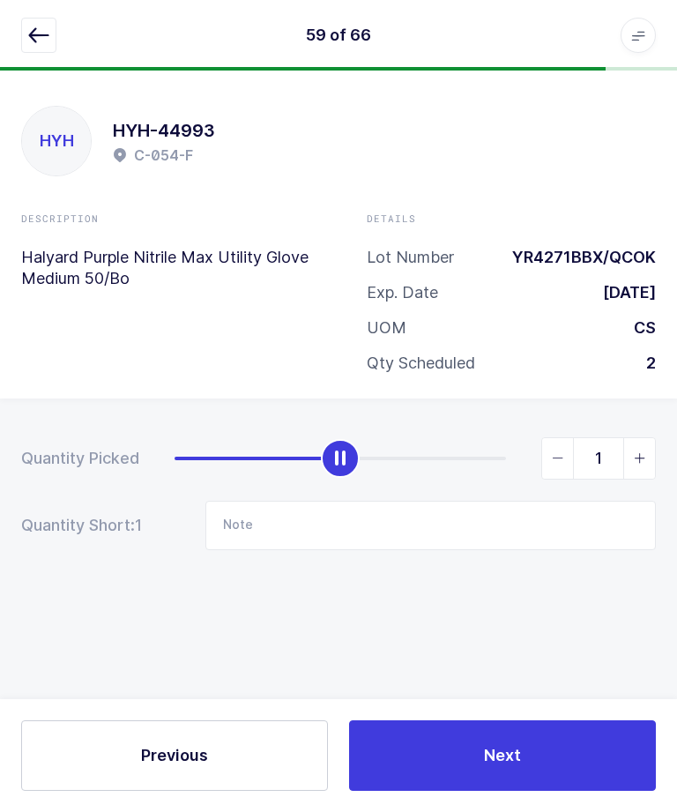
type input "2"
click at [515, 804] on div "Previous Next" at bounding box center [338, 755] width 677 height 113
click at [466, 748] on button "Next" at bounding box center [502, 755] width 307 height 71
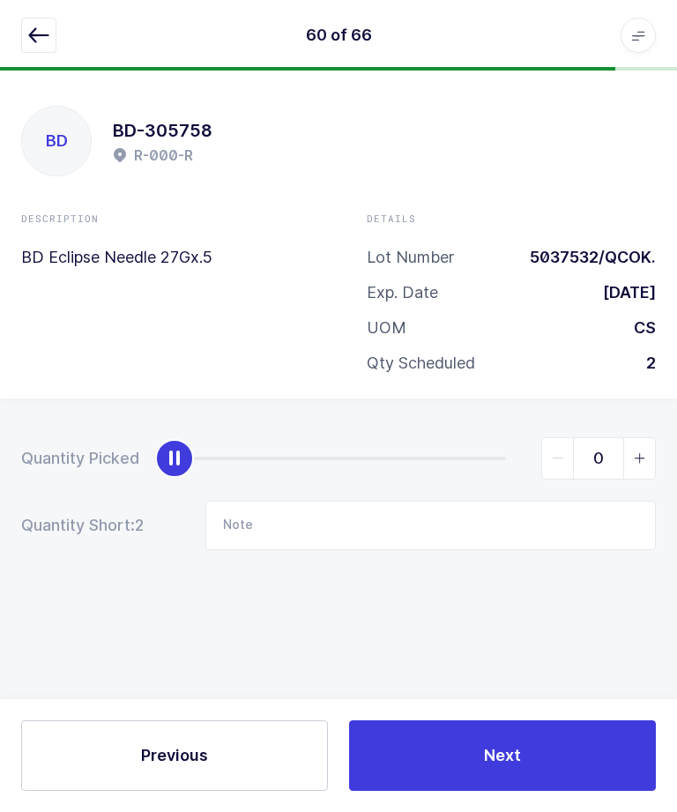
click at [34, 39] on icon "button" at bounding box center [38, 35] width 21 height 21
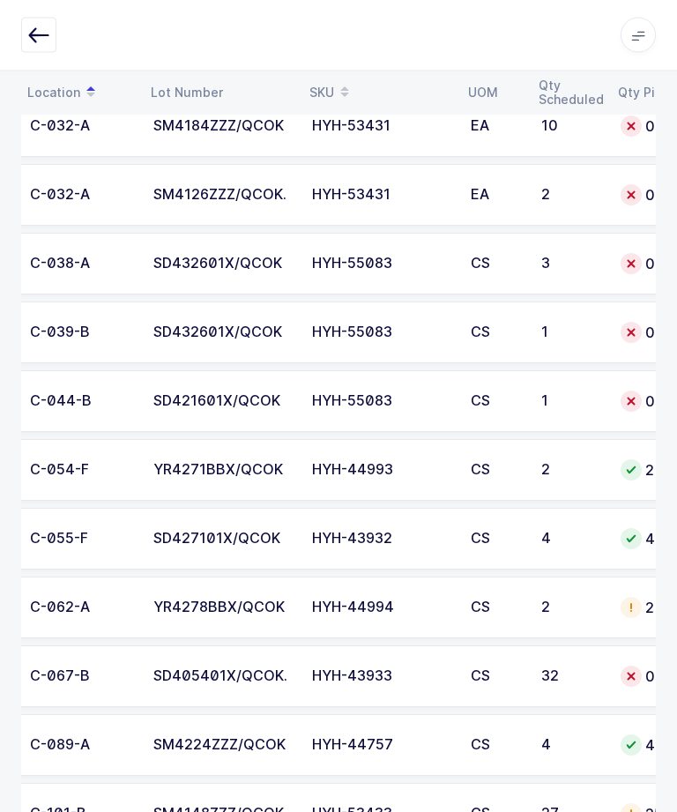
scroll to position [0, 128]
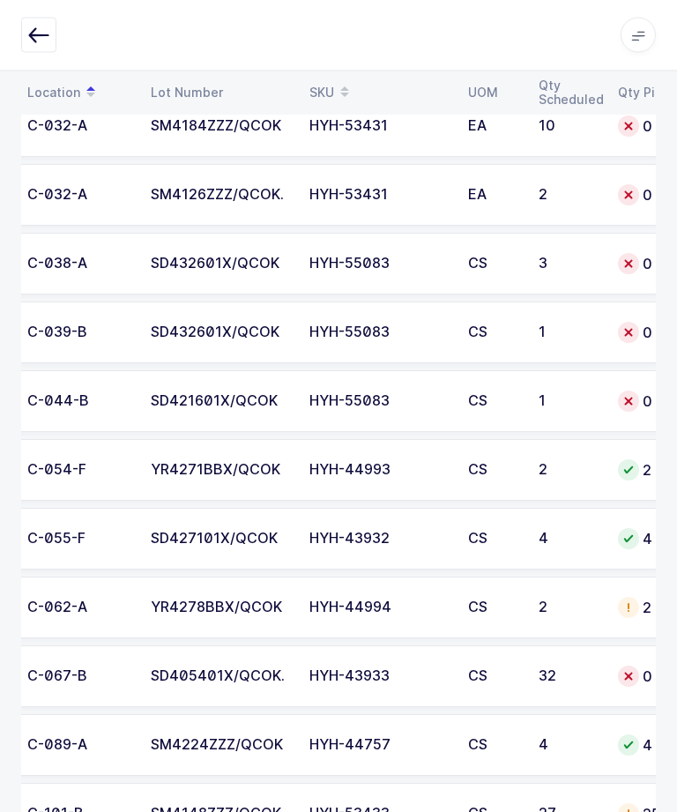
click at [279, 411] on td "SD421601X/QCOK" at bounding box center [219, 402] width 159 height 62
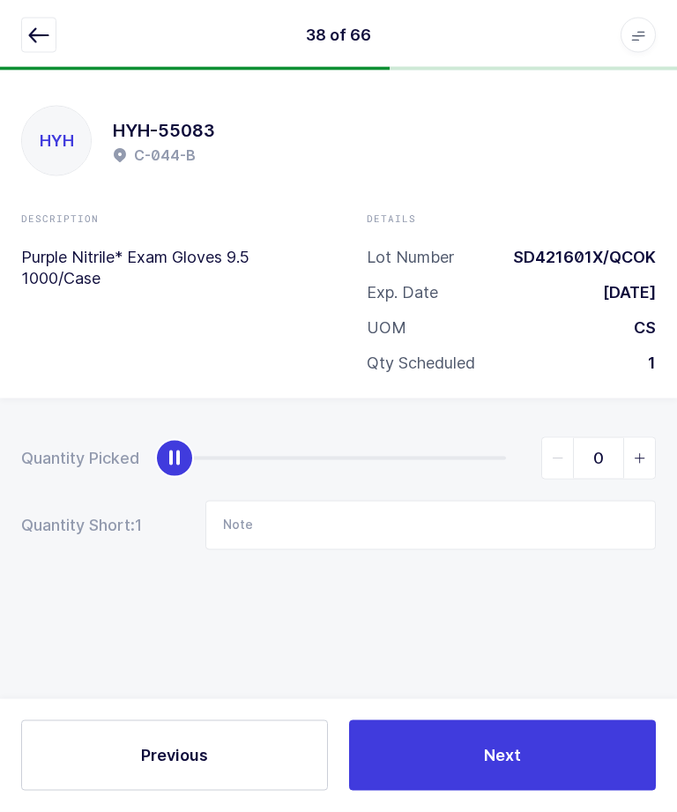
scroll to position [0, 0]
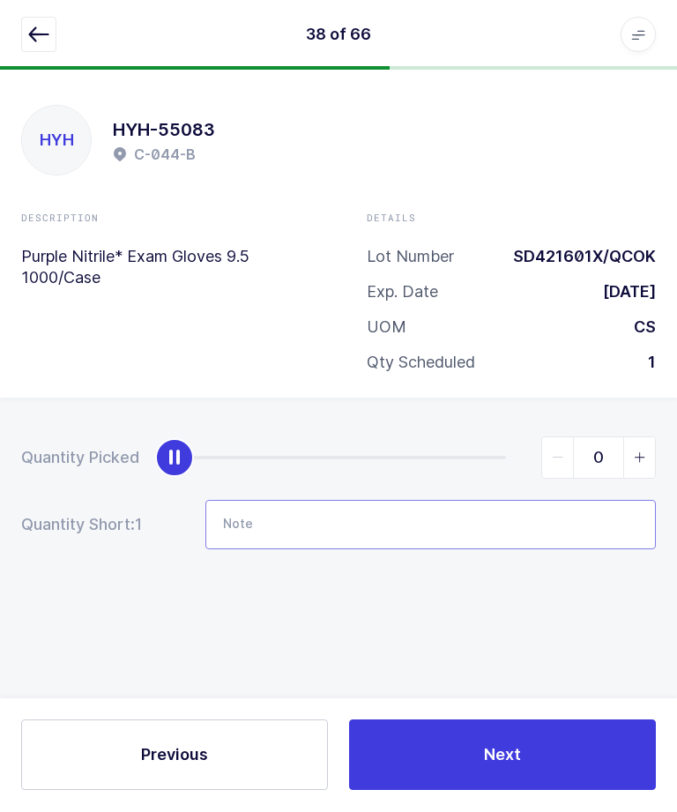
click at [320, 540] on input "Note" at bounding box center [430, 525] width 450 height 49
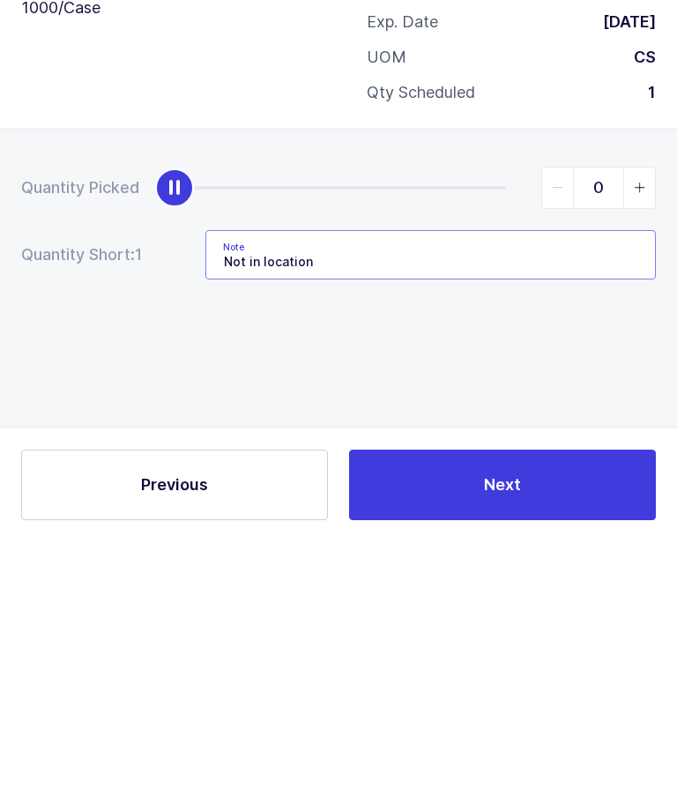
type input "Not in location"
click at [432, 720] on button "Next" at bounding box center [502, 755] width 307 height 71
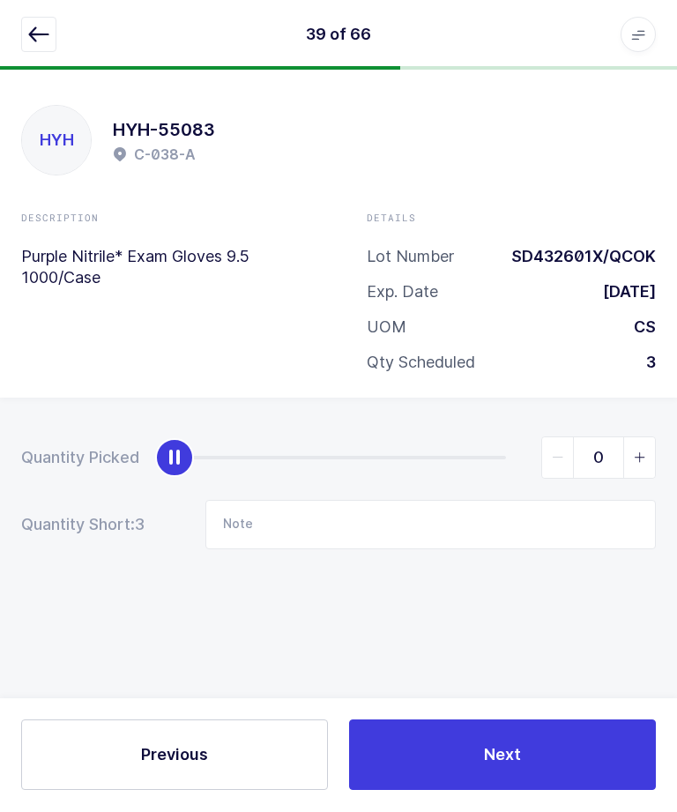
click at [41, 41] on icon "button" at bounding box center [38, 35] width 21 height 21
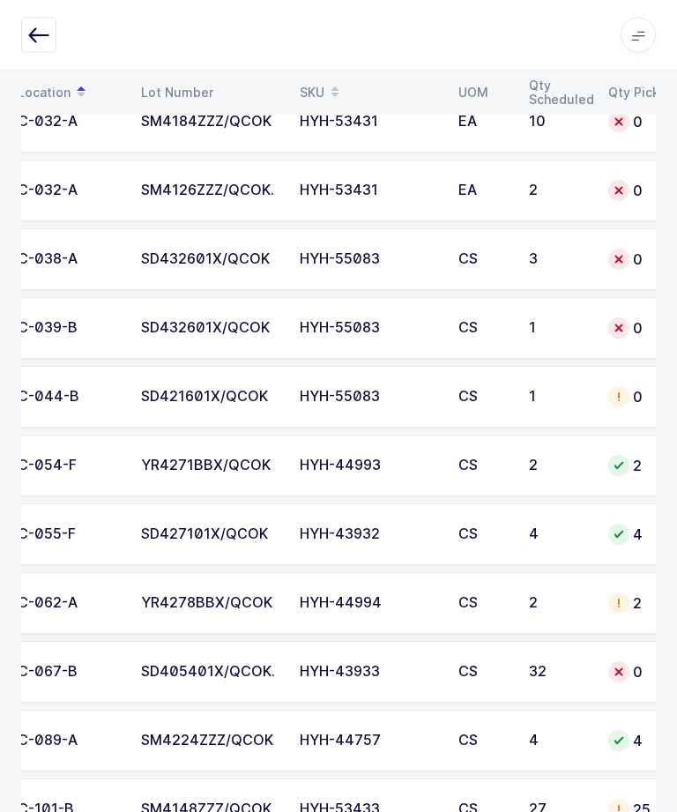
scroll to position [1084, 0]
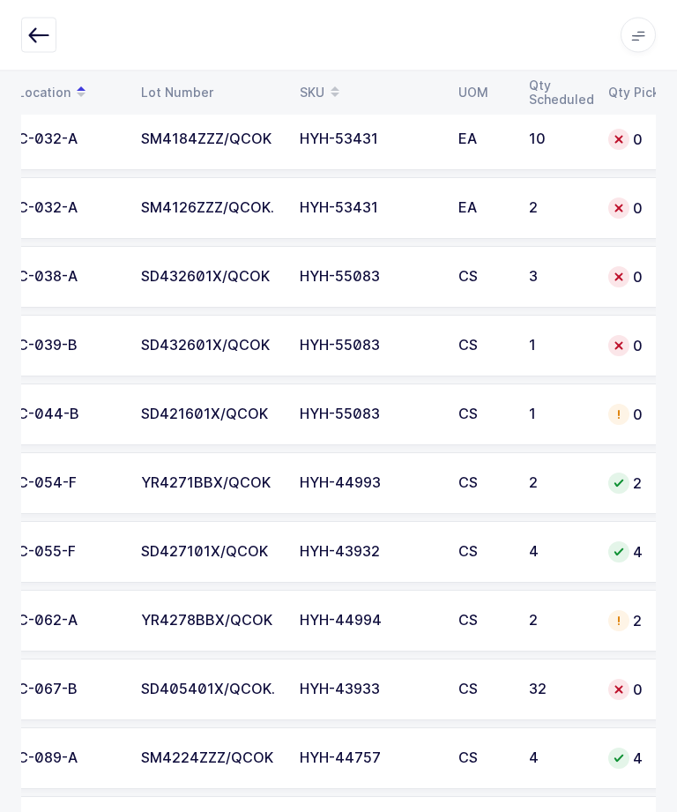
click at [603, 329] on td "0" at bounding box center [642, 347] width 88 height 62
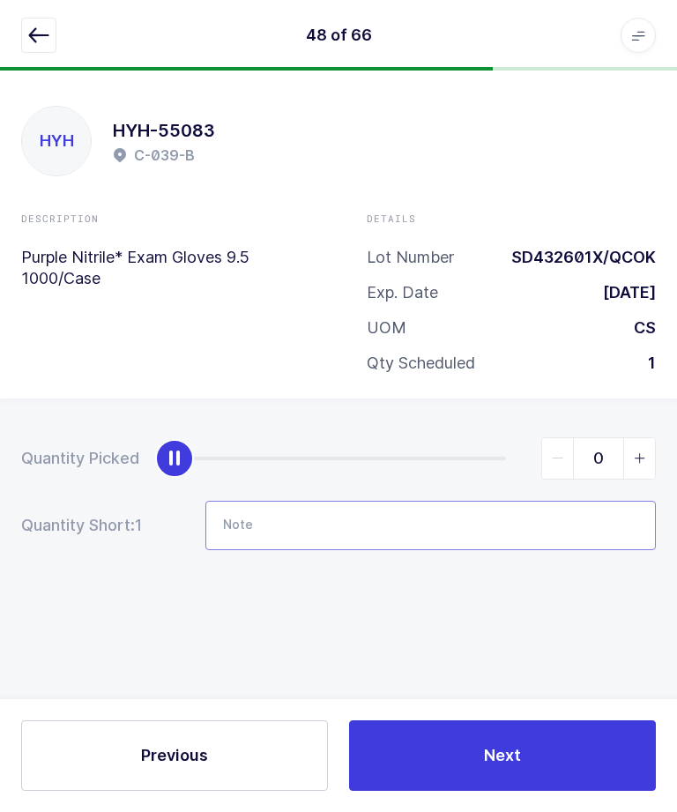
click at [483, 501] on input "Note" at bounding box center [430, 525] width 450 height 49
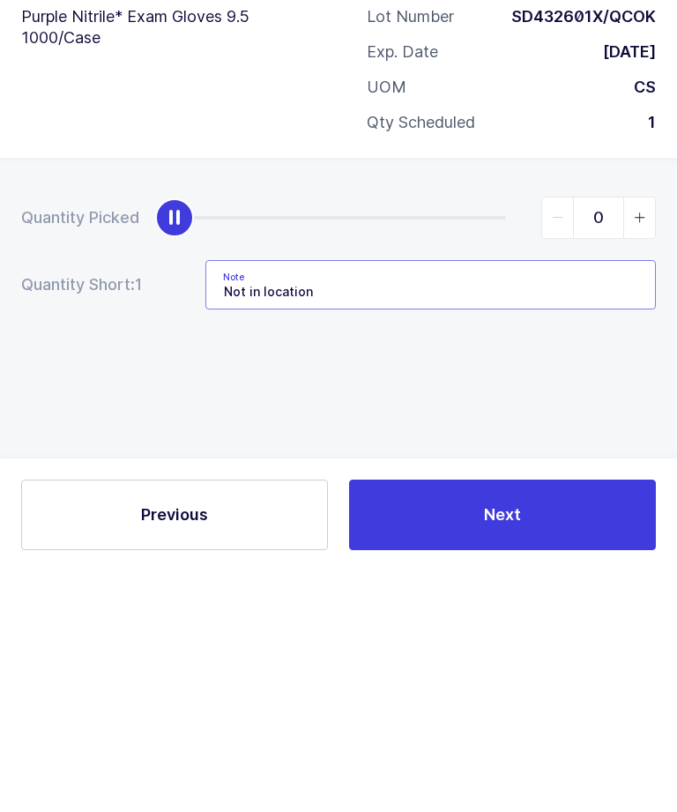
type input "Not in location"
click at [583, 398] on div "Quantity Picked 0 Quantity Short: 1 Note Not in location" at bounding box center [338, 555] width 677 height 314
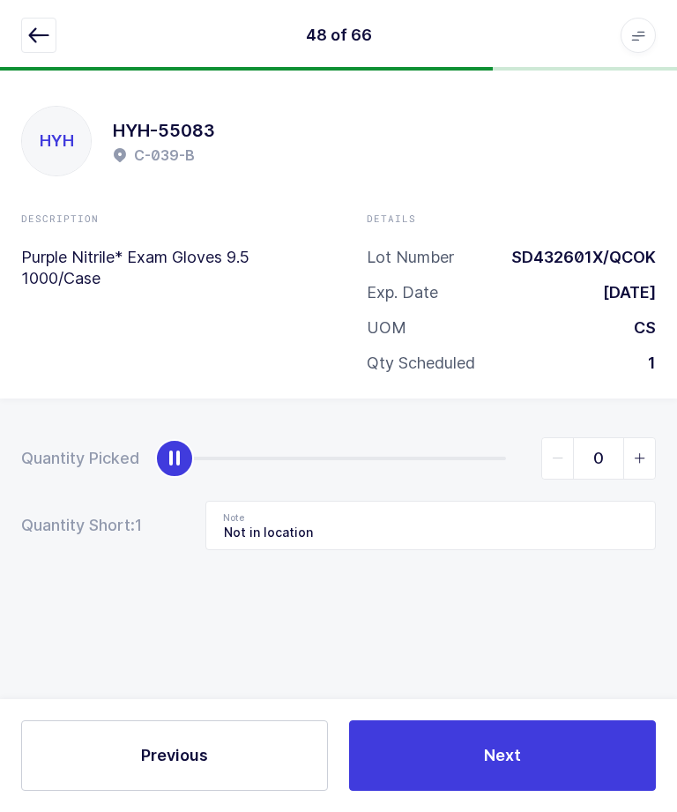
click at [501, 758] on span "Next" at bounding box center [502, 755] width 37 height 22
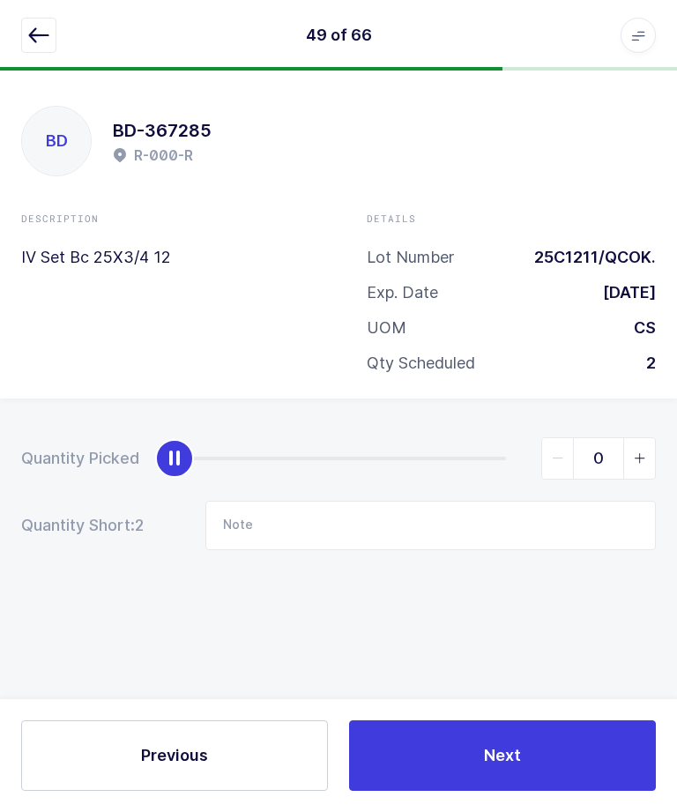
click at [44, 33] on icon "button" at bounding box center [38, 35] width 21 height 21
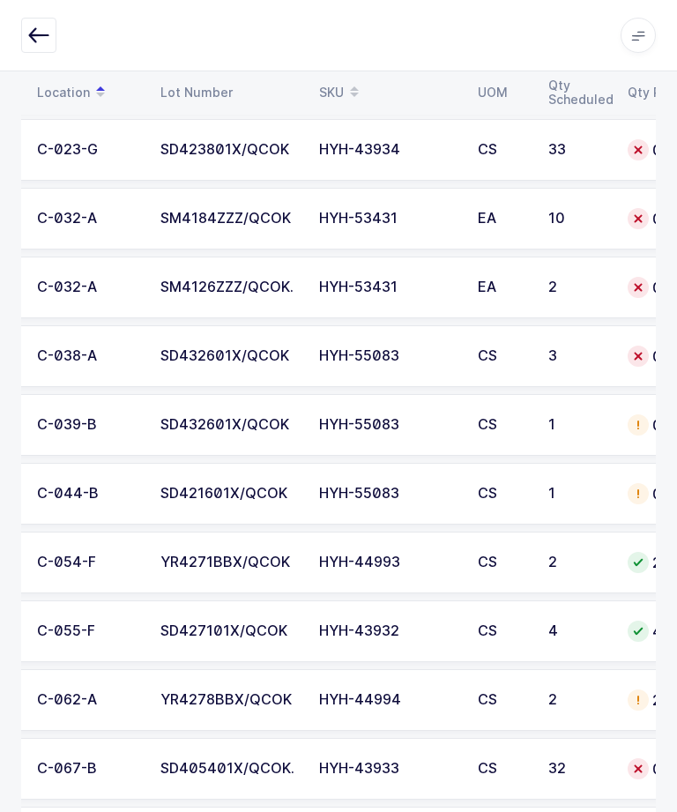
scroll to position [0, 128]
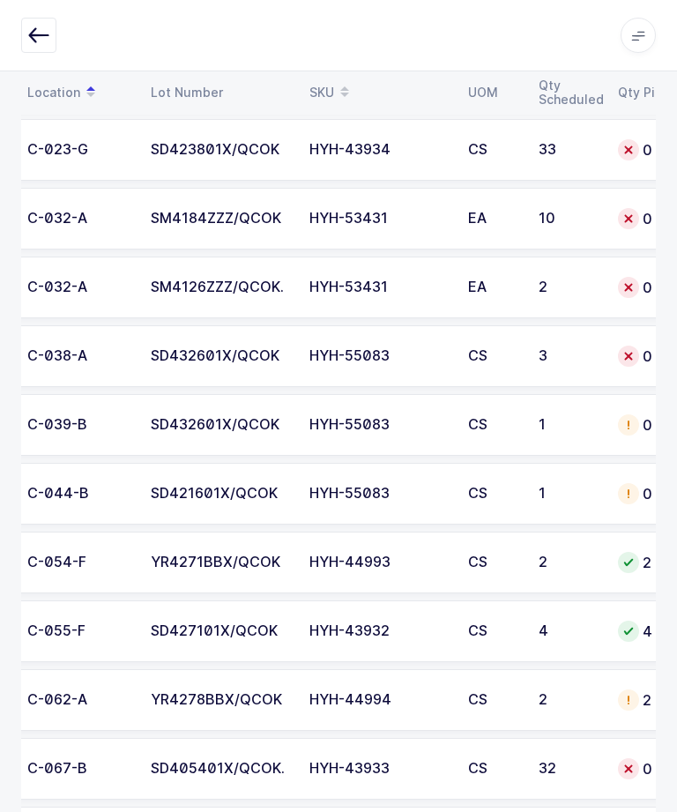
click at [277, 363] on td "SD432601X/QCOK" at bounding box center [219, 356] width 159 height 62
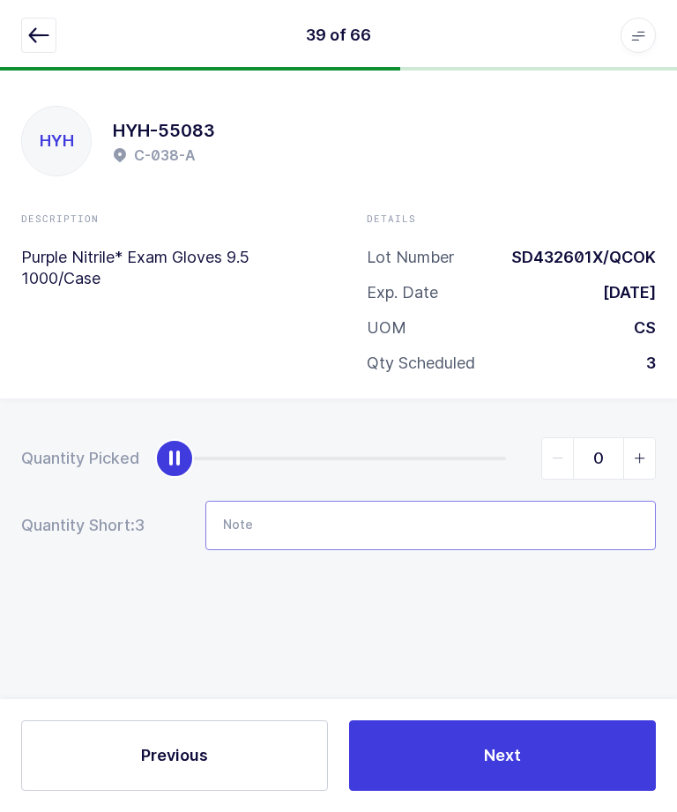
click at [503, 501] on input "Note" at bounding box center [430, 525] width 450 height 49
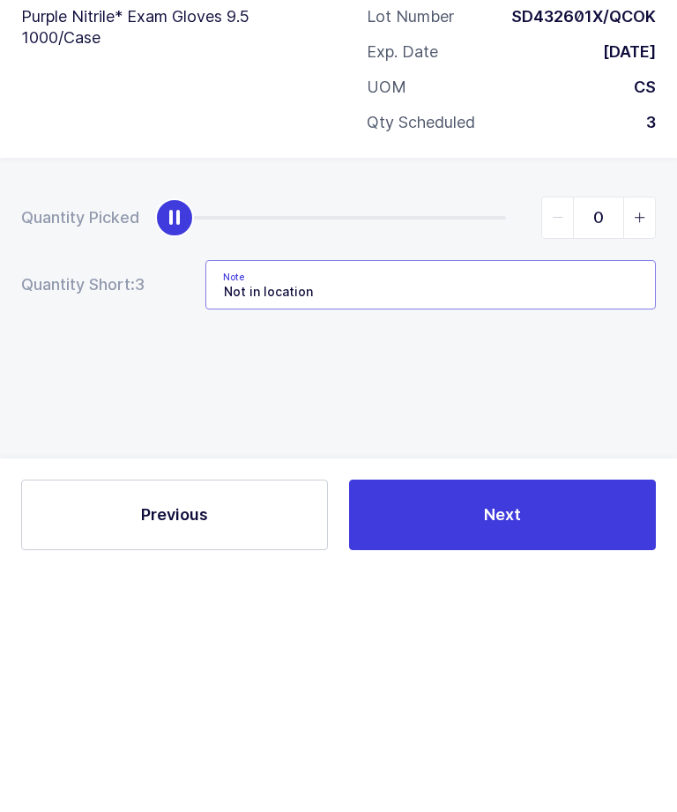
type input "Not in location"
click at [606, 398] on div "Quantity Picked 0 Quantity Short: 3 Note Not in location" at bounding box center [338, 555] width 677 height 314
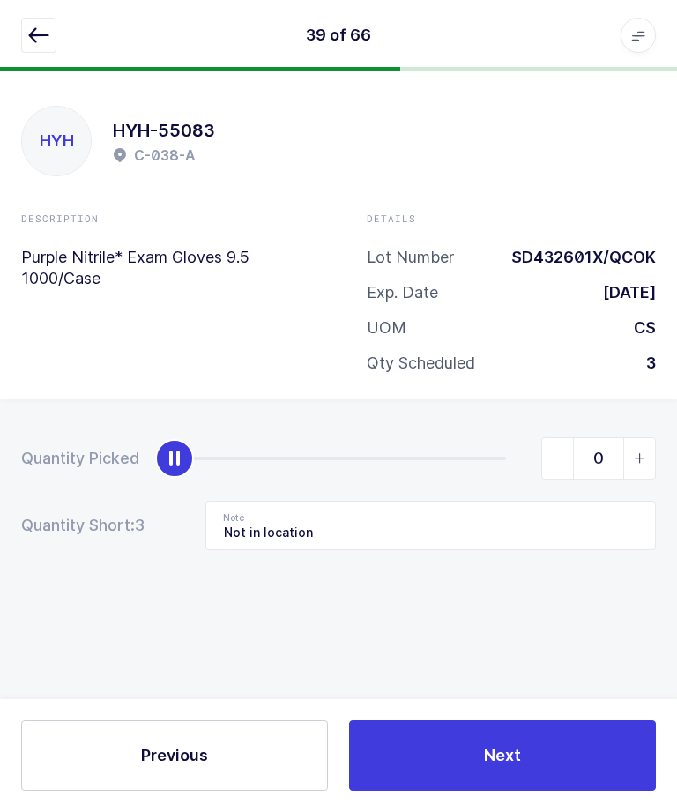
click at [480, 748] on button "Next" at bounding box center [502, 755] width 307 height 71
click at [34, 34] on icon "button" at bounding box center [38, 35] width 21 height 21
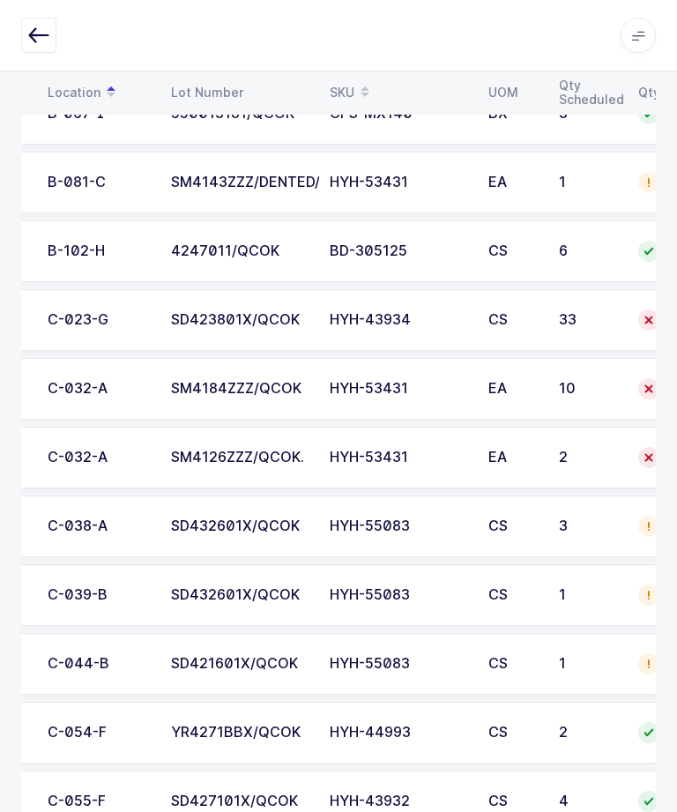
click at [123, 463] on td "C-032-A" at bounding box center [98, 458] width 123 height 62
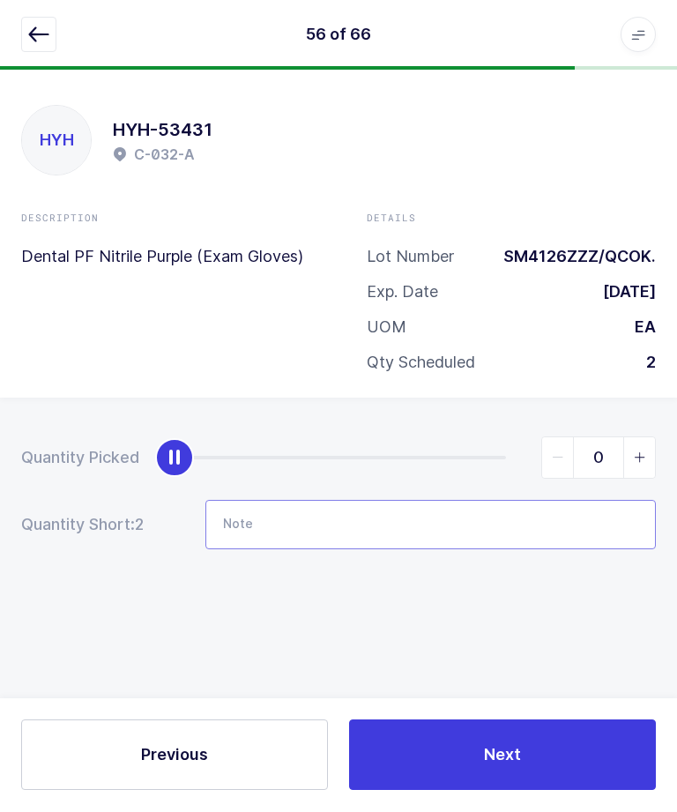
click at [547, 530] on input "Note" at bounding box center [430, 525] width 450 height 49
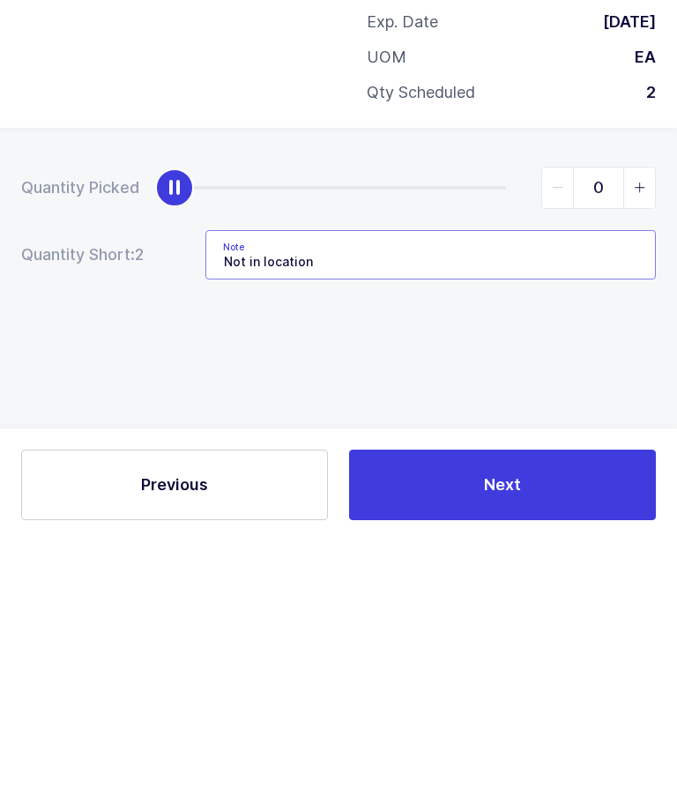
type input "Not in location"
click at [611, 398] on div "Quantity Picked 0 Quantity Short: 2 Note Not in location" at bounding box center [338, 555] width 677 height 314
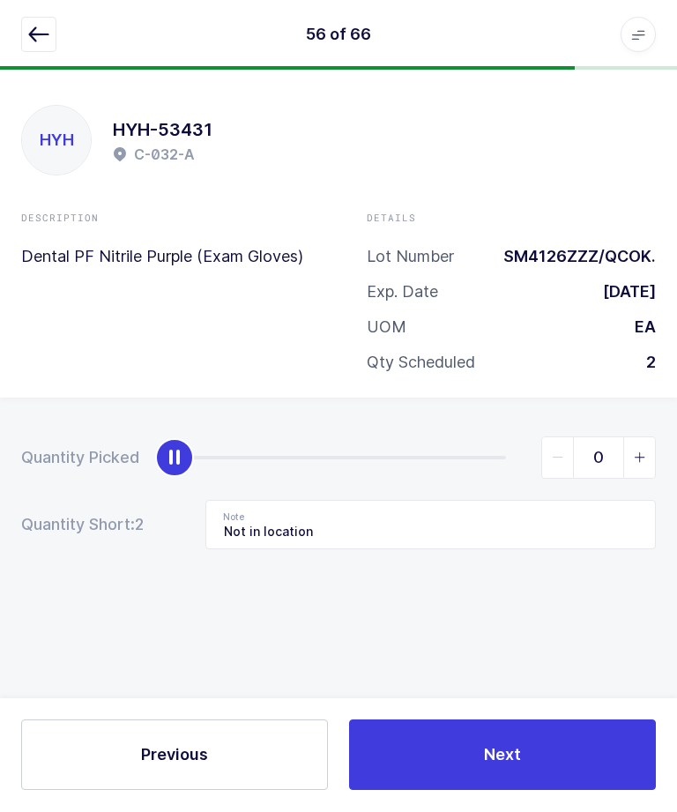
click at [500, 786] on button "Next" at bounding box center [502, 755] width 307 height 71
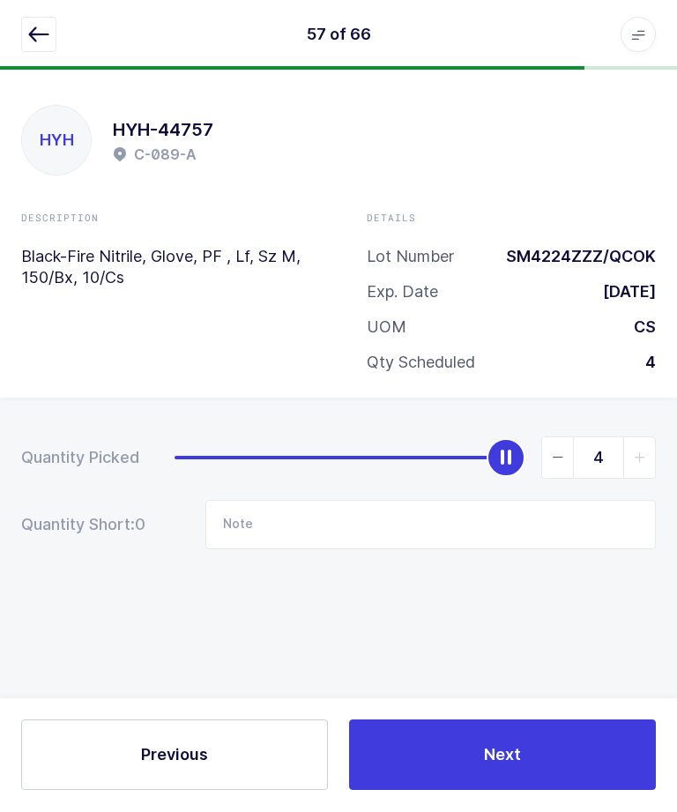
click at [30, 37] on icon "button" at bounding box center [38, 35] width 21 height 21
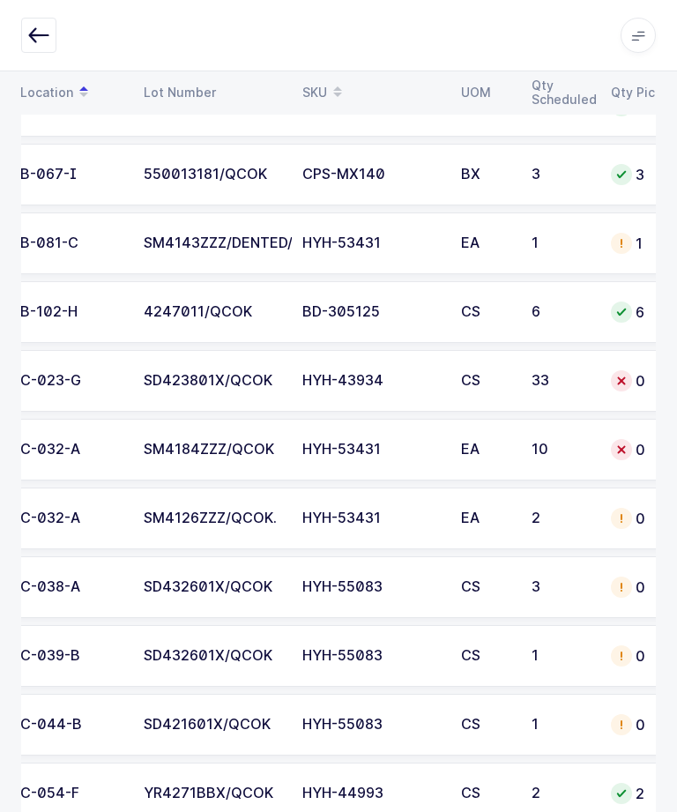
click at [120, 442] on div "C-032-A" at bounding box center [71, 450] width 102 height 16
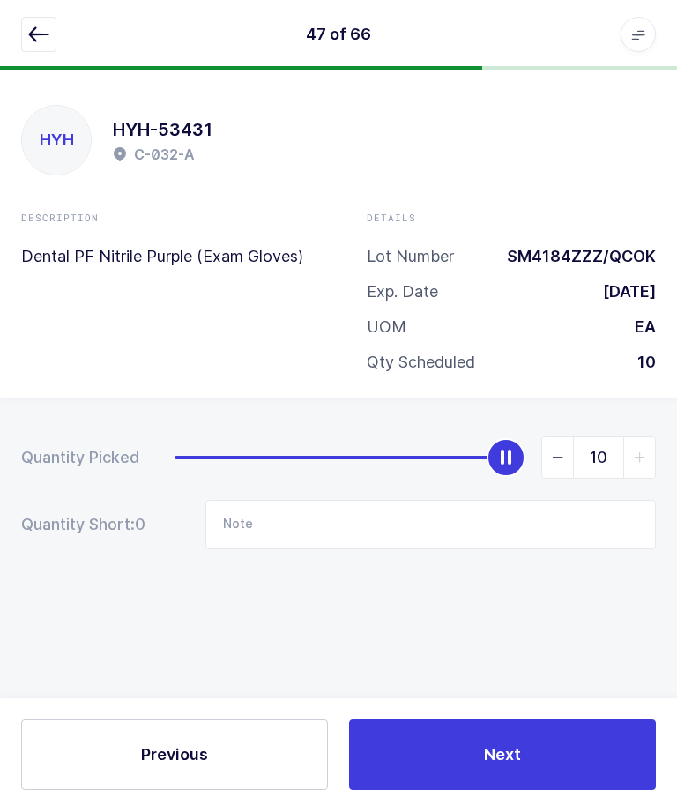
click at [561, 445] on span "slider between 0 and 10" at bounding box center [558, 458] width 32 height 41
type input "9"
click at [517, 517] on input "Note" at bounding box center [430, 525] width 450 height 49
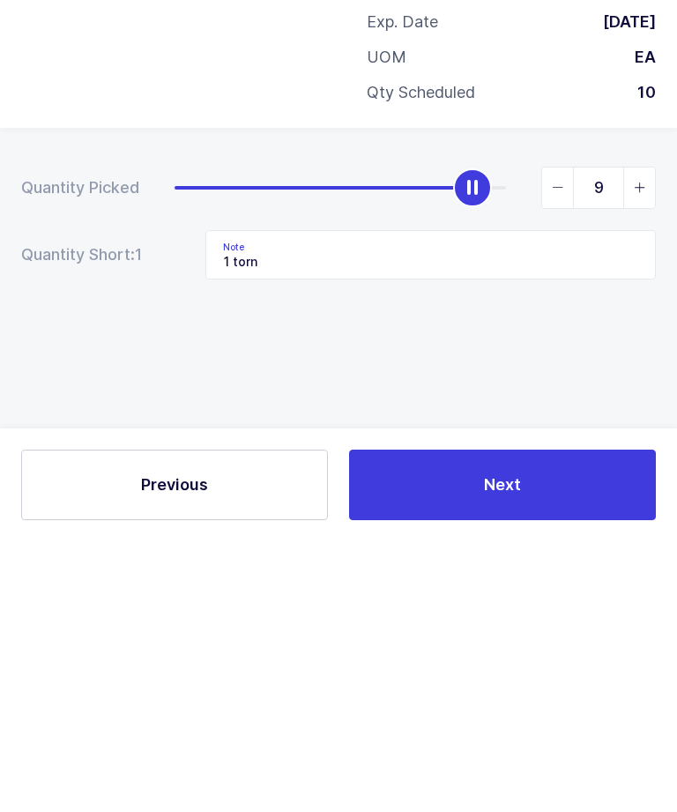
click at [577, 398] on div "Quantity Picked 9 Quantity Short: 1 Note 1 torn" at bounding box center [338, 555] width 677 height 314
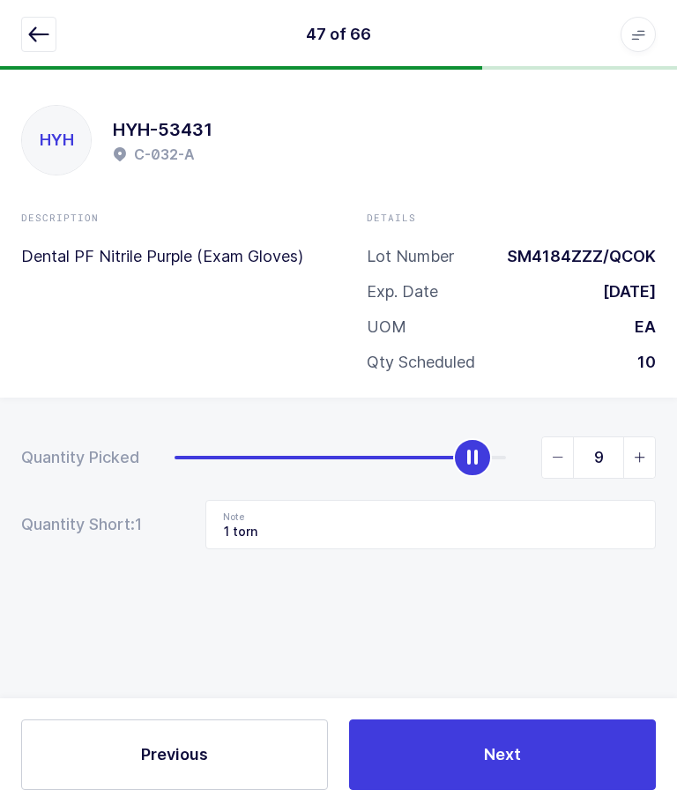
click at [537, 791] on button "Next" at bounding box center [502, 755] width 307 height 71
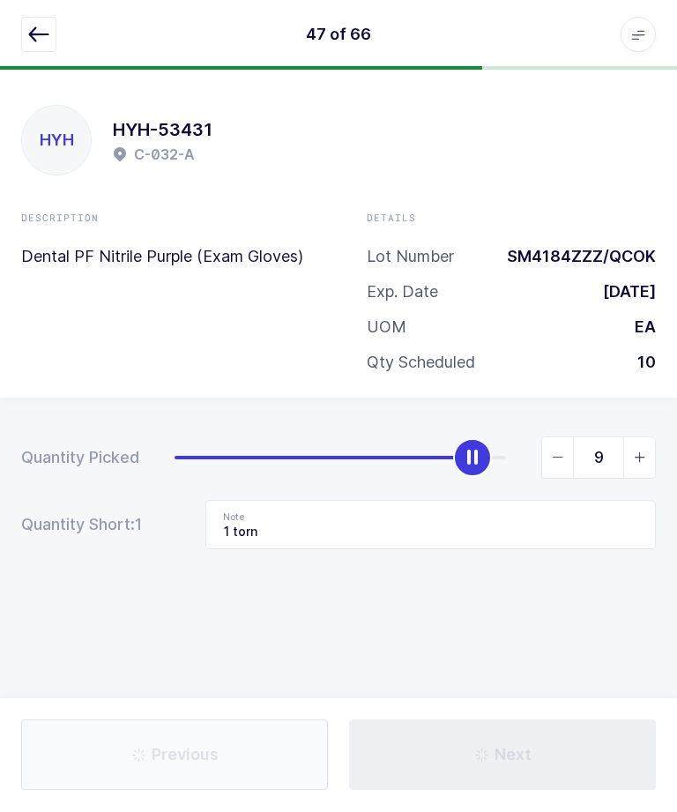
type input "Not in location"
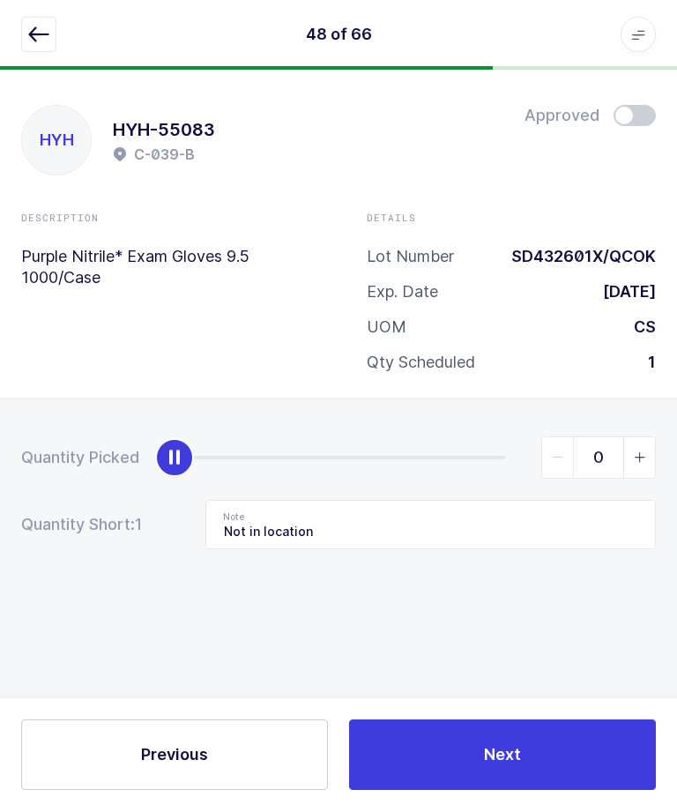
click at [34, 40] on icon "button" at bounding box center [38, 35] width 21 height 21
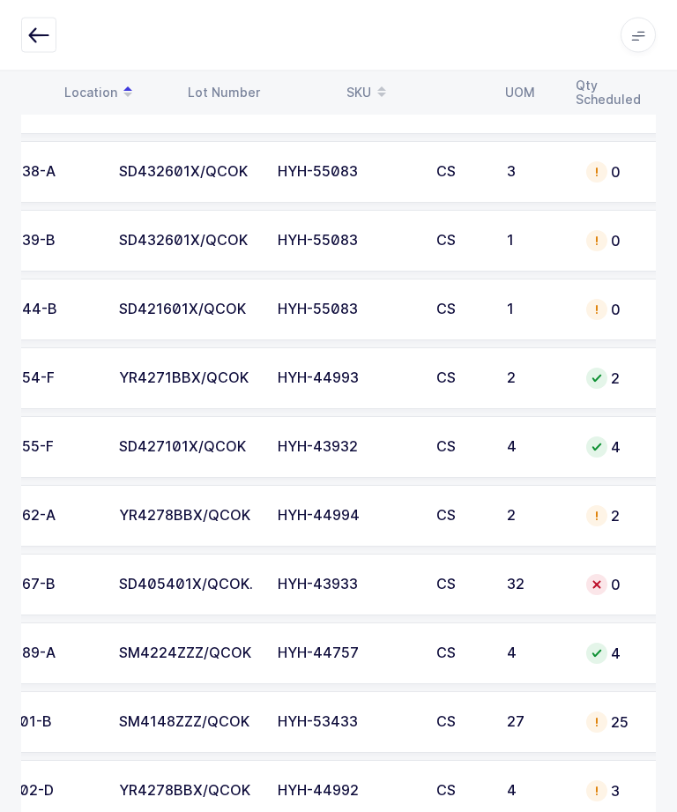
scroll to position [0, 185]
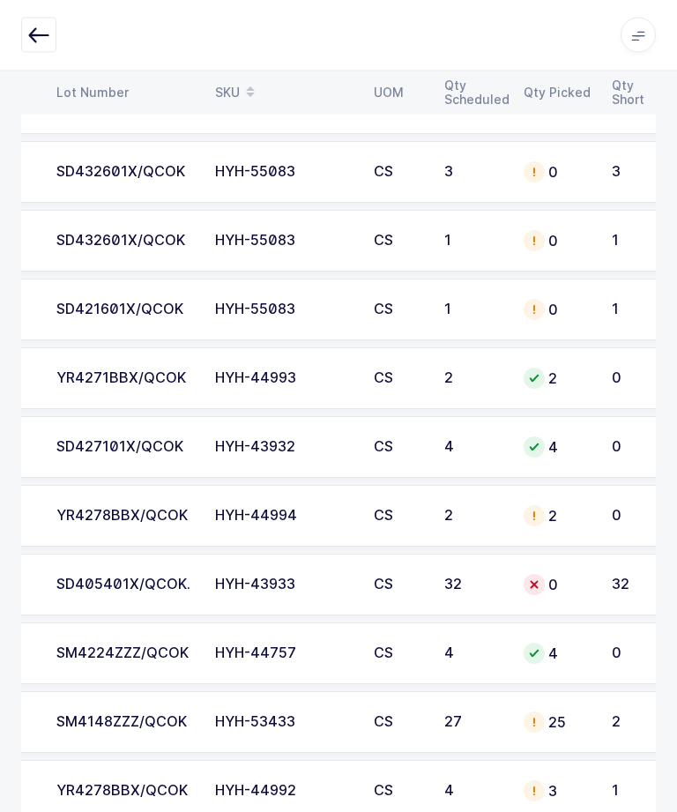
click at [217, 564] on td "HYH-43933" at bounding box center [284, 586] width 159 height 62
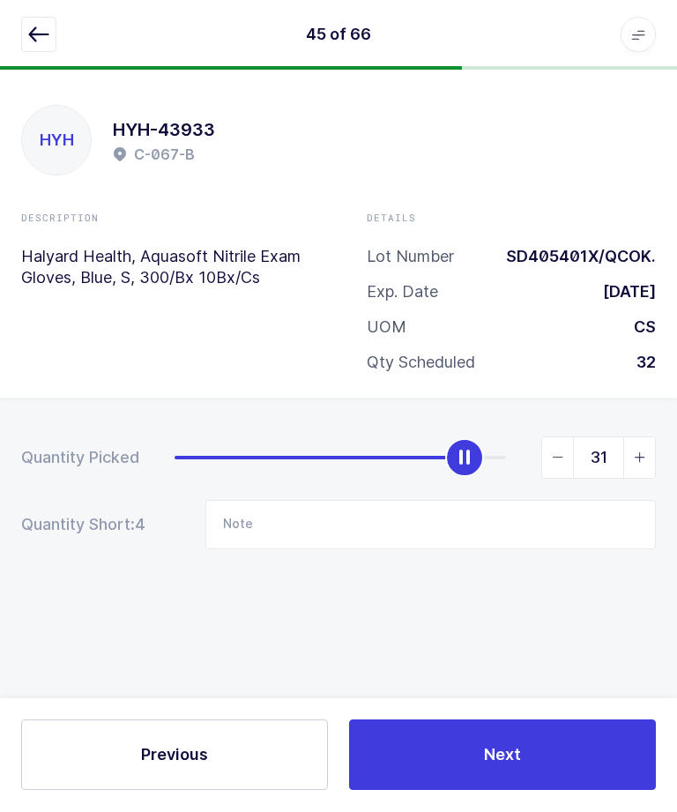
type input "32"
click at [513, 791] on button "Next" at bounding box center [502, 755] width 307 height 71
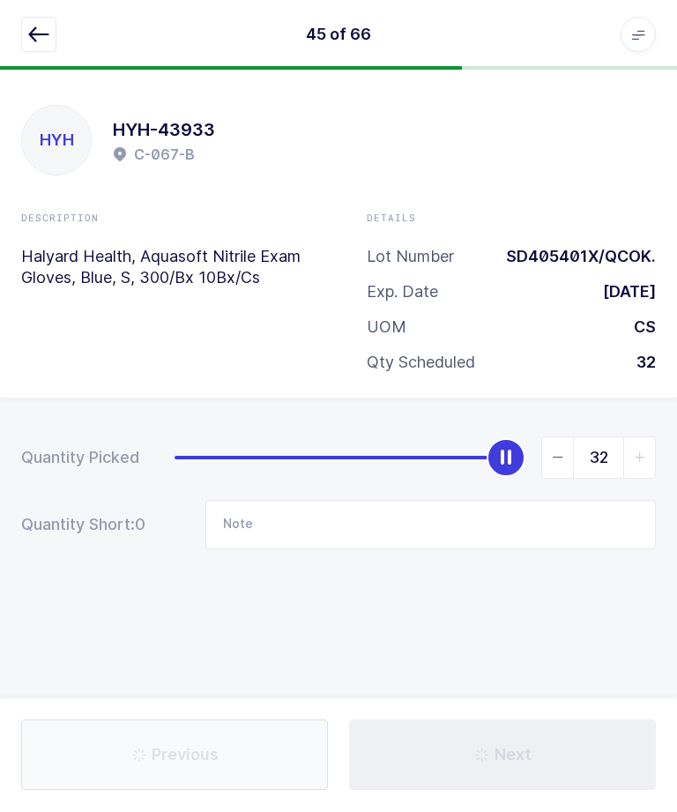
type input "SM4140ZZZ/Dented - Same Location"
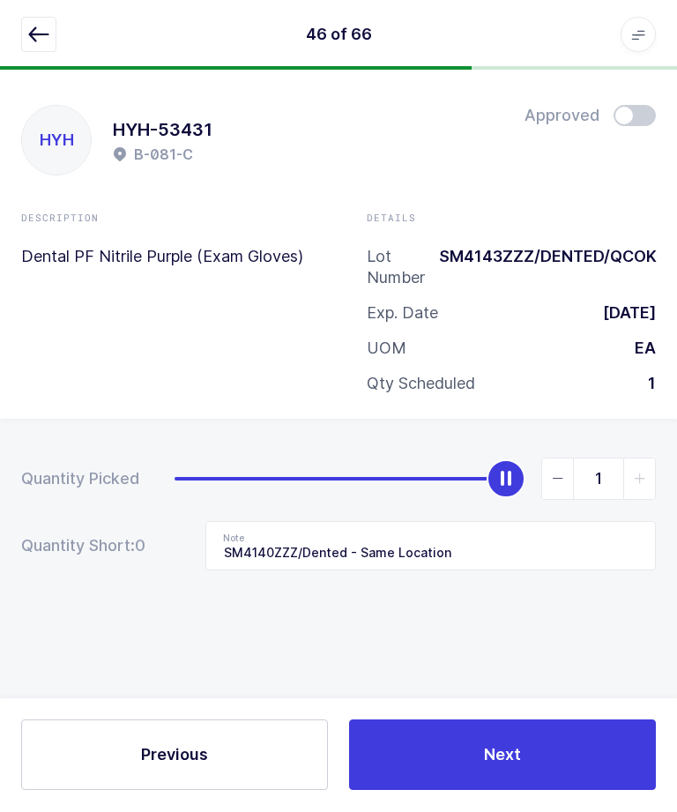
click at [22, 31] on button "button" at bounding box center [38, 35] width 35 height 35
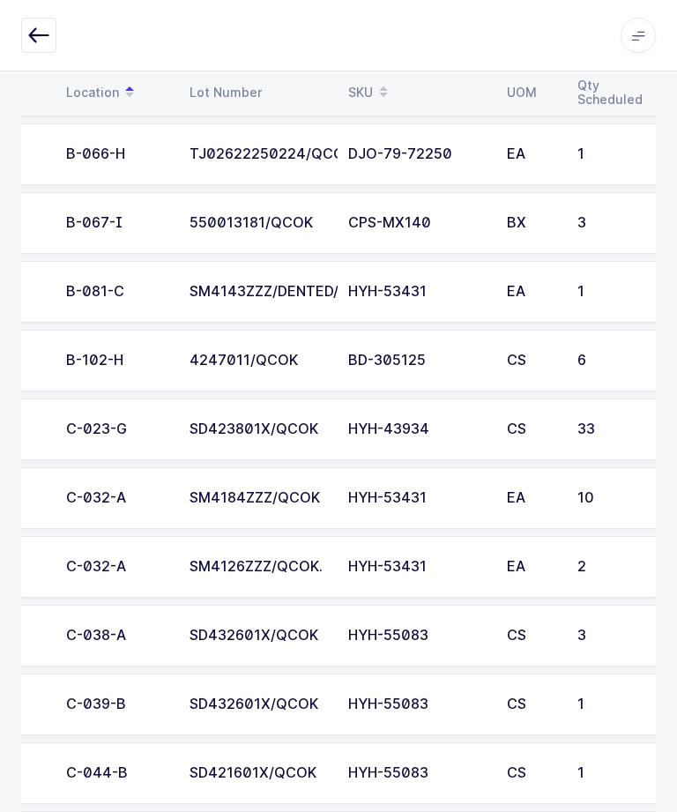
scroll to position [0, 84]
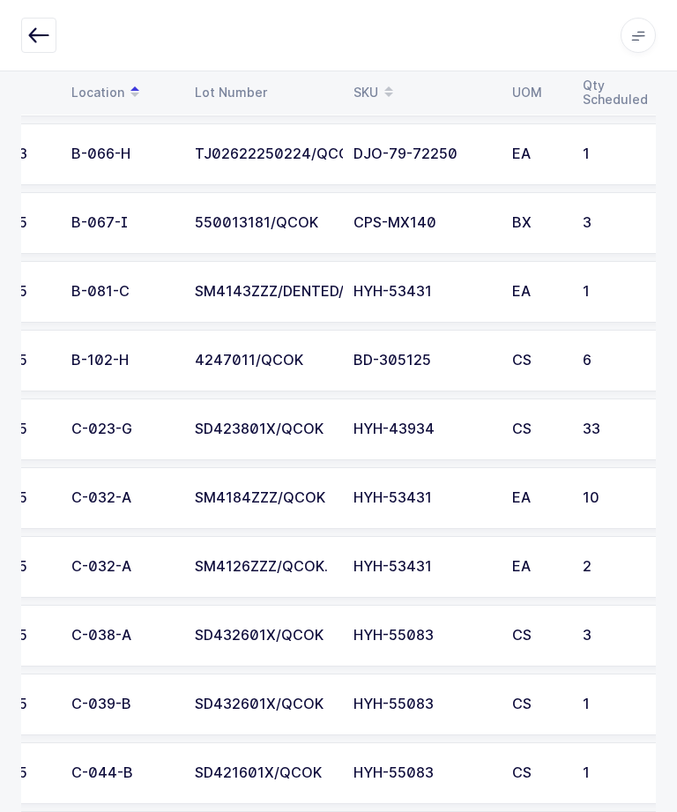
click at [286, 412] on td "SD423801X/QCOK" at bounding box center [263, 429] width 159 height 62
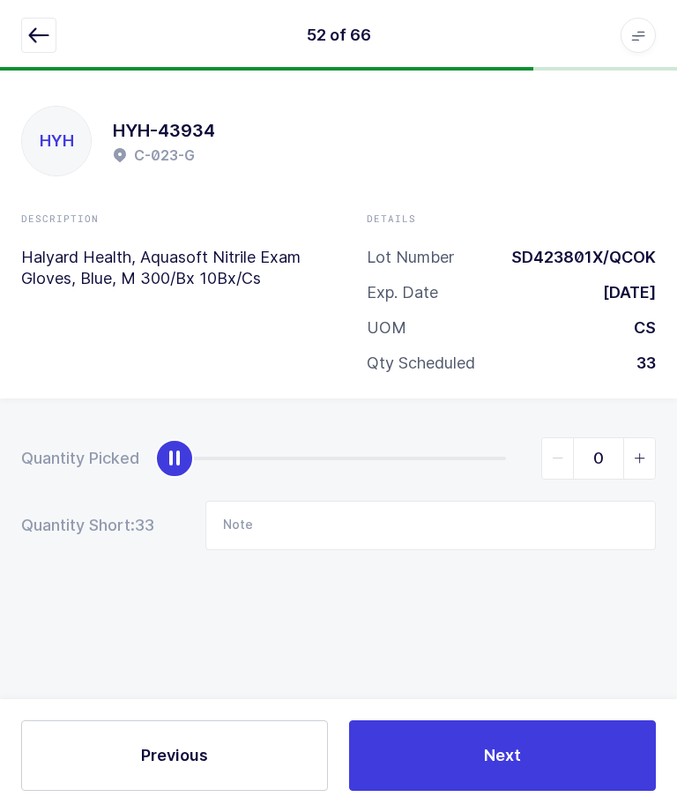
scroll to position [59, 0]
type input "33"
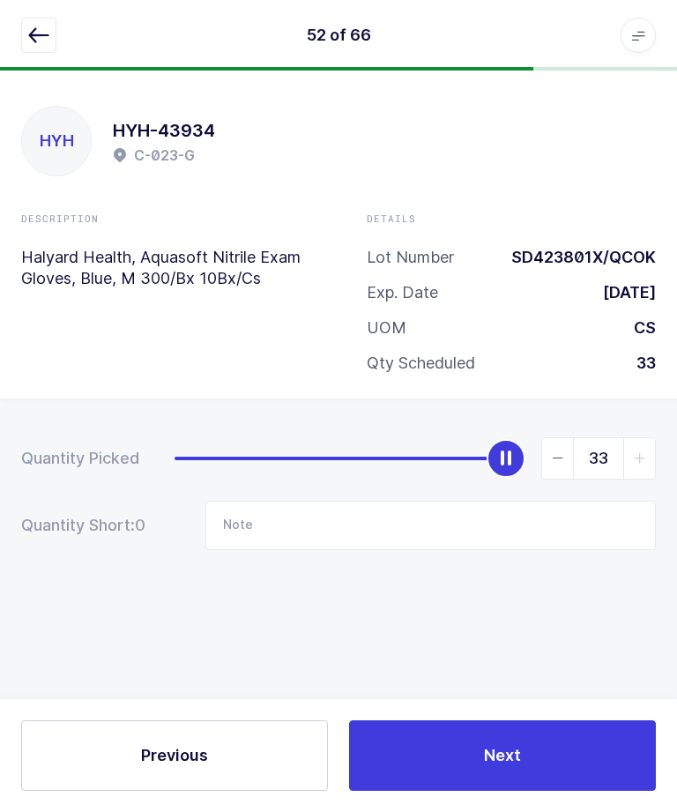
click at [502, 788] on button "Next" at bounding box center [502, 755] width 307 height 71
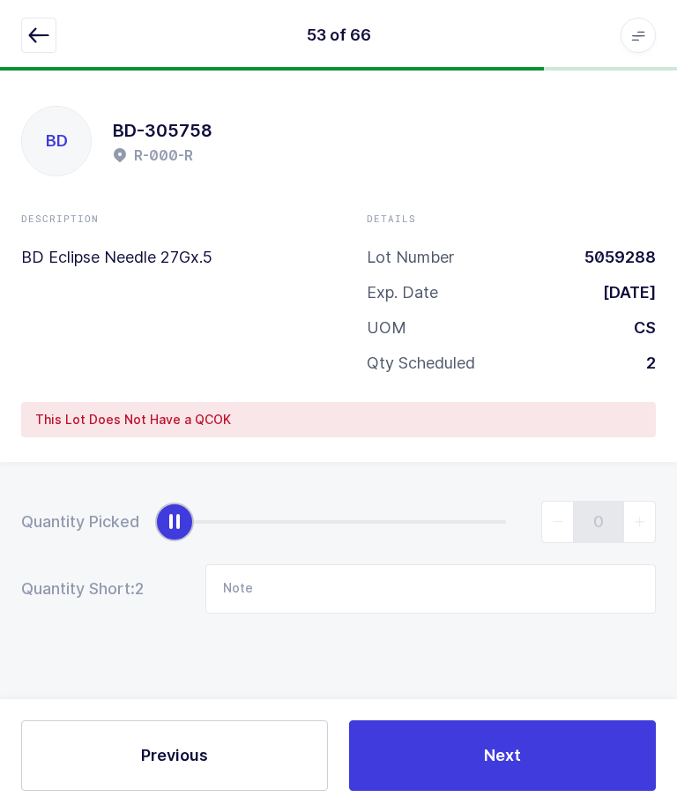
click at [49, 48] on button "button" at bounding box center [38, 35] width 35 height 35
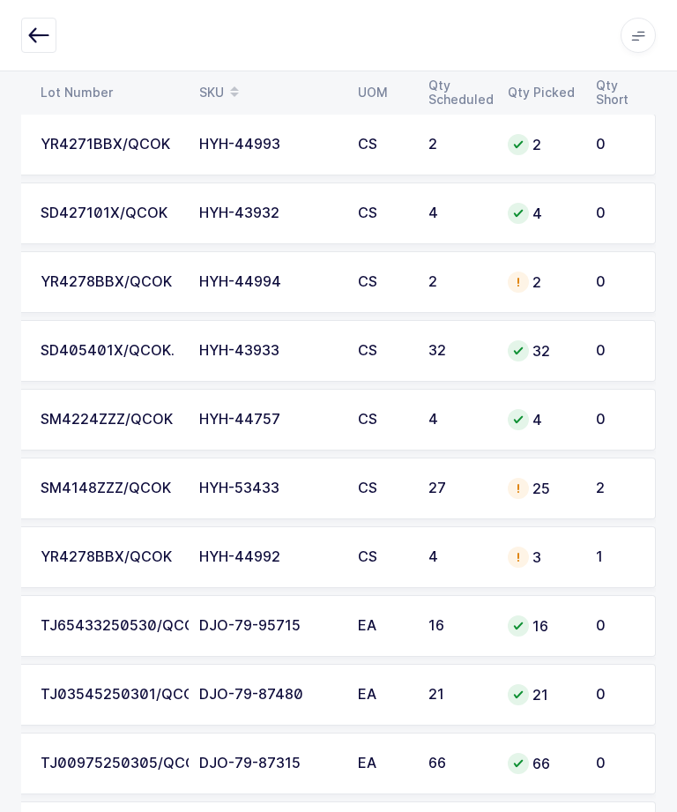
scroll to position [0, 238]
click at [592, 553] on td "1" at bounding box center [620, 557] width 71 height 62
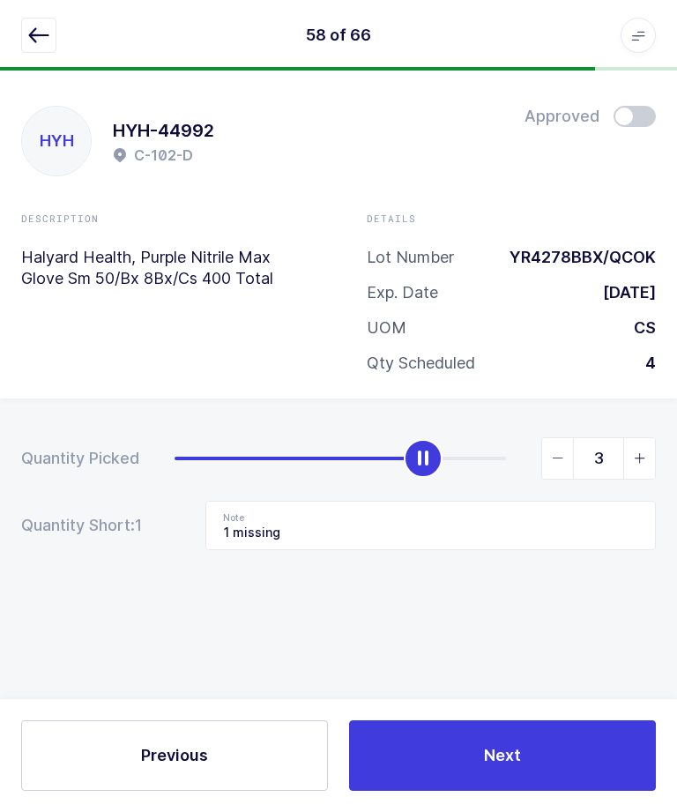
scroll to position [0, 0]
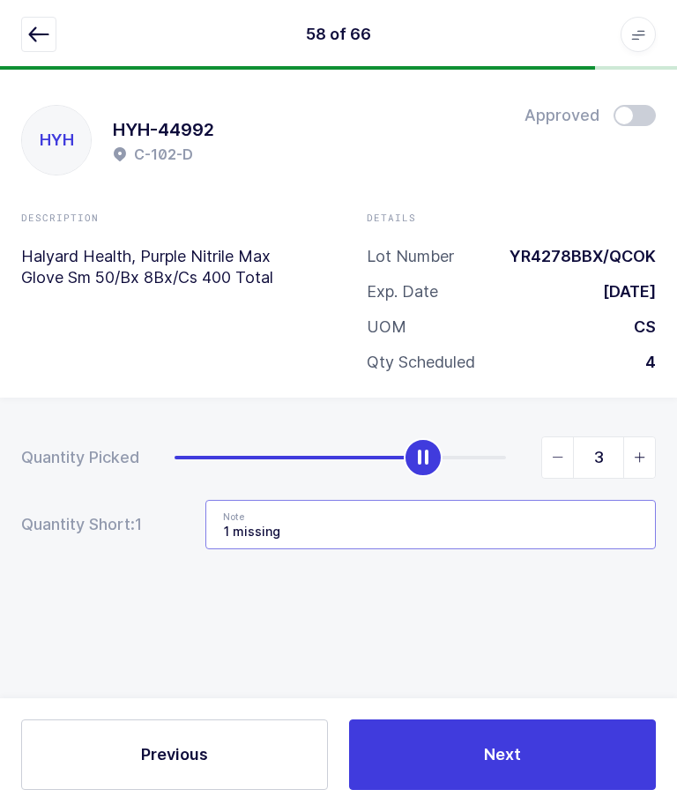
click at [570, 508] on input "1 missing" at bounding box center [430, 525] width 450 height 49
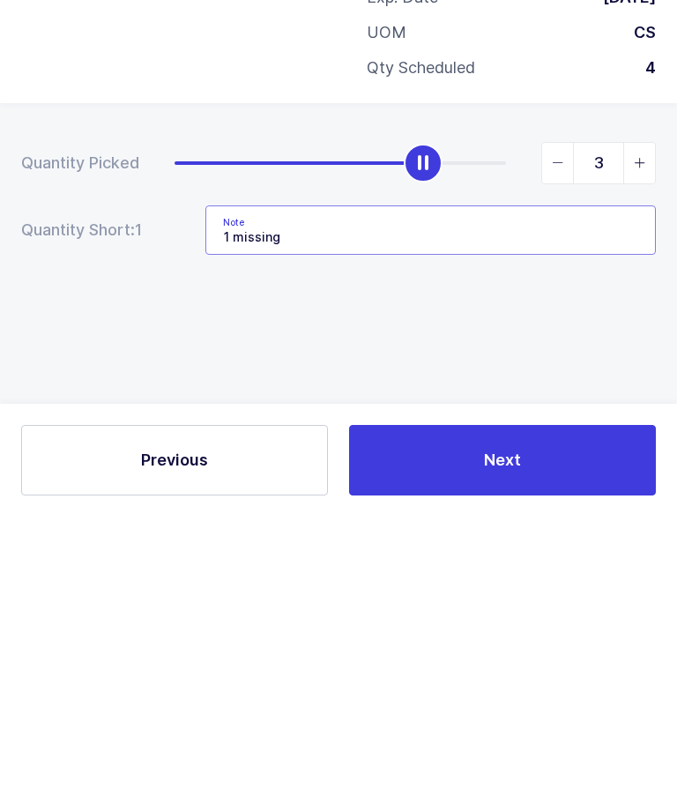
click at [492, 501] on input "1 missing" at bounding box center [430, 525] width 450 height 49
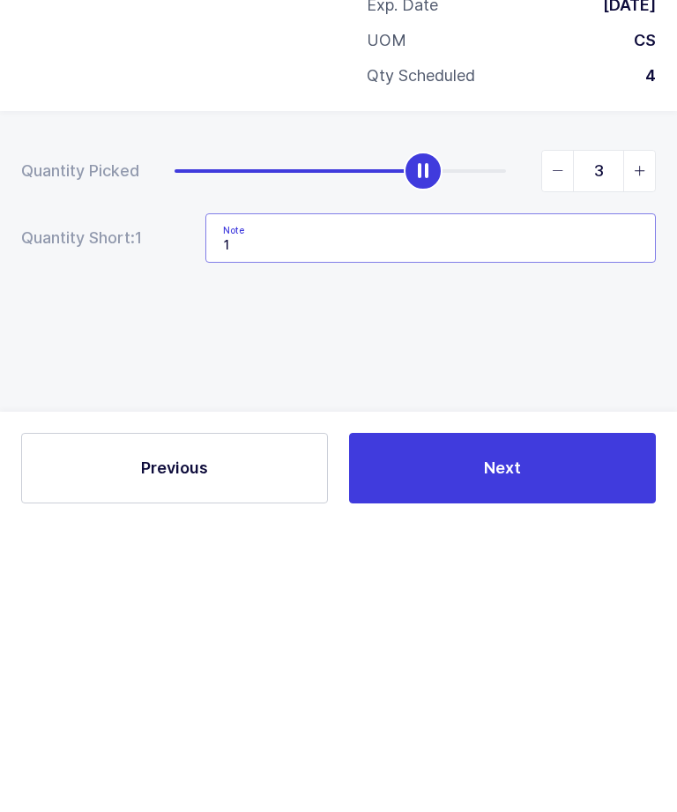
type input "1"
click at [652, 438] on span "slider between 0 and 4" at bounding box center [639, 458] width 32 height 41
type input "4"
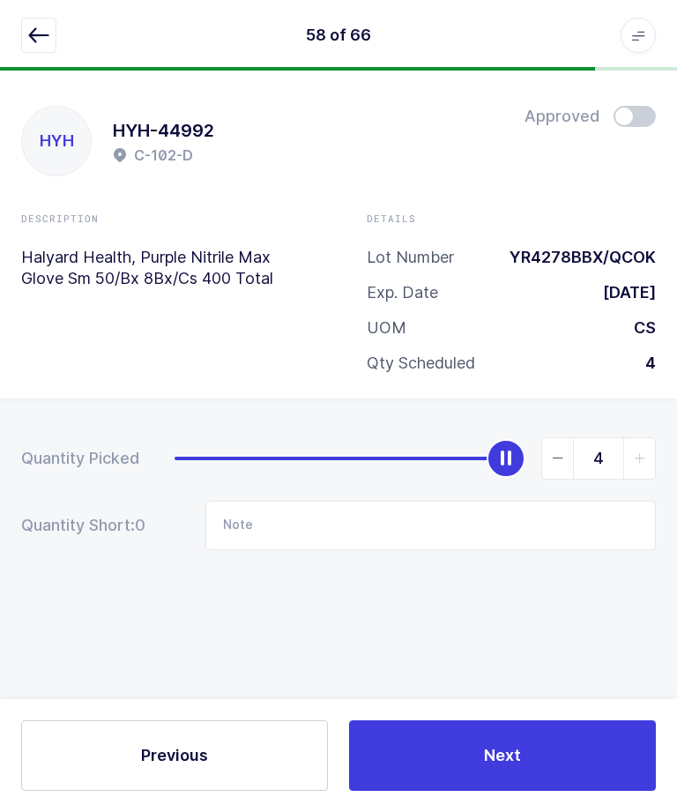
click at [545, 791] on button "Next" at bounding box center [502, 755] width 307 height 71
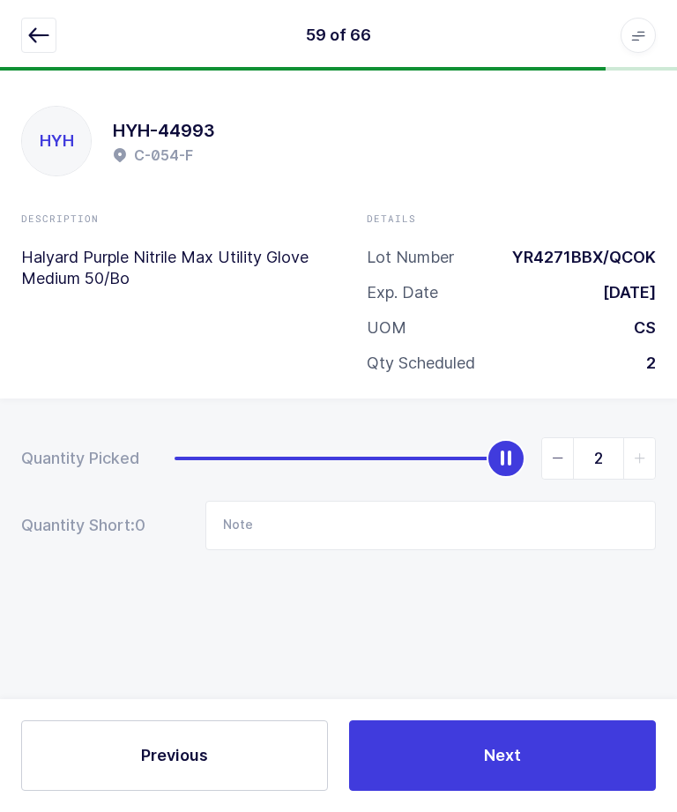
click at [38, 41] on icon "button" at bounding box center [38, 35] width 21 height 21
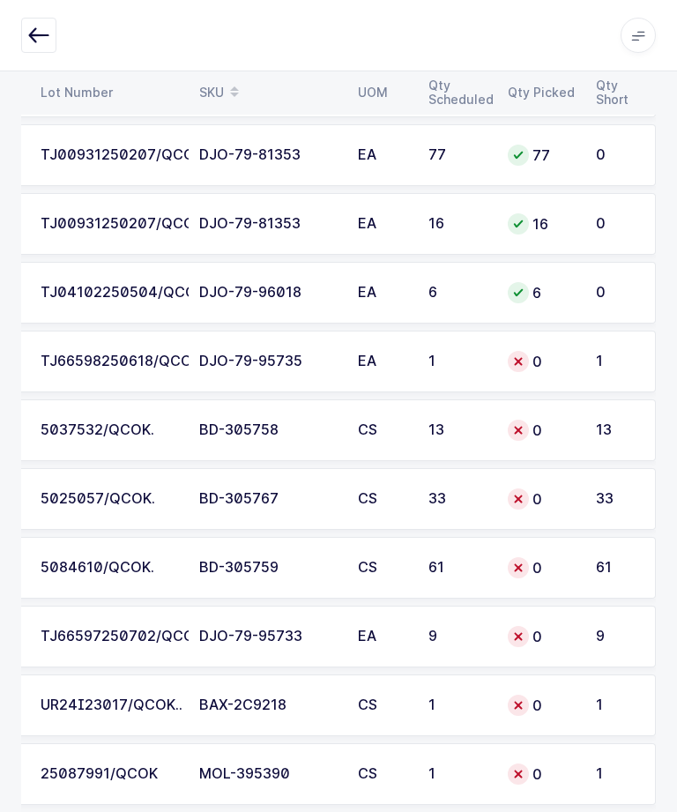
scroll to position [3269, 0]
